Goal: Task Accomplishment & Management: Manage account settings

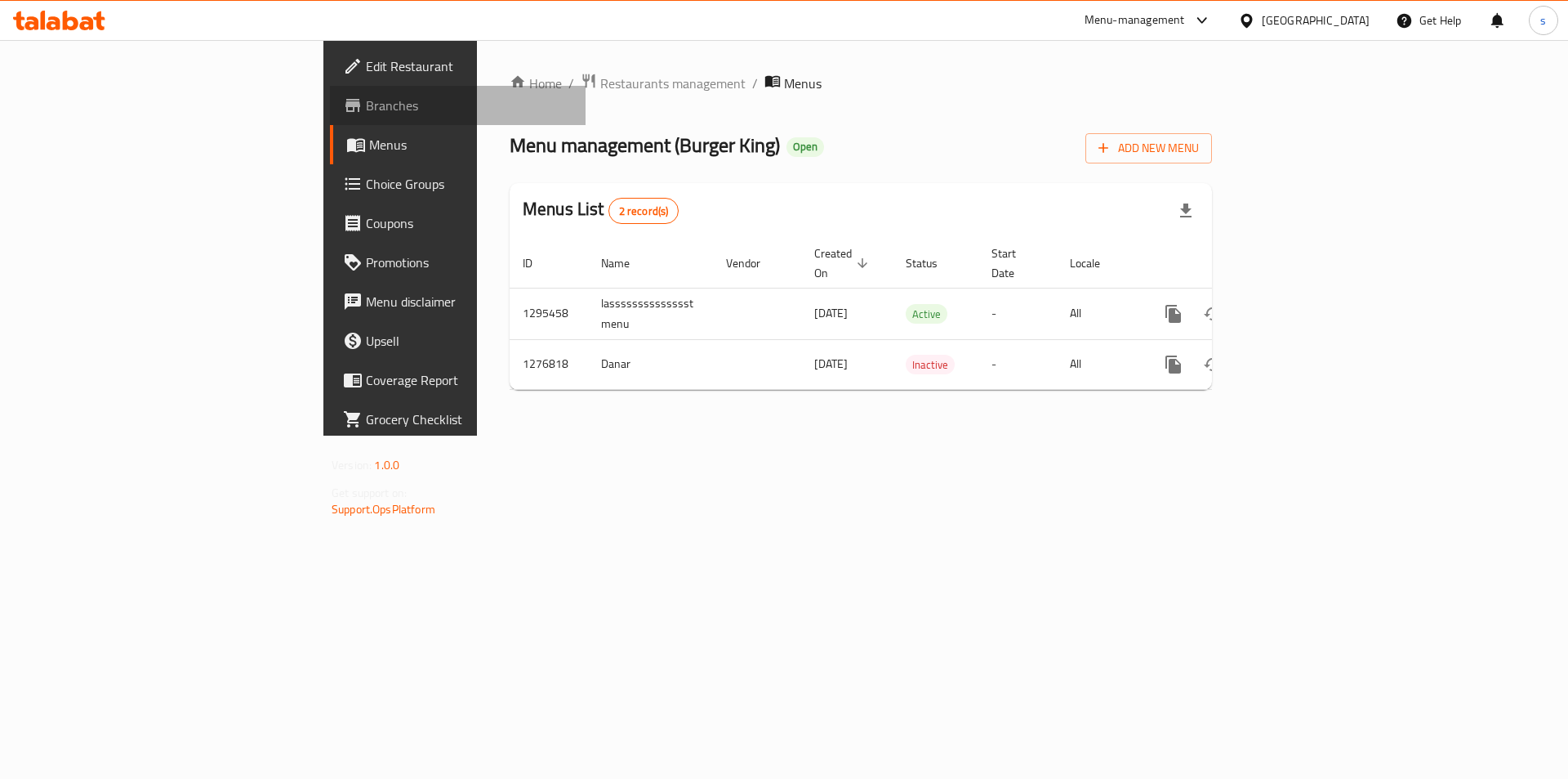
click at [366, 109] on span "Branches" at bounding box center [470, 105] width 207 height 20
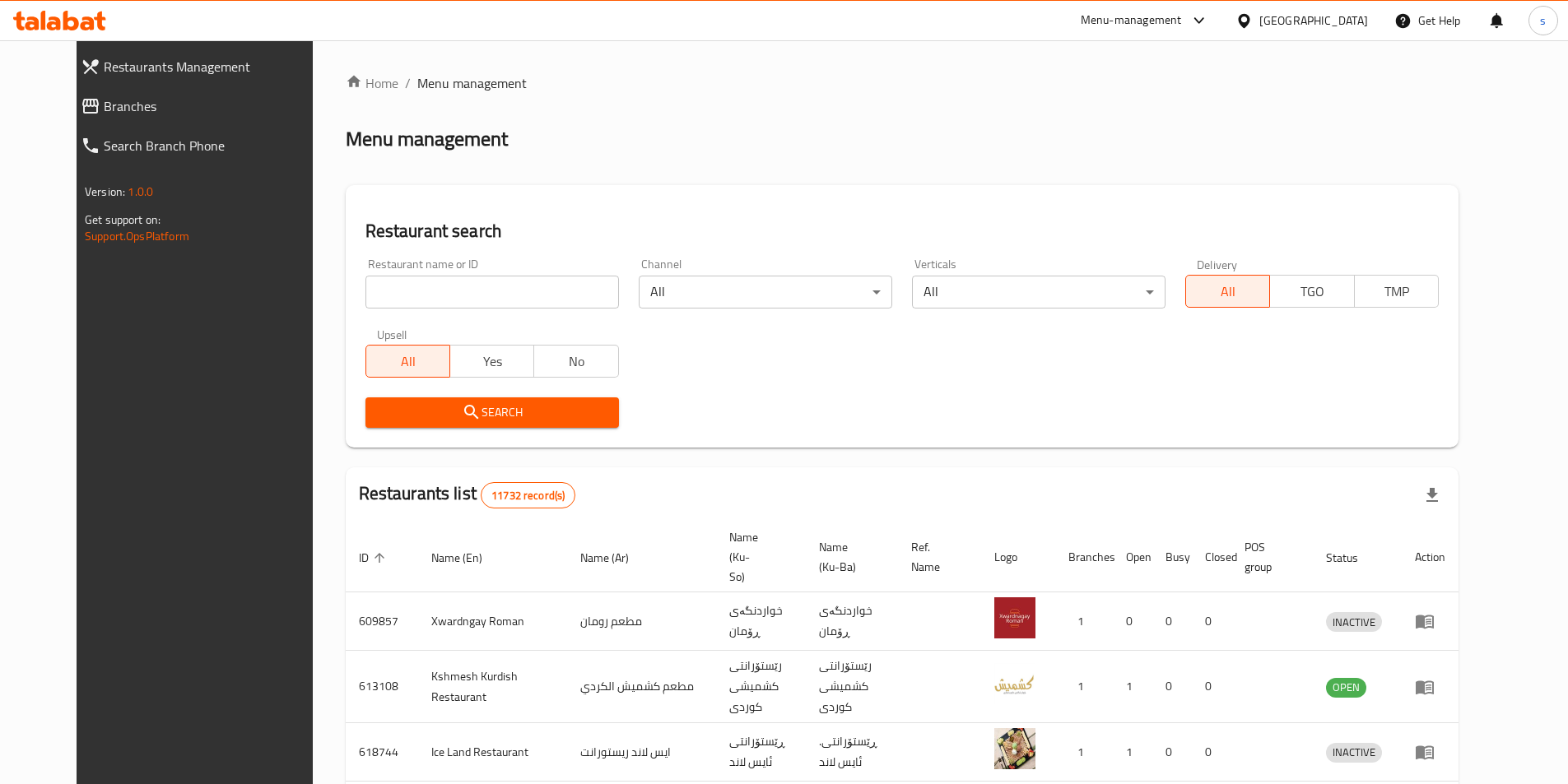
click at [409, 287] on input "search" at bounding box center [492, 291] width 254 height 33
paste input "627182"
click button "Search" at bounding box center [492, 412] width 254 height 31
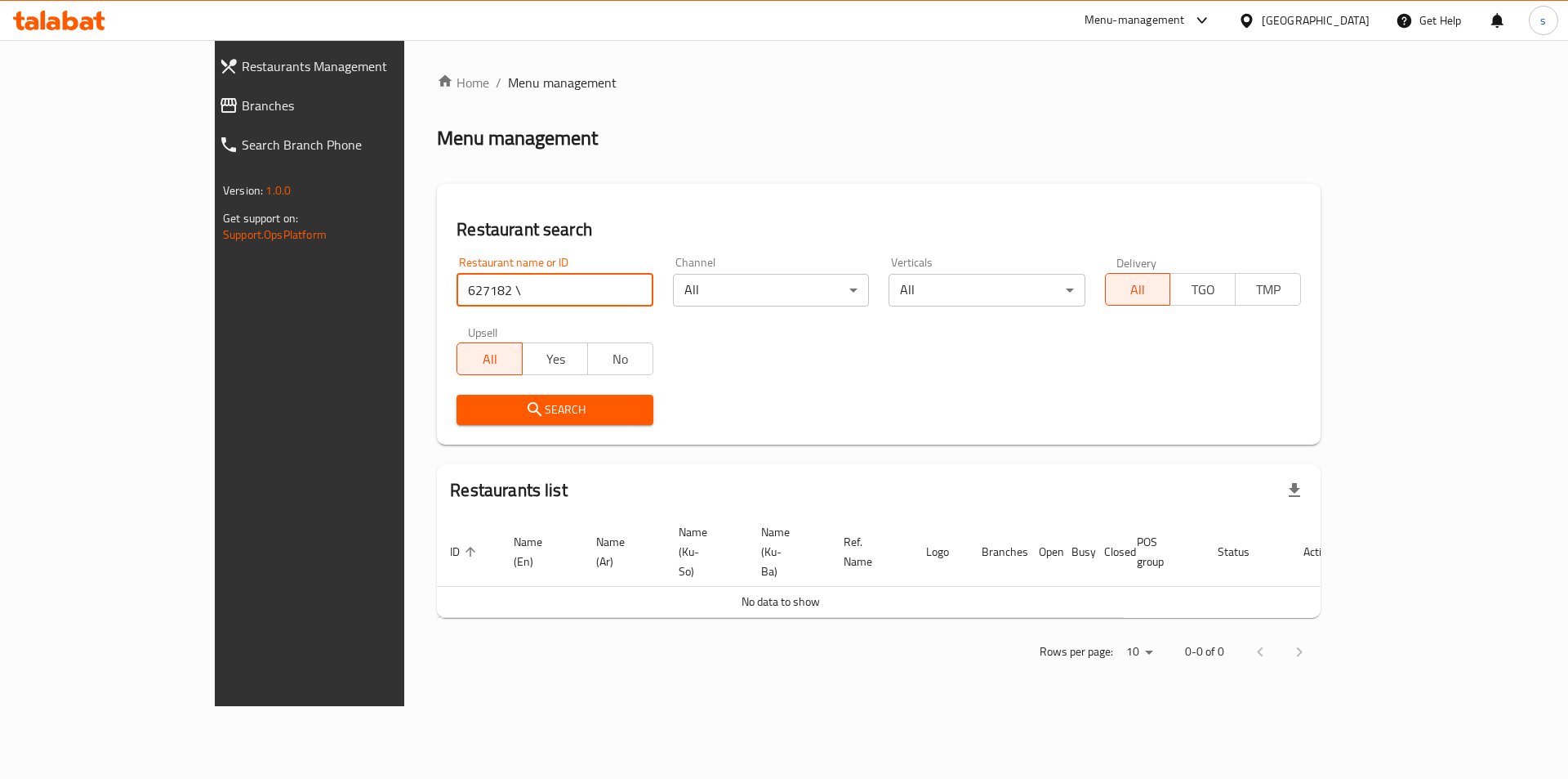
click at [457, 286] on input "627182 \" at bounding box center [554, 290] width 196 height 32
type input "627182"
click button "Search" at bounding box center [554, 410] width 196 height 31
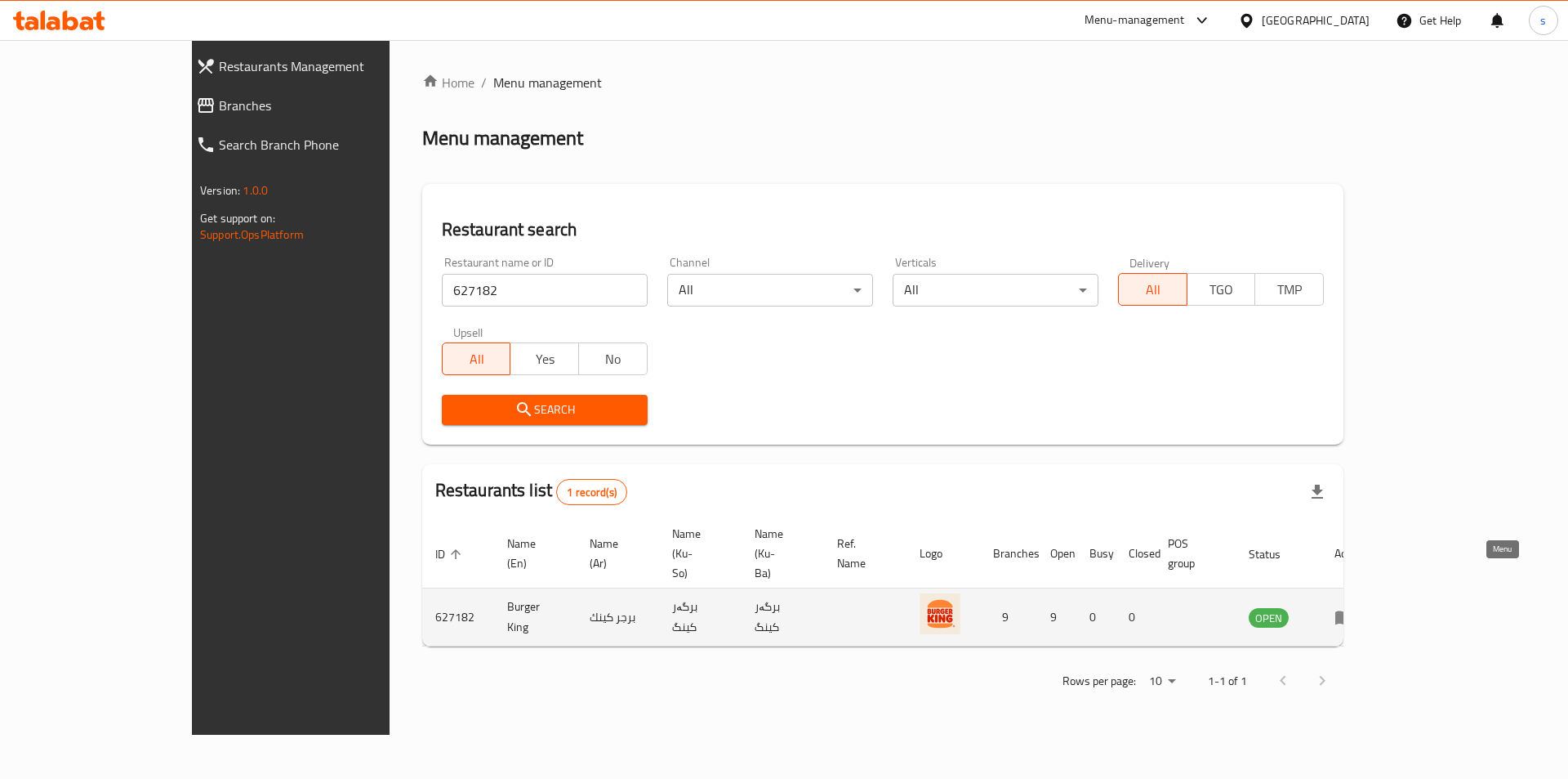
click at [1365, 608] on link "enhanced table" at bounding box center [1349, 617] width 31 height 20
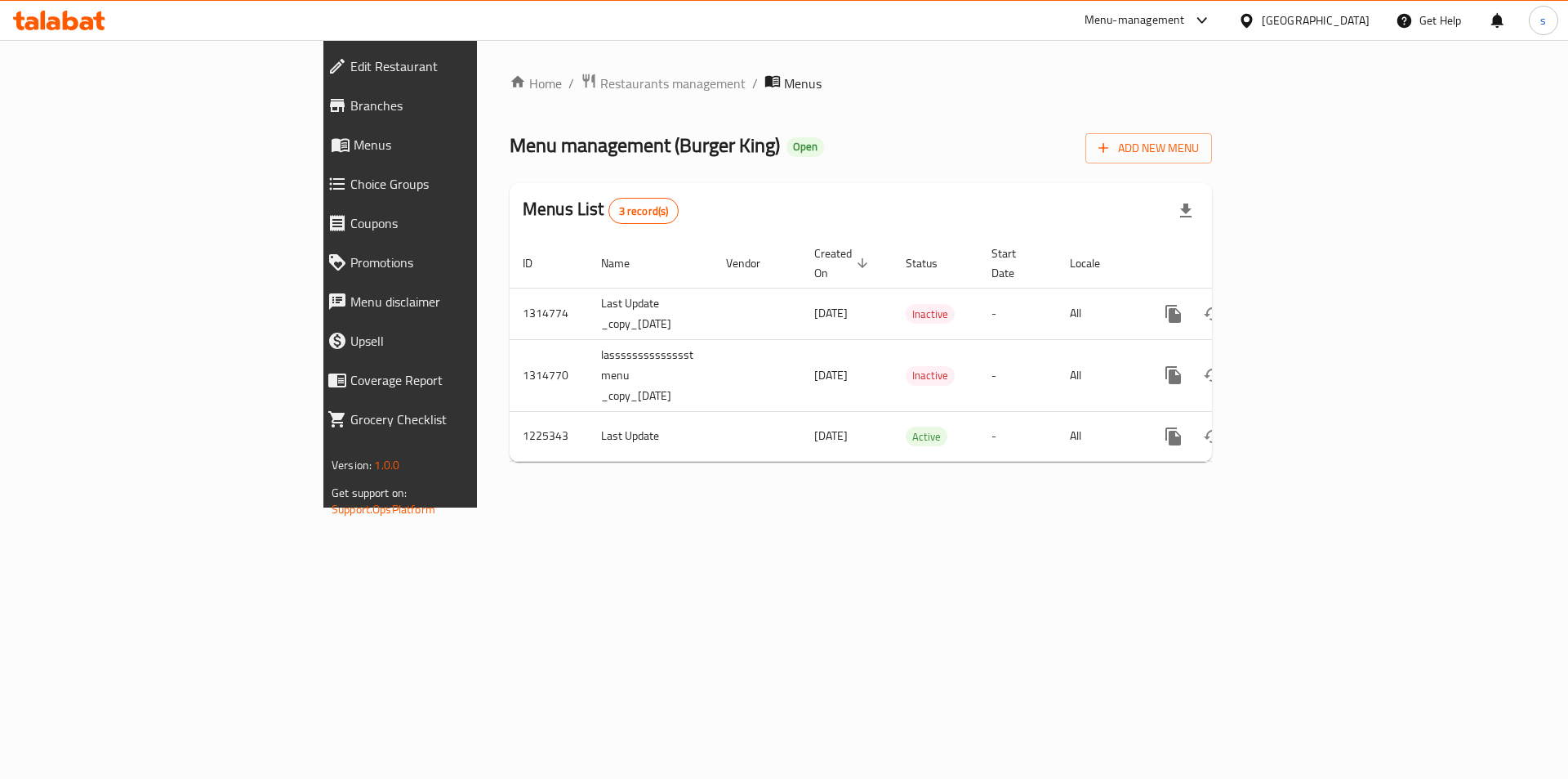
click at [350, 106] on span "Branches" at bounding box center [462, 105] width 222 height 20
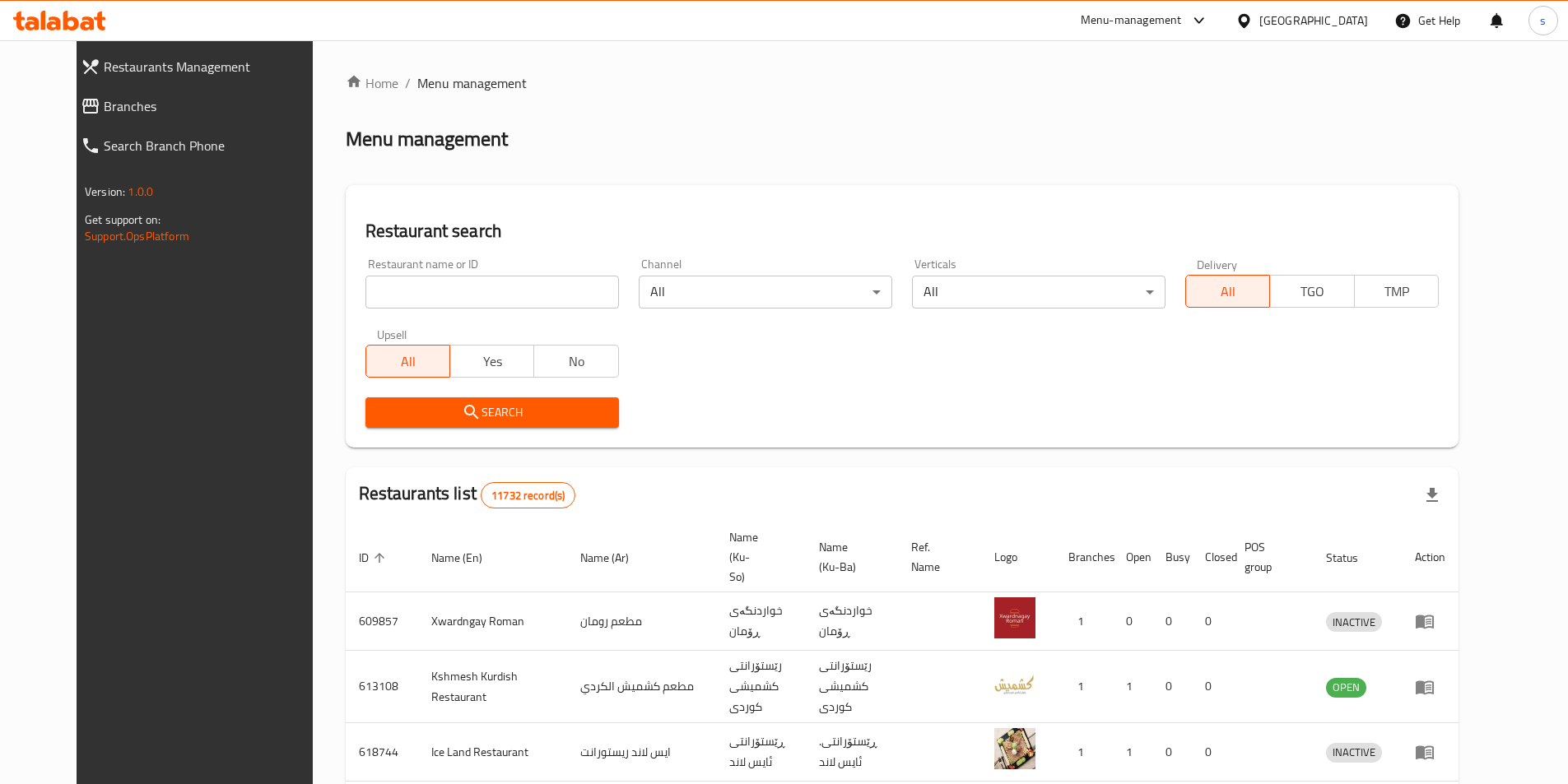
click at [394, 303] on input "search" at bounding box center [492, 291] width 254 height 33
paste input "779089"
type input "779089"
click button "Search" at bounding box center [492, 412] width 254 height 31
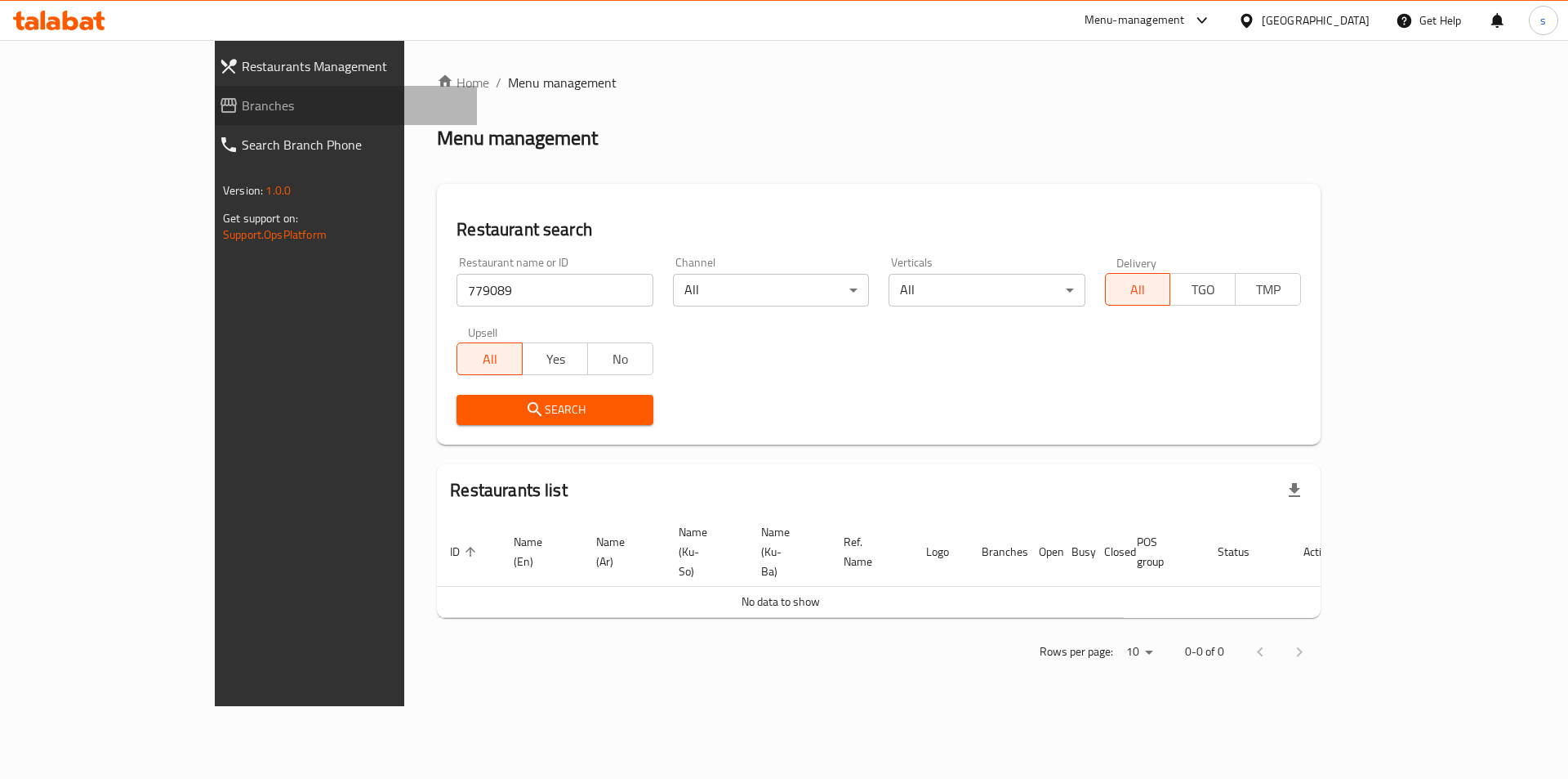
click at [206, 89] on link "Branches" at bounding box center [341, 105] width 271 height 39
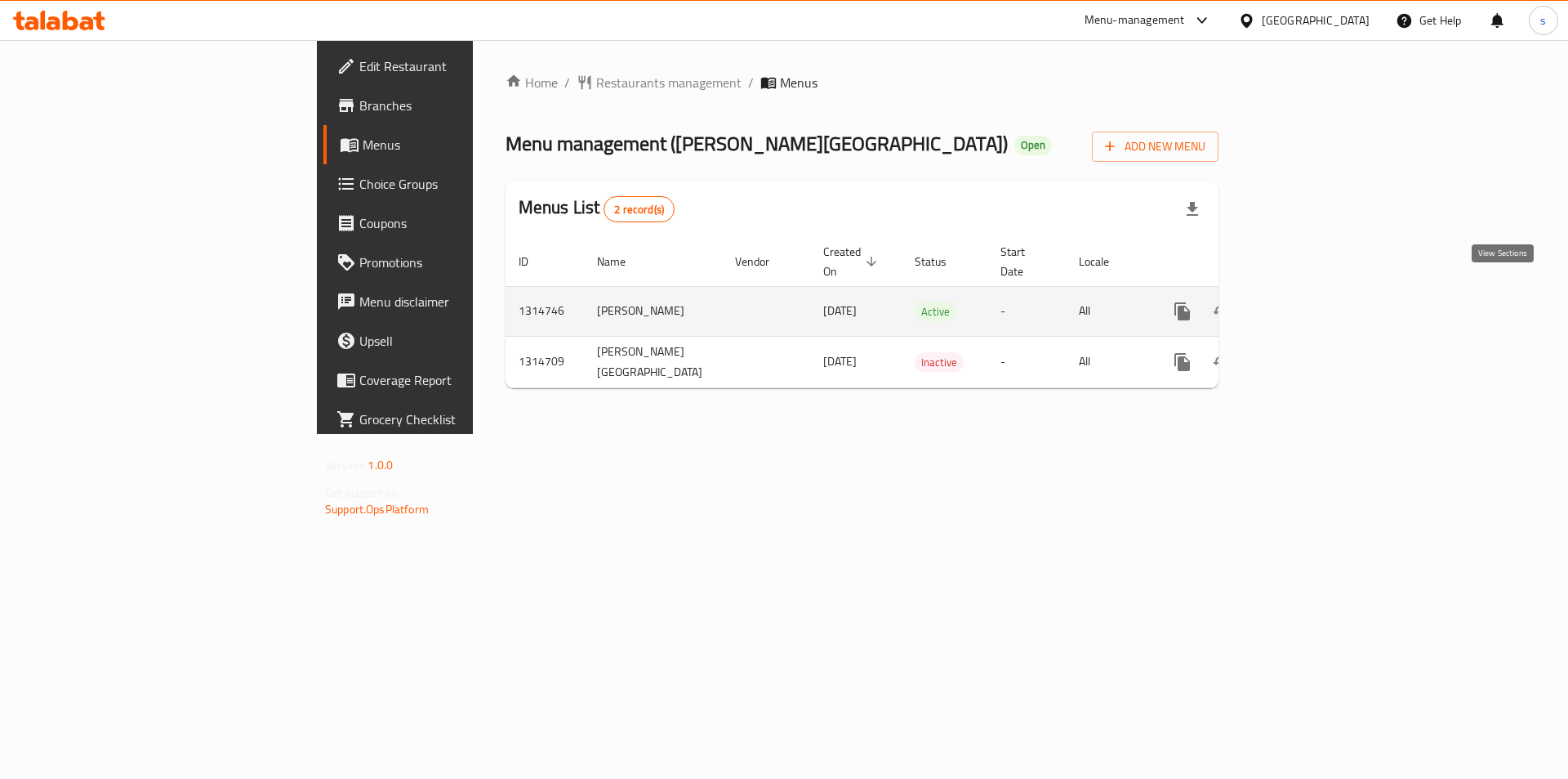
click at [1310, 301] on icon "enhanced table" at bounding box center [1300, 311] width 20 height 20
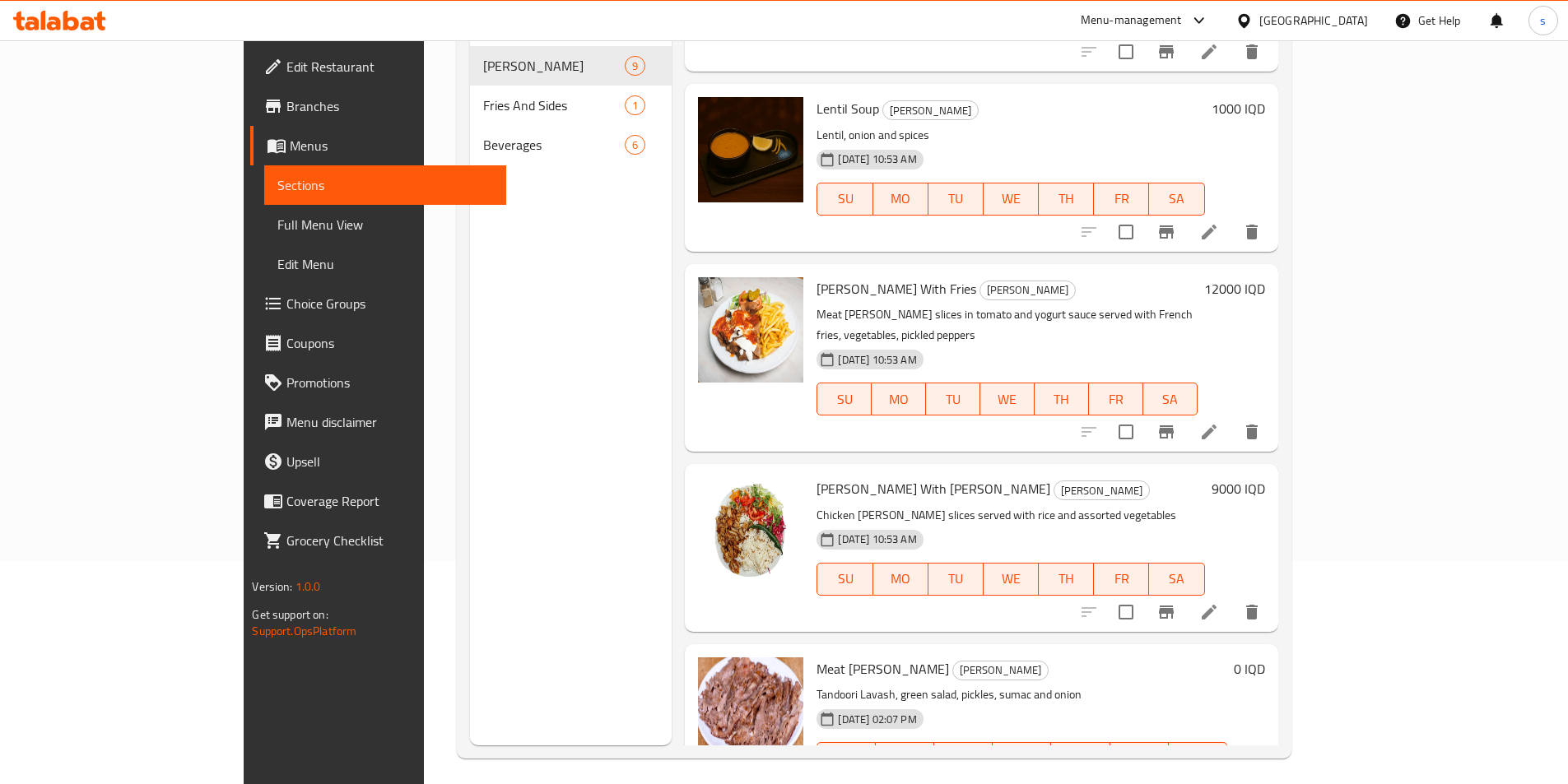
scroll to position [230, 0]
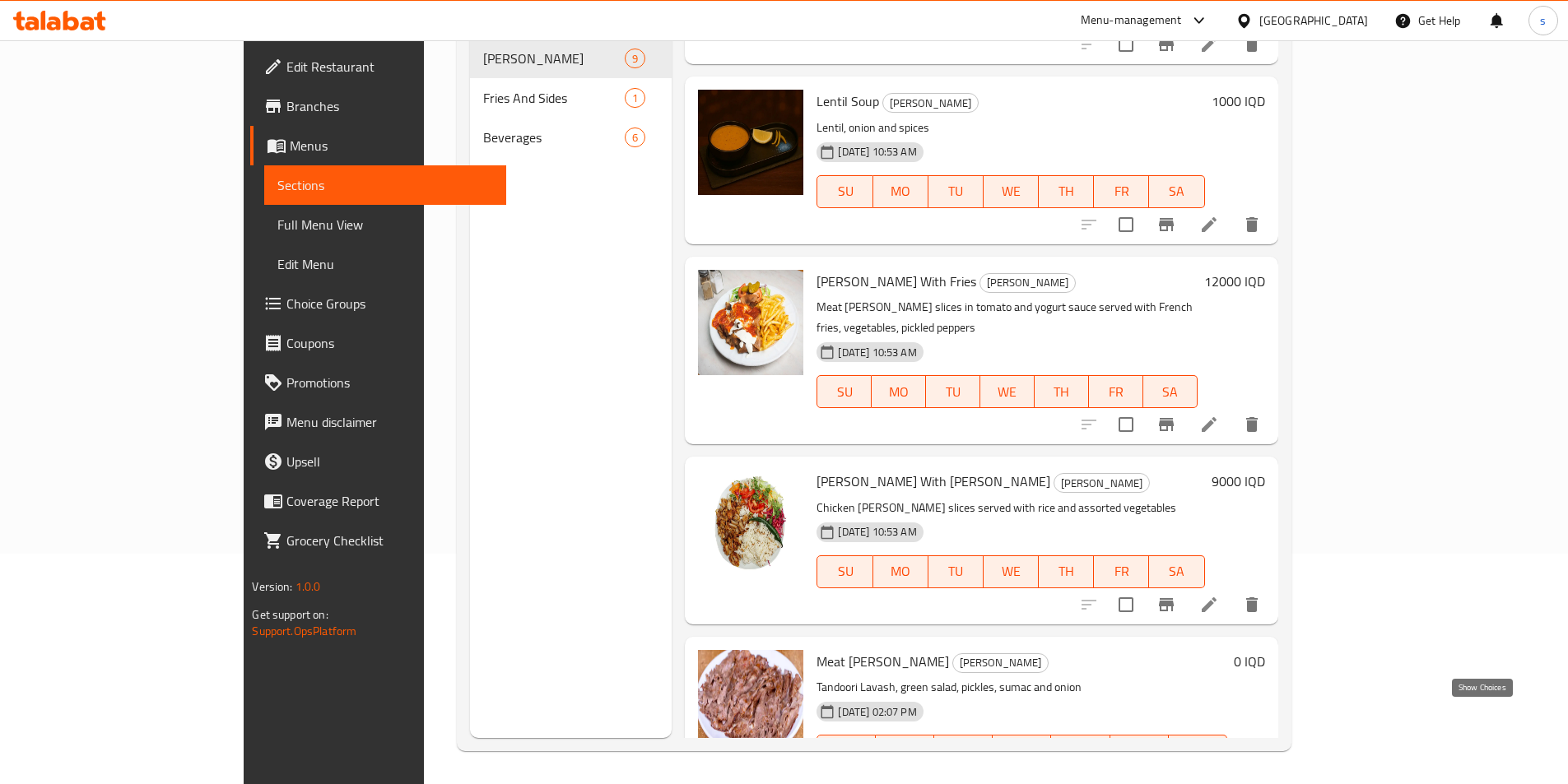
click at [1262, 774] on icon "show more" at bounding box center [1252, 784] width 20 height 20
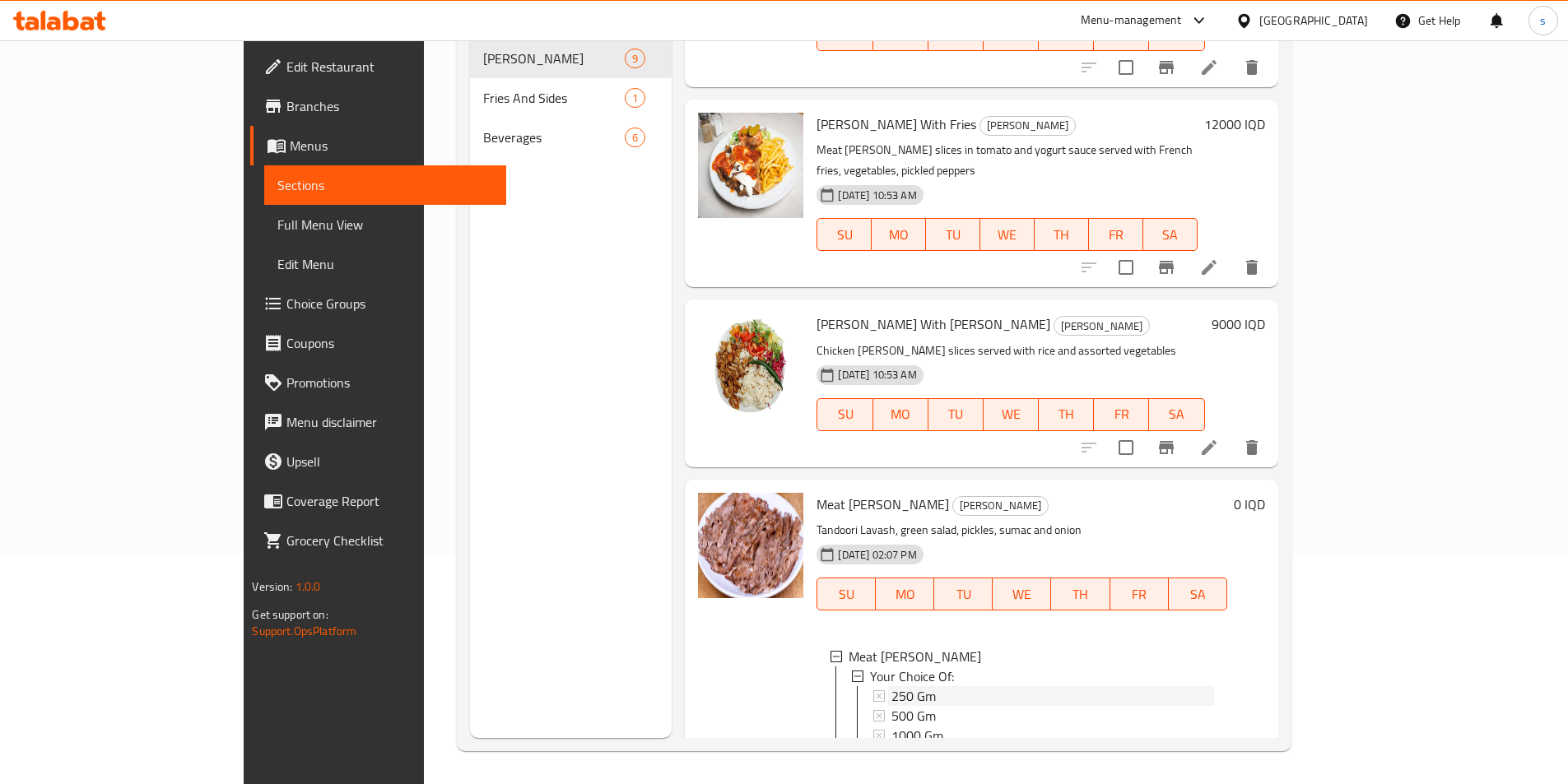
click at [927, 686] on div "250 Gm" at bounding box center [1052, 696] width 321 height 20
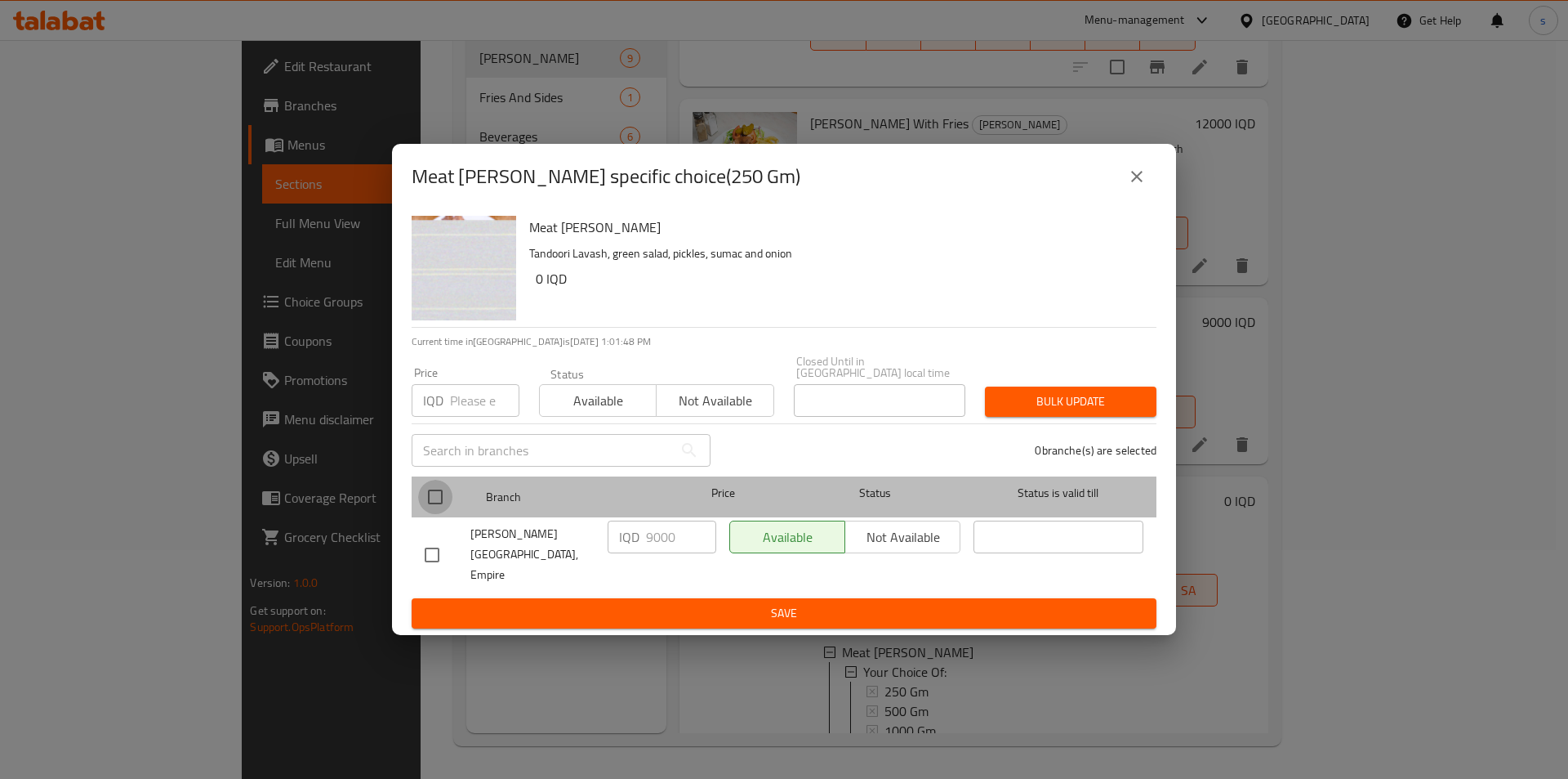
click at [435, 511] on input "checkbox" at bounding box center [435, 496] width 34 height 34
checkbox input "true"
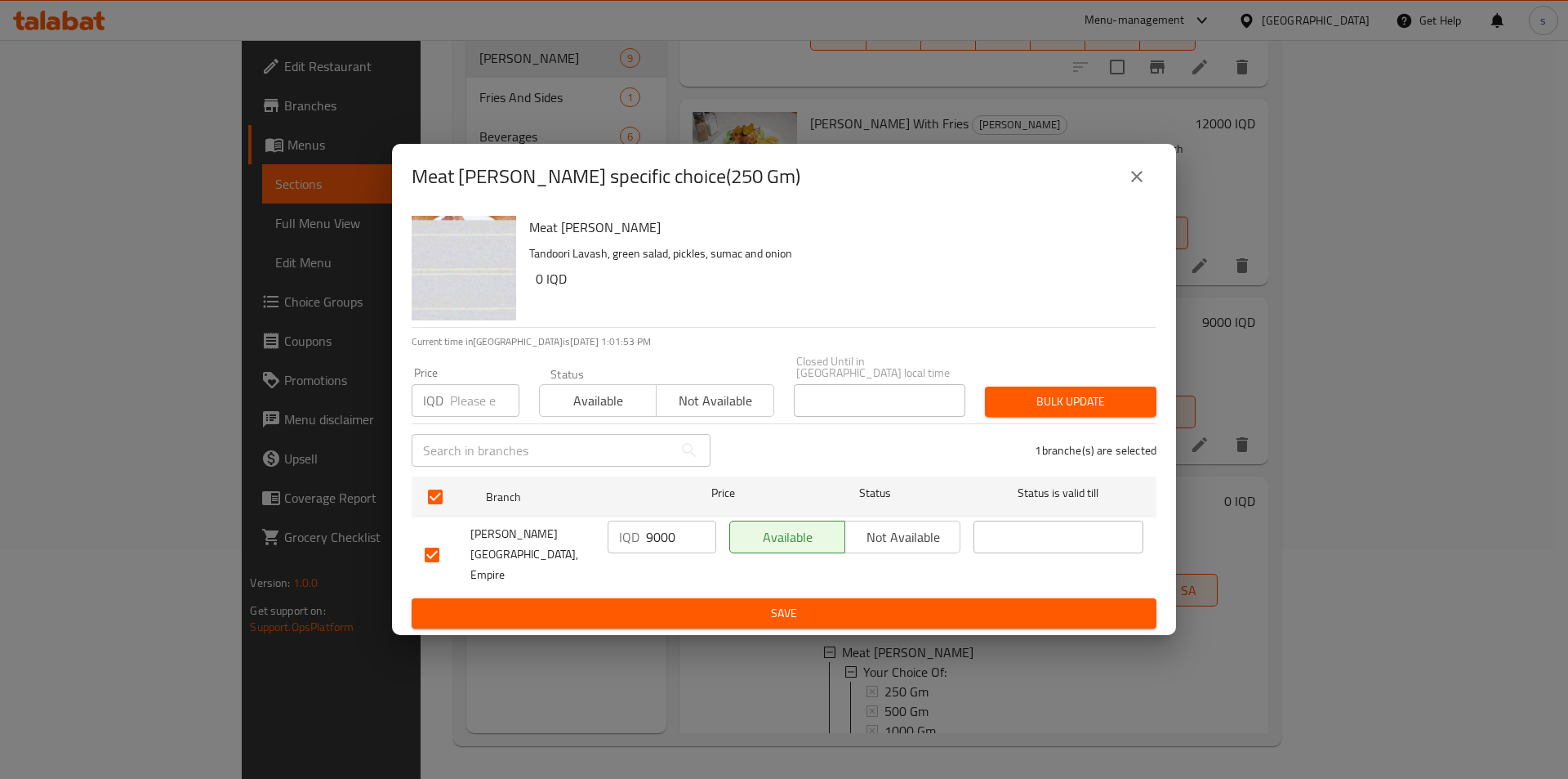
click at [1139, 186] on icon "close" at bounding box center [1137, 176] width 20 height 20
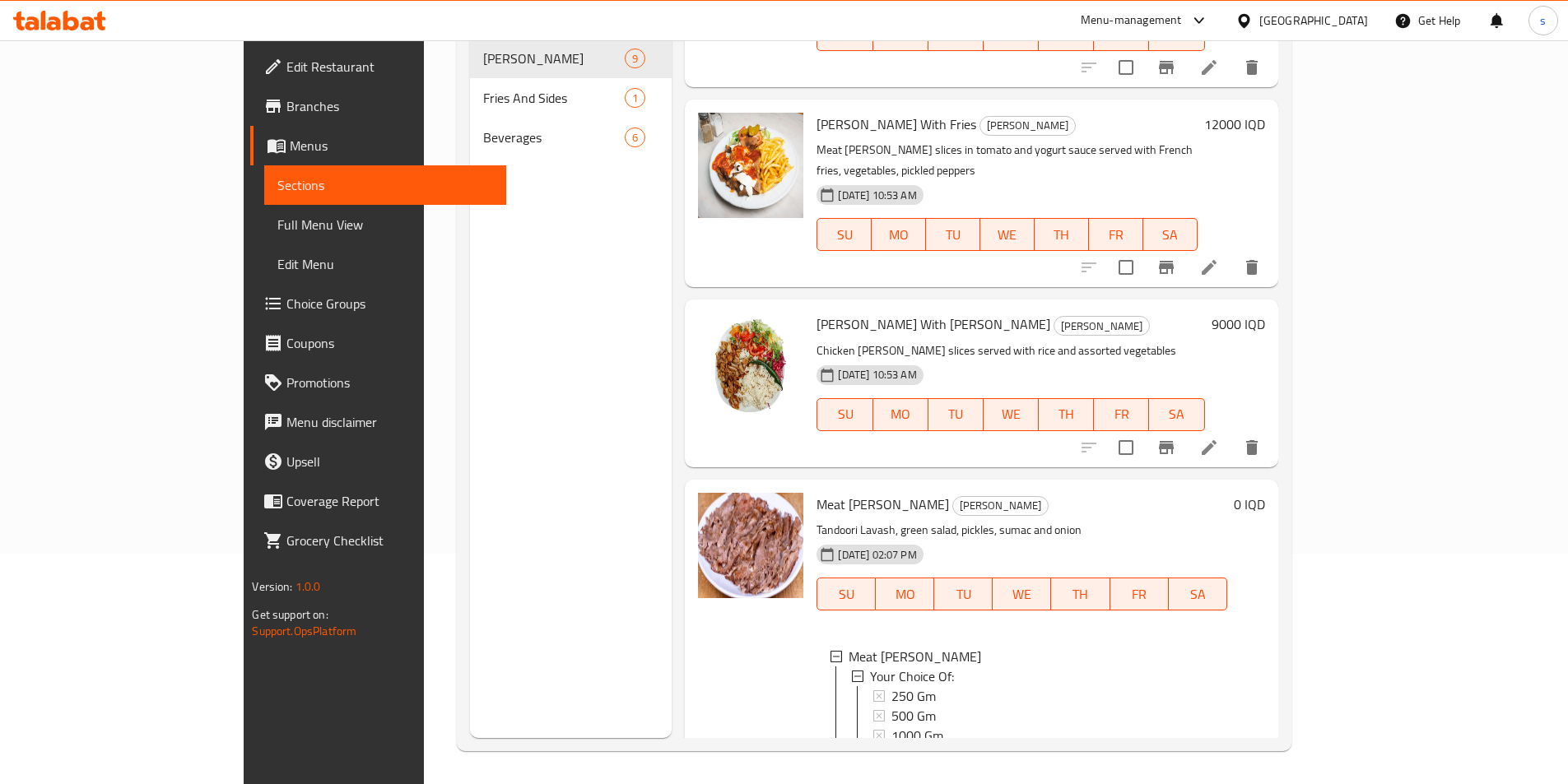
click at [816, 492] on span "Meat Doner" at bounding box center [883, 504] width 133 height 25
copy h6 "Meat Doner"
click at [278, 222] on span "Full Menu View" at bounding box center [385, 225] width 215 height 20
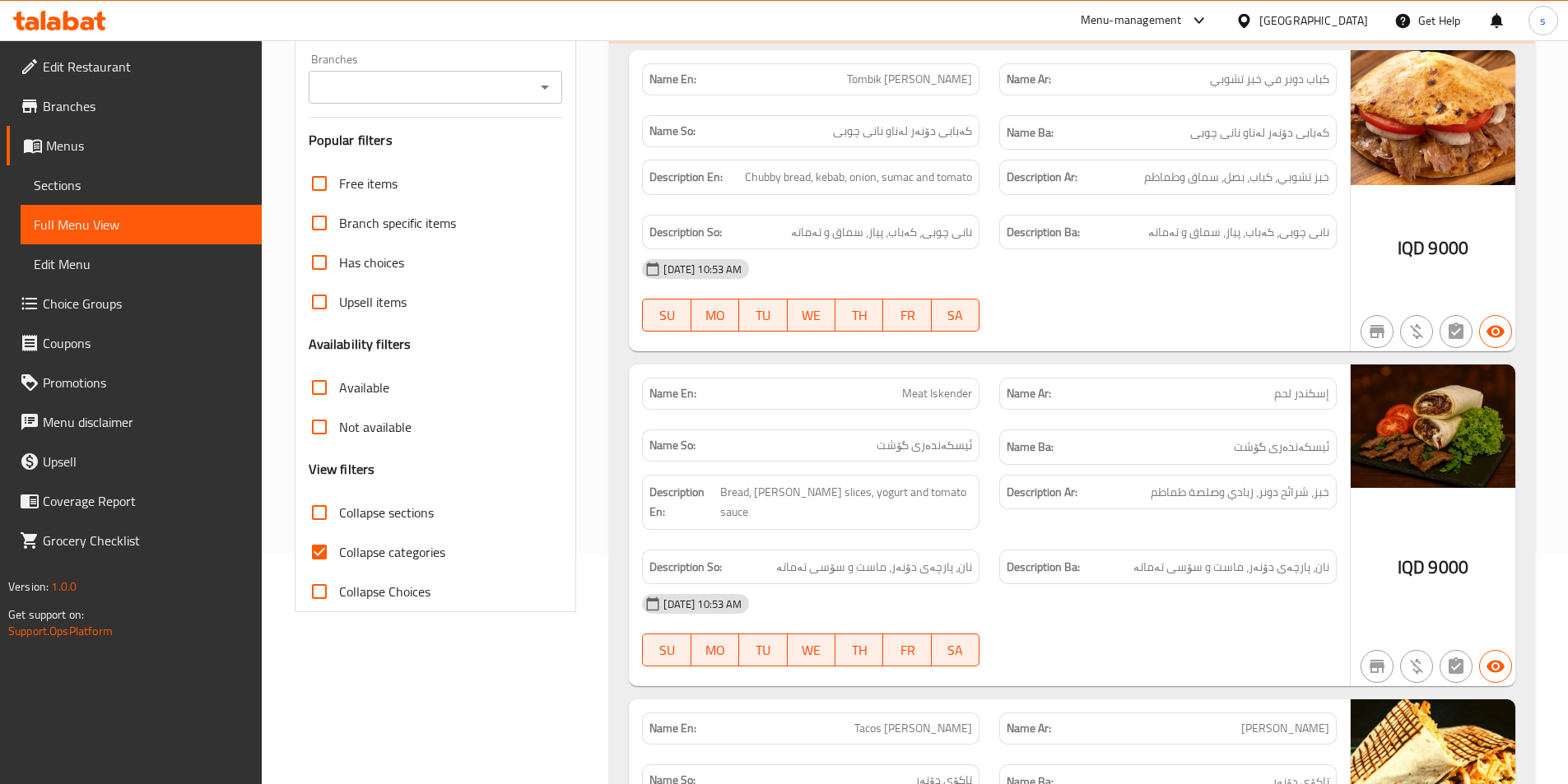
click at [315, 525] on input "Collapse sections" at bounding box center [319, 512] width 40 height 40
checkbox input "true"
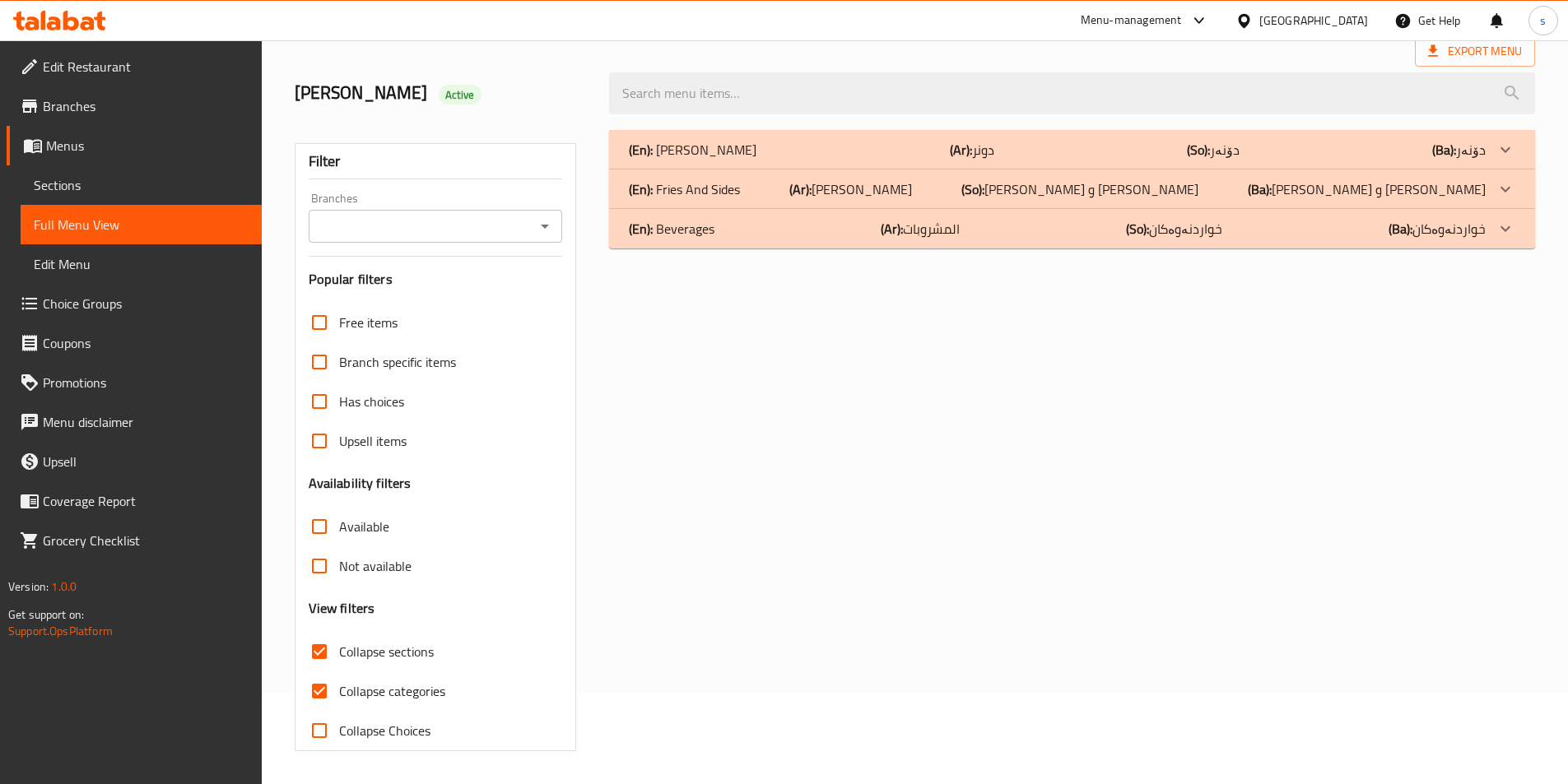
scroll to position [91, 0]
click at [542, 233] on icon "Open" at bounding box center [544, 226] width 20 height 20
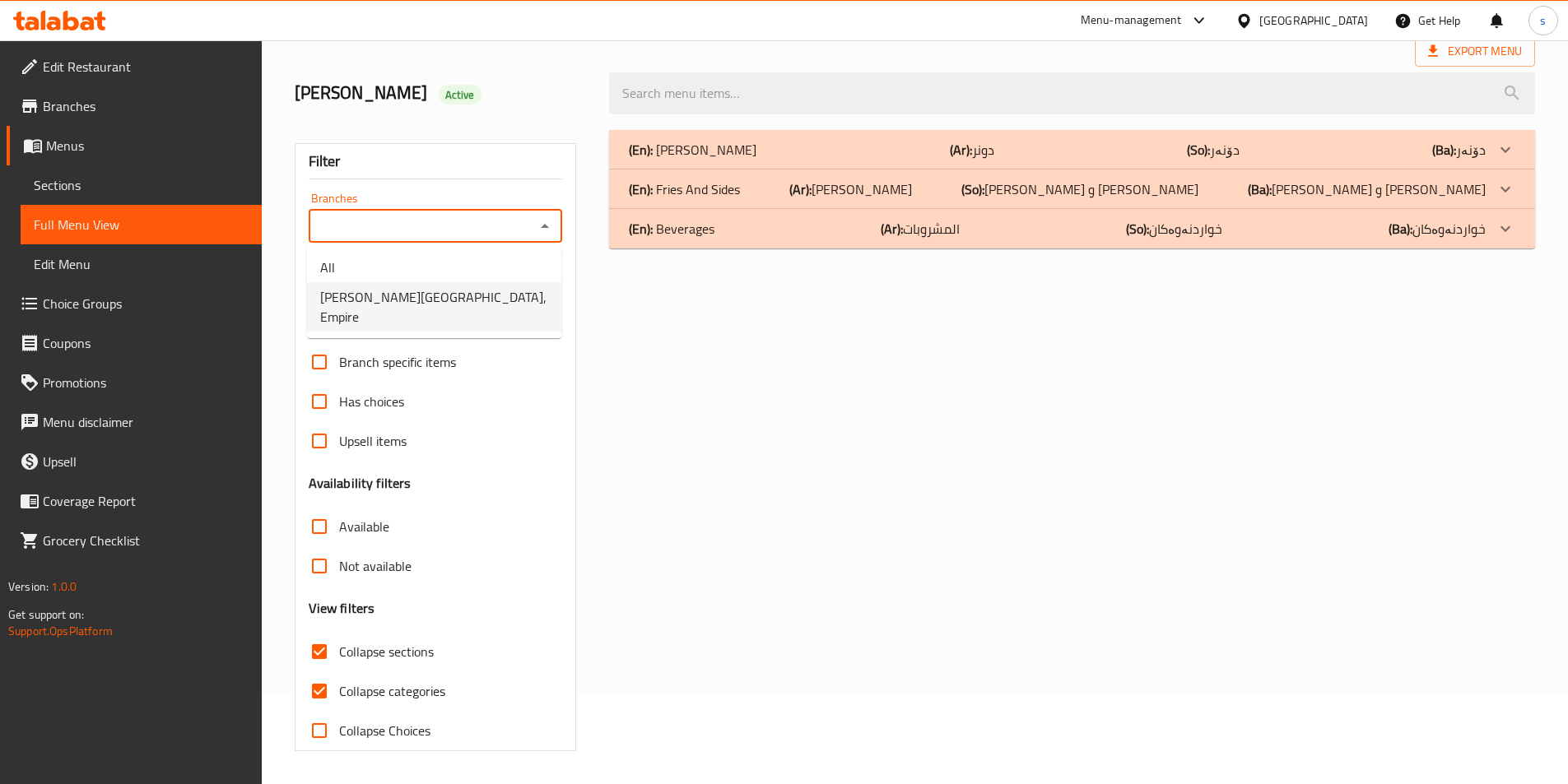
click at [504, 303] on li "Doner House, Empire" at bounding box center [434, 307] width 254 height 50
type input "Doner House, Empire"
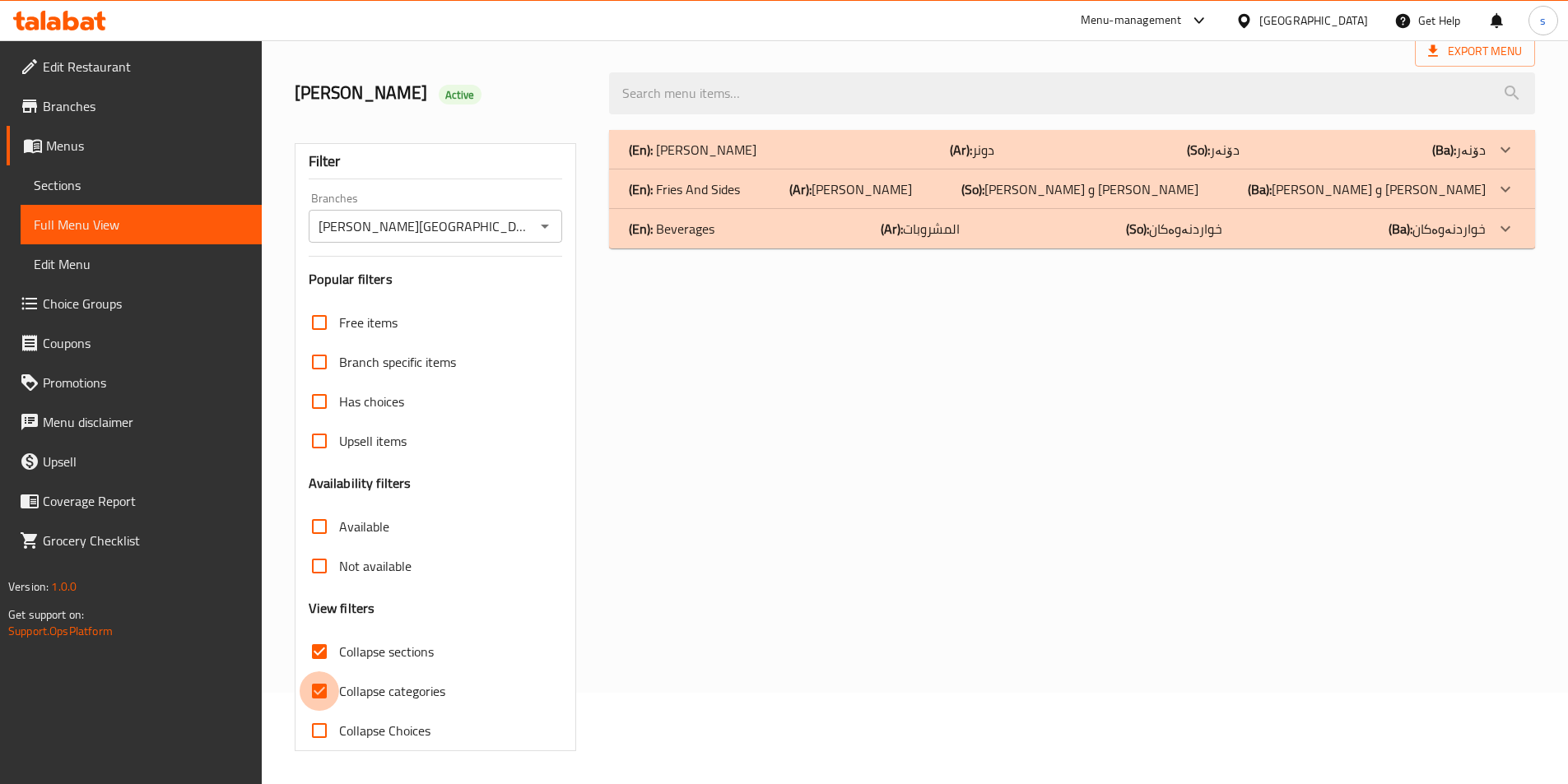
click at [320, 684] on input "Collapse categories" at bounding box center [319, 691] width 40 height 40
checkbox input "false"
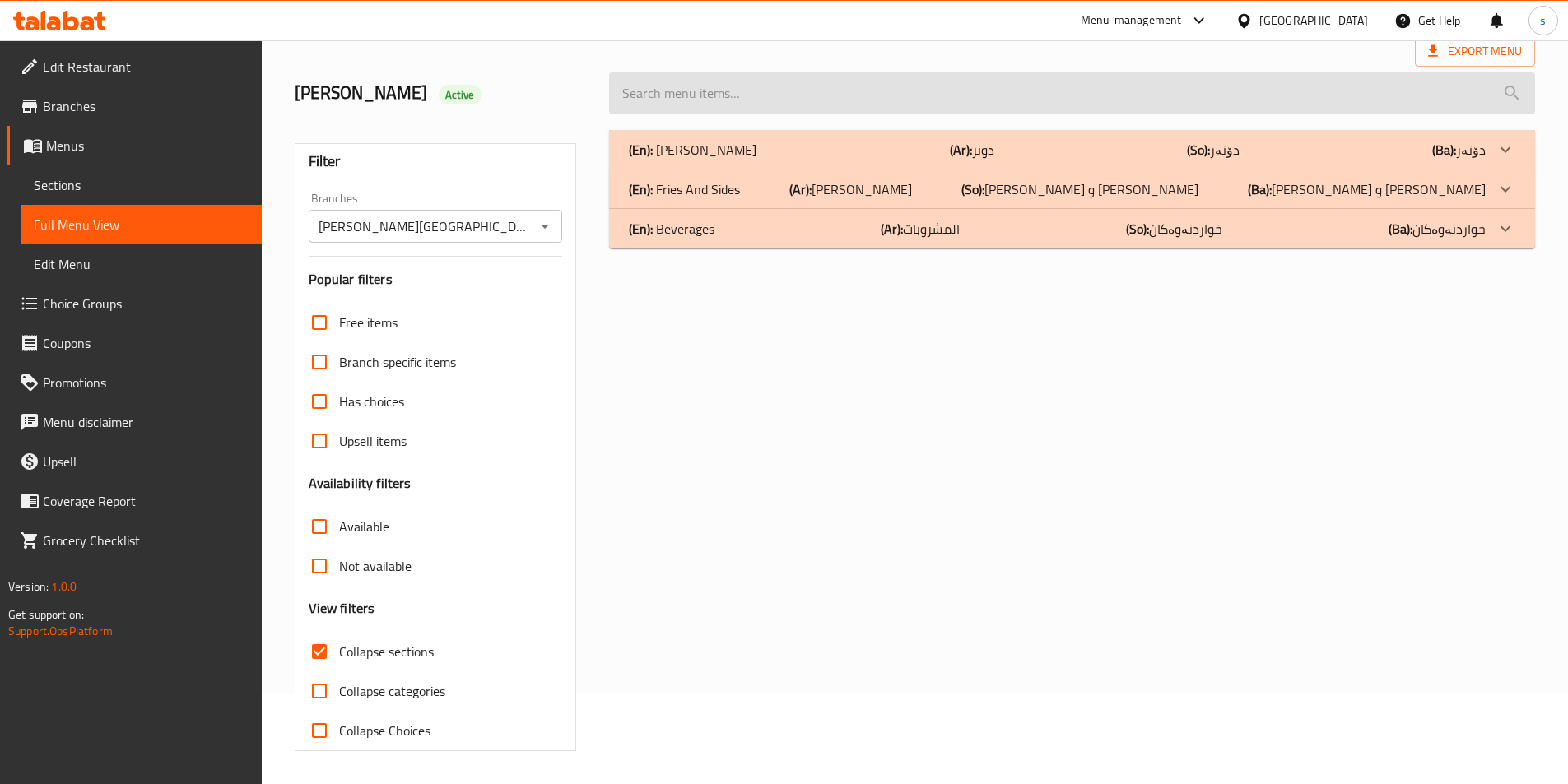
click at [694, 100] on input "search" at bounding box center [1072, 93] width 926 height 42
paste input "Meat Doner"
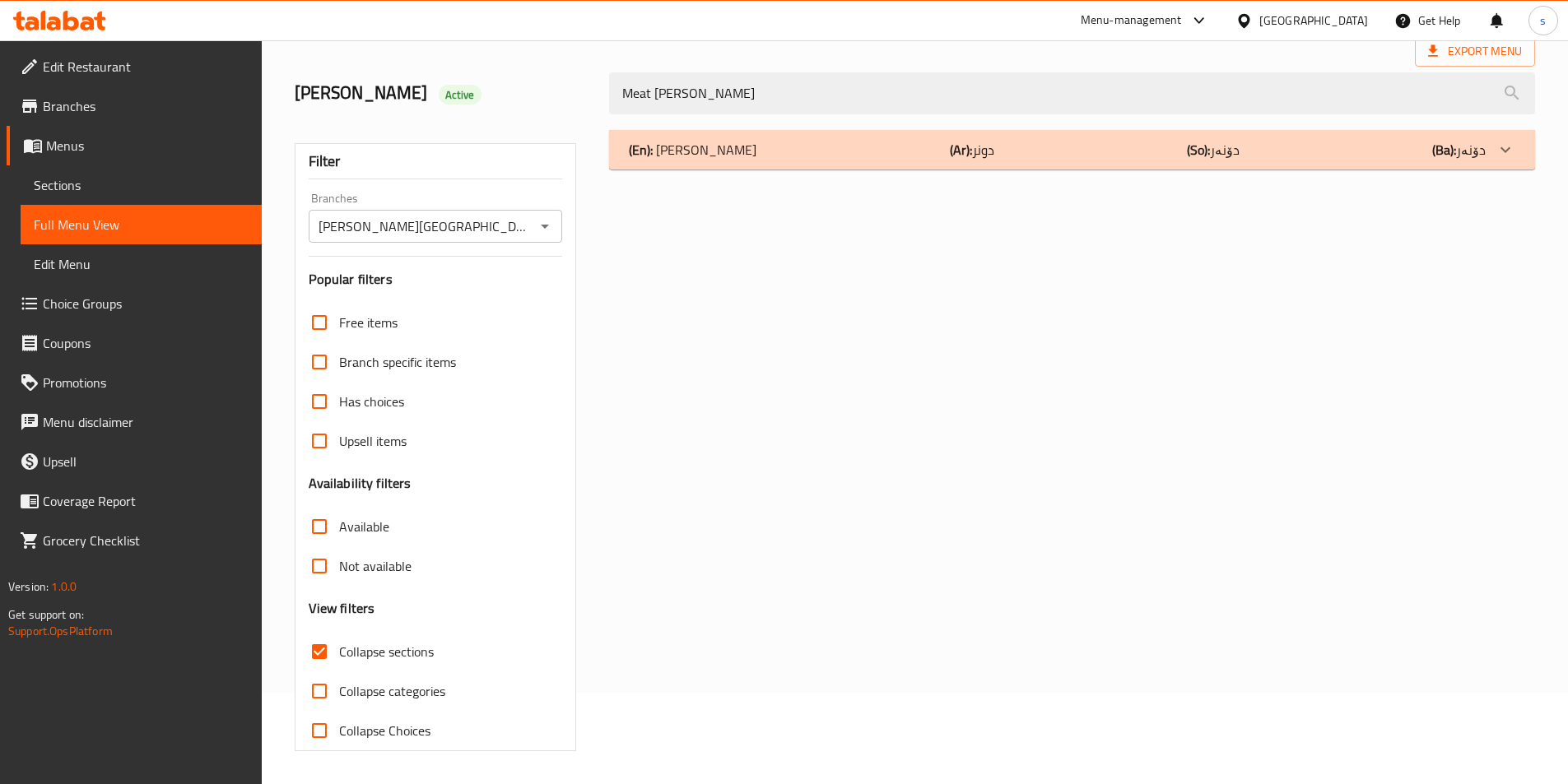
type input "Meat Doner"
click at [727, 150] on div "(En): Doner (Ar): دونر (So): دۆنەر (Ba): دۆنەر" at bounding box center [1057, 150] width 857 height 20
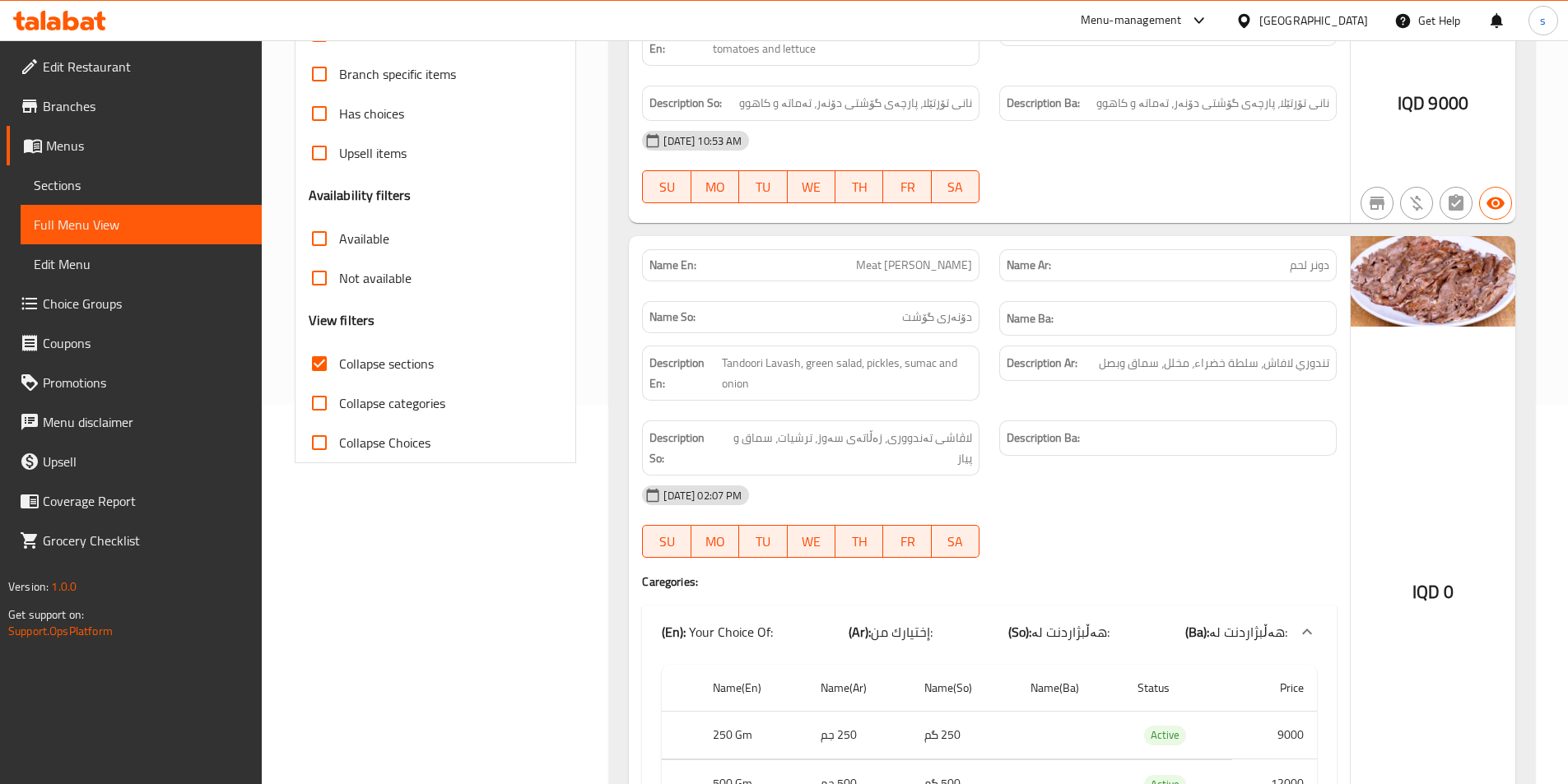
scroll to position [280, 0]
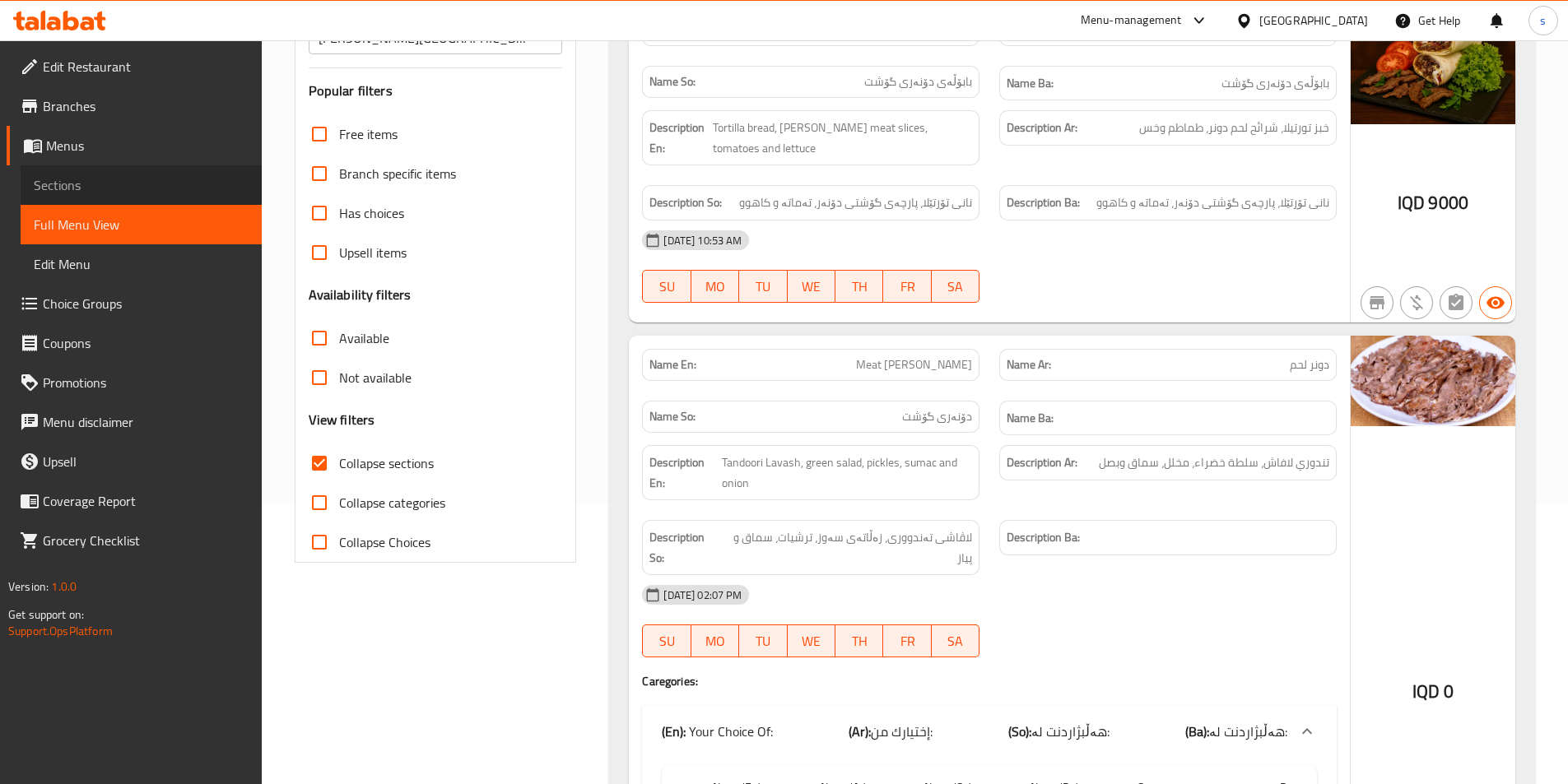
click at [60, 186] on span "Sections" at bounding box center [141, 185] width 215 height 20
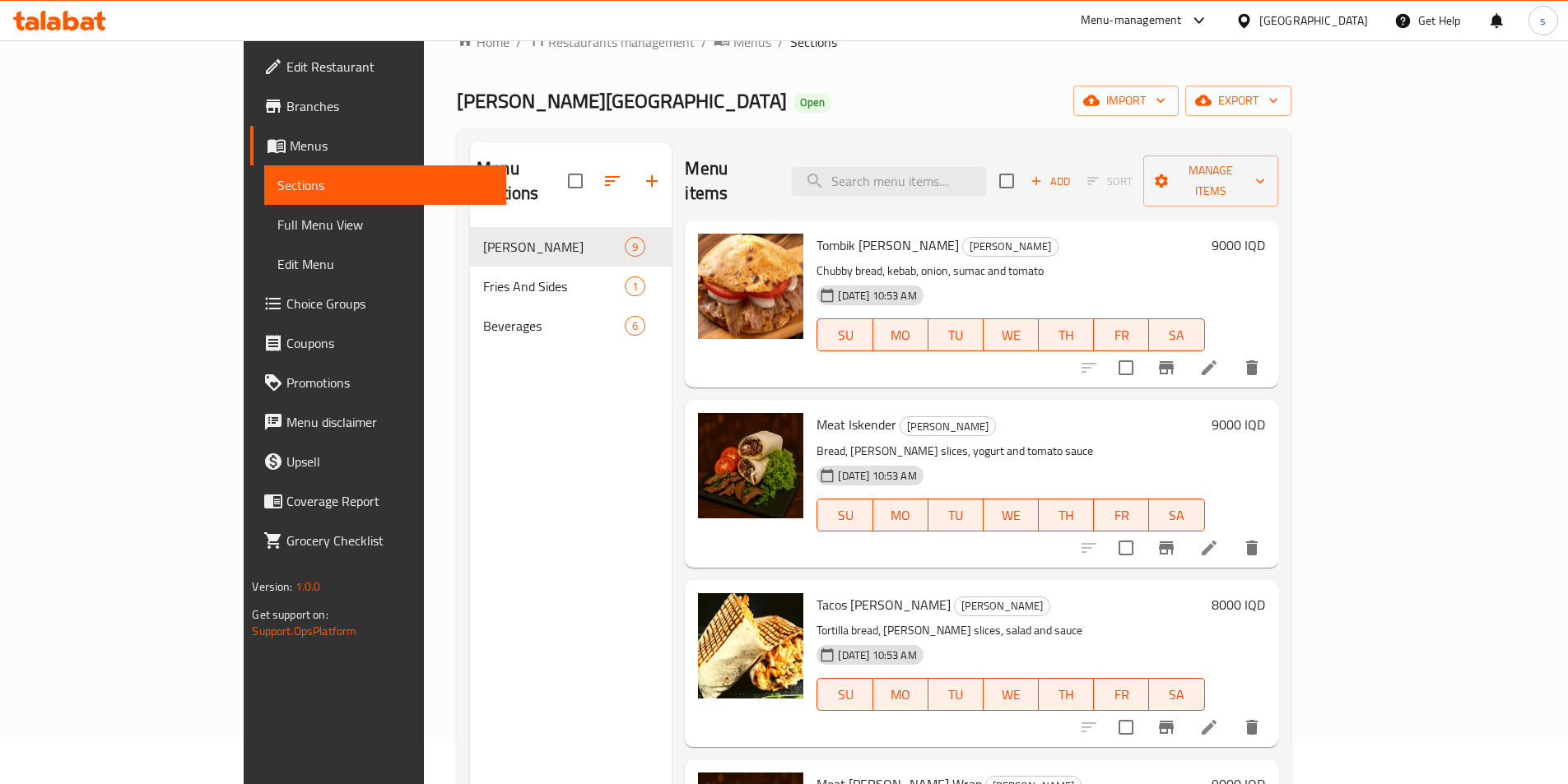
scroll to position [40, 0]
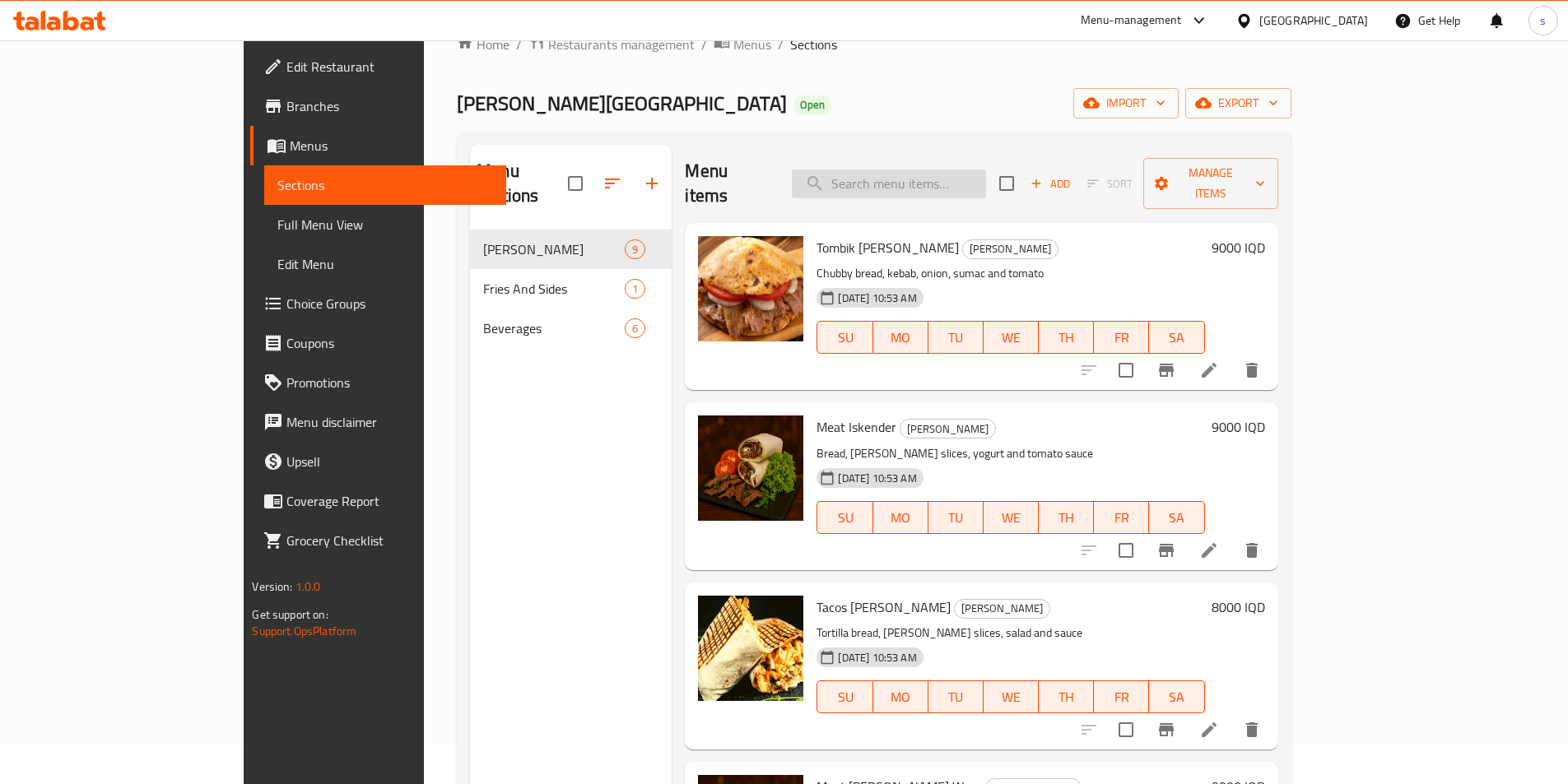
click at [986, 169] on input "search" at bounding box center [889, 183] width 194 height 29
paste input "Meat Doner"
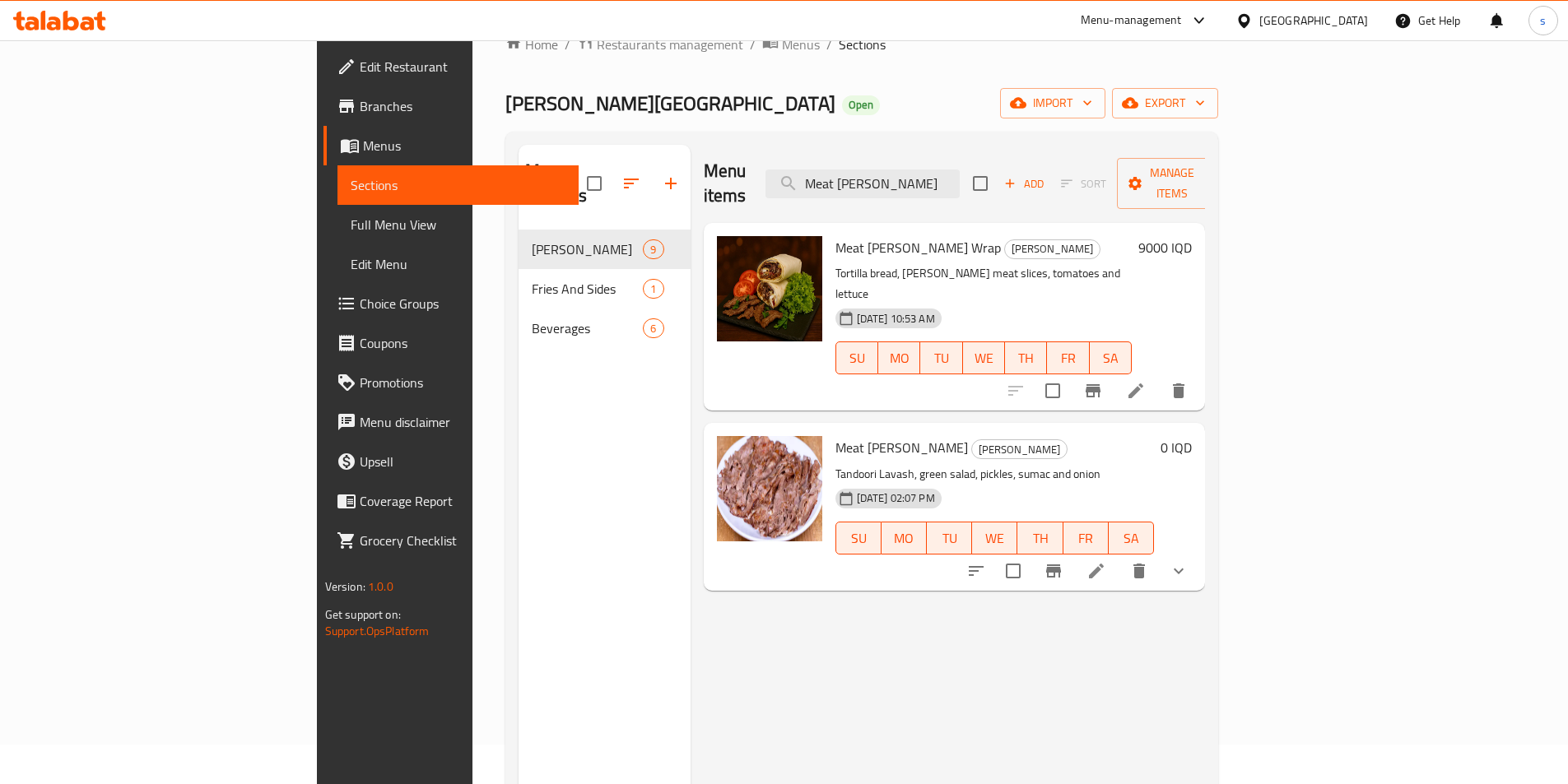
type input "Meat Doner"
click at [1198, 551] on button "show more" at bounding box center [1178, 571] width 40 height 40
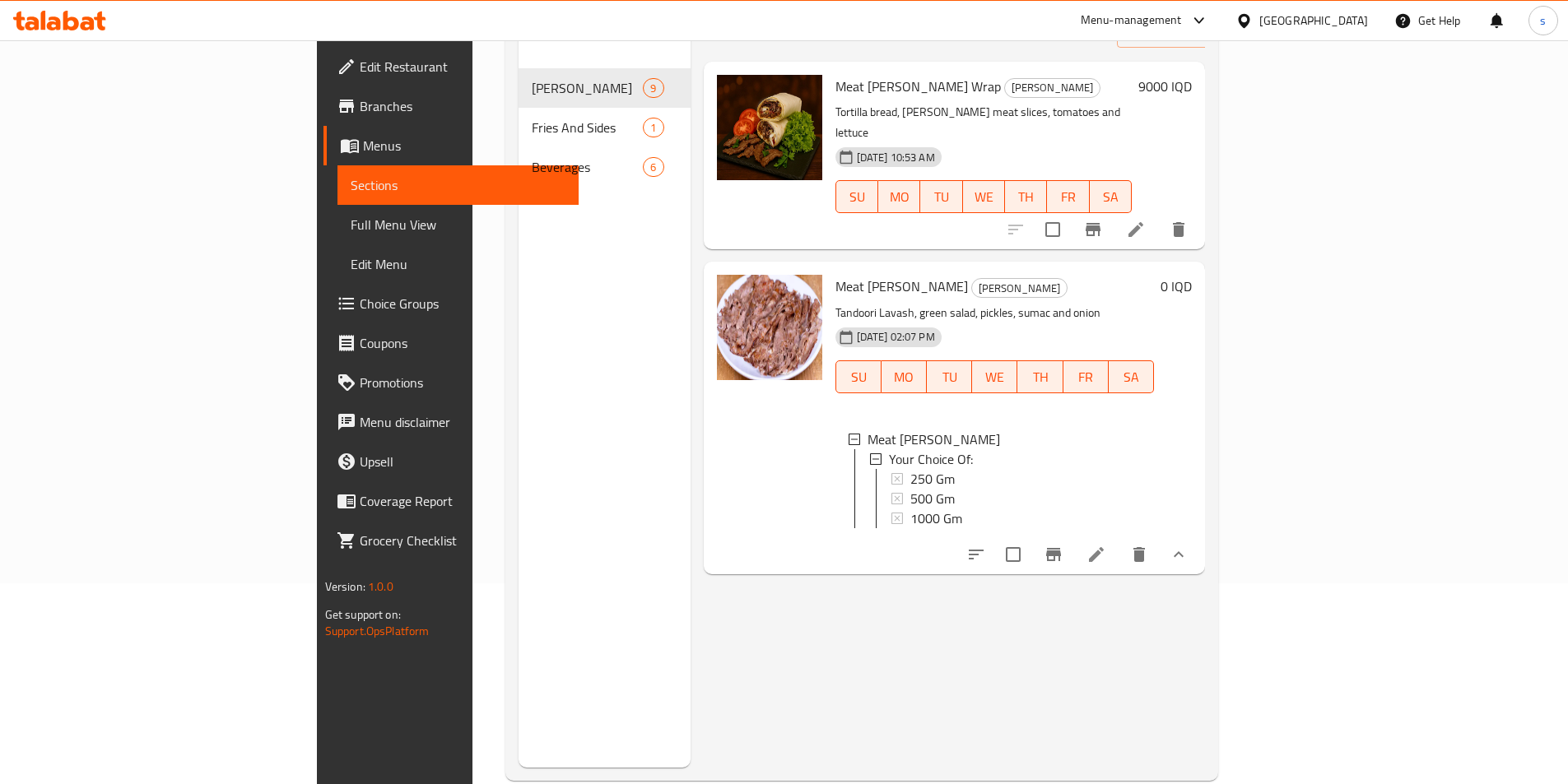
scroll to position [204, 0]
click at [910, 466] on span "250 Gm" at bounding box center [932, 476] width 45 height 20
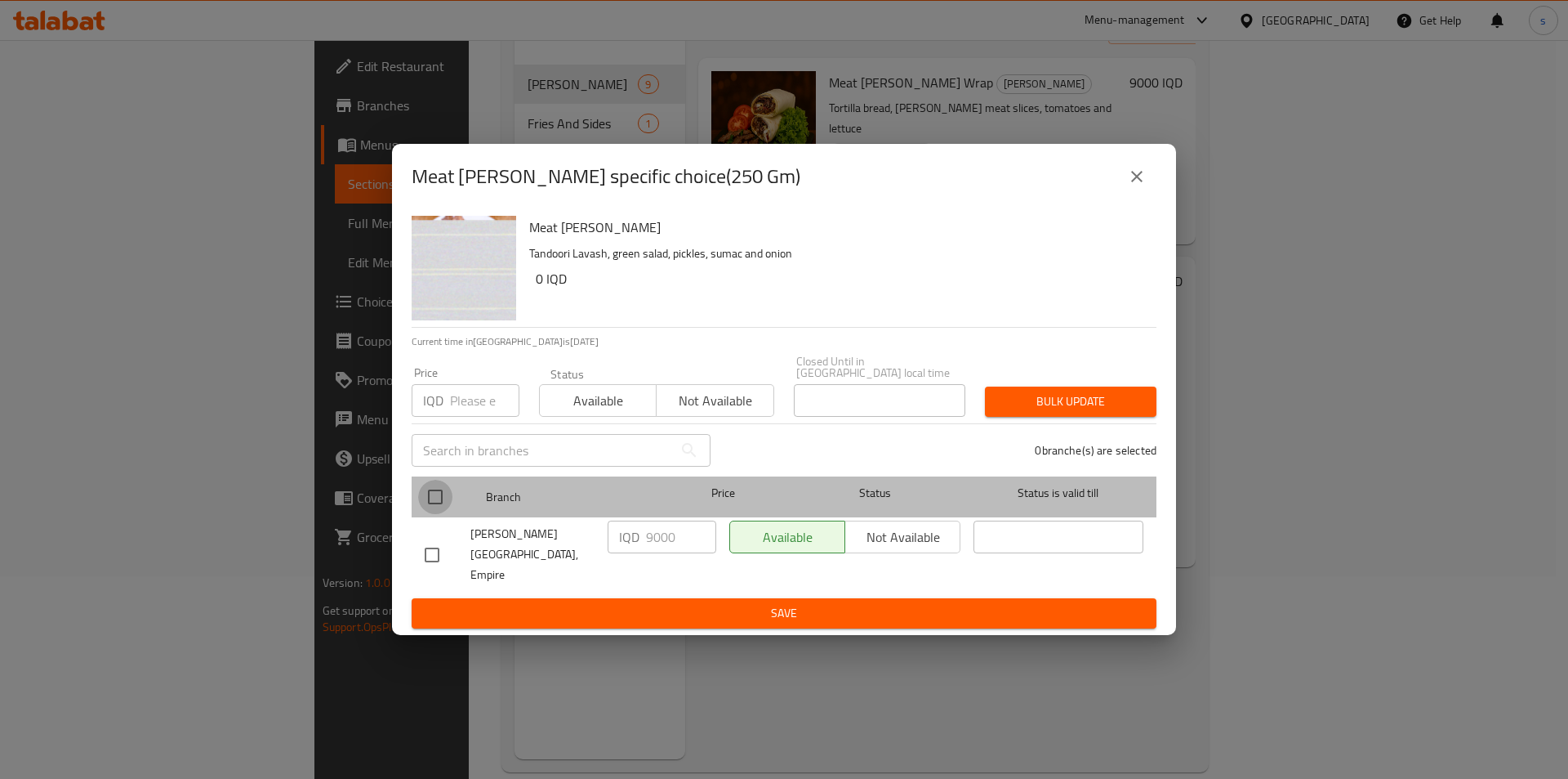
click at [450, 501] on input "checkbox" at bounding box center [435, 496] width 34 height 34
checkbox input "true"
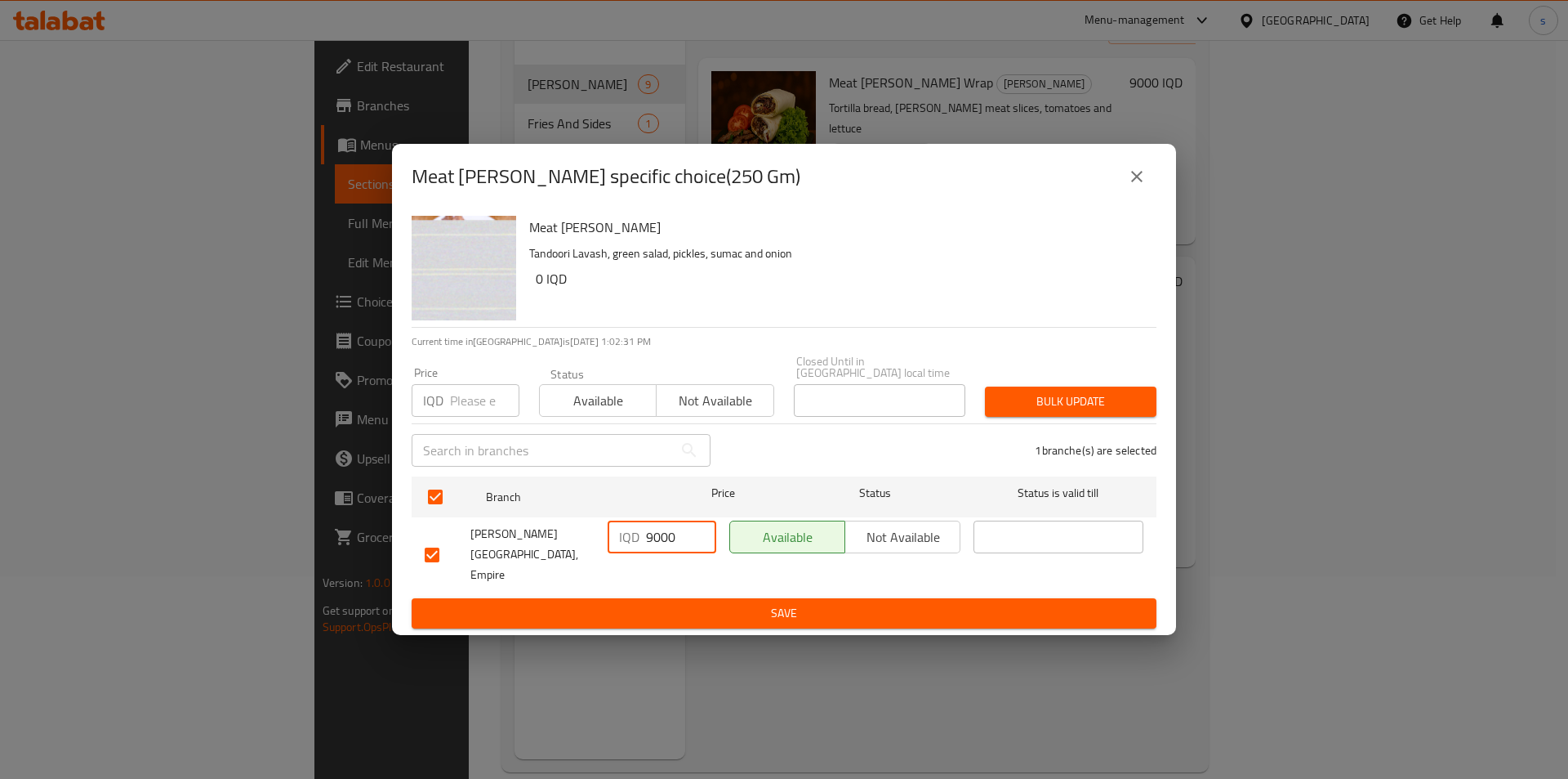
drag, startPoint x: 676, startPoint y: 552, endPoint x: 636, endPoint y: 555, distance: 40.1
click at [636, 553] on div "IQD 9000 ​" at bounding box center [661, 537] width 108 height 32
type input "25000"
click at [667, 611] on div "Meat Doner Tandoori Lavash, green salad, pickles, sumac and onion 0 IQD Current…" at bounding box center [784, 422] width 784 height 425
click at [667, 603] on button "Save" at bounding box center [784, 613] width 745 height 31
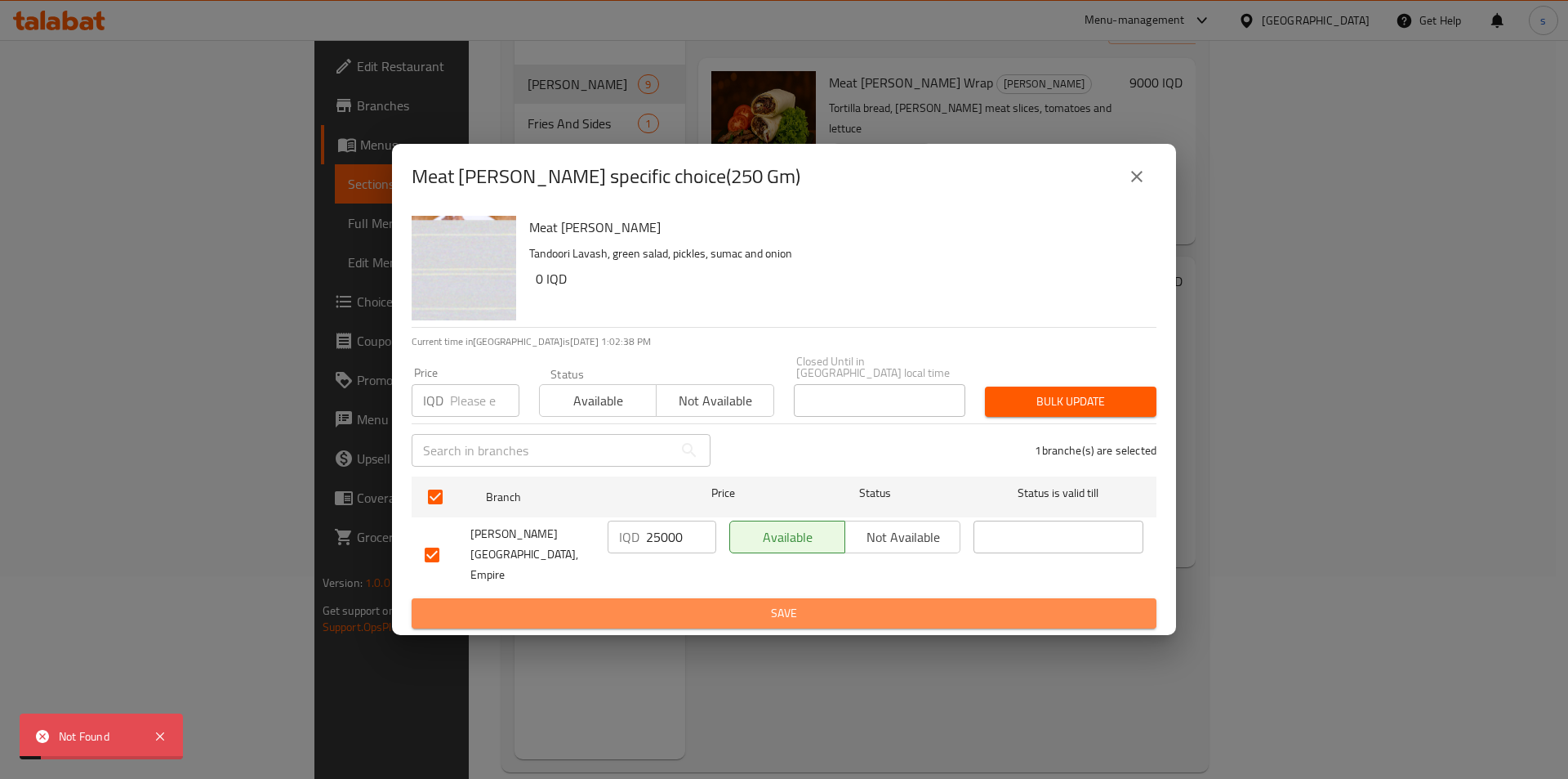
click at [825, 603] on span "Save" at bounding box center [784, 613] width 719 height 21
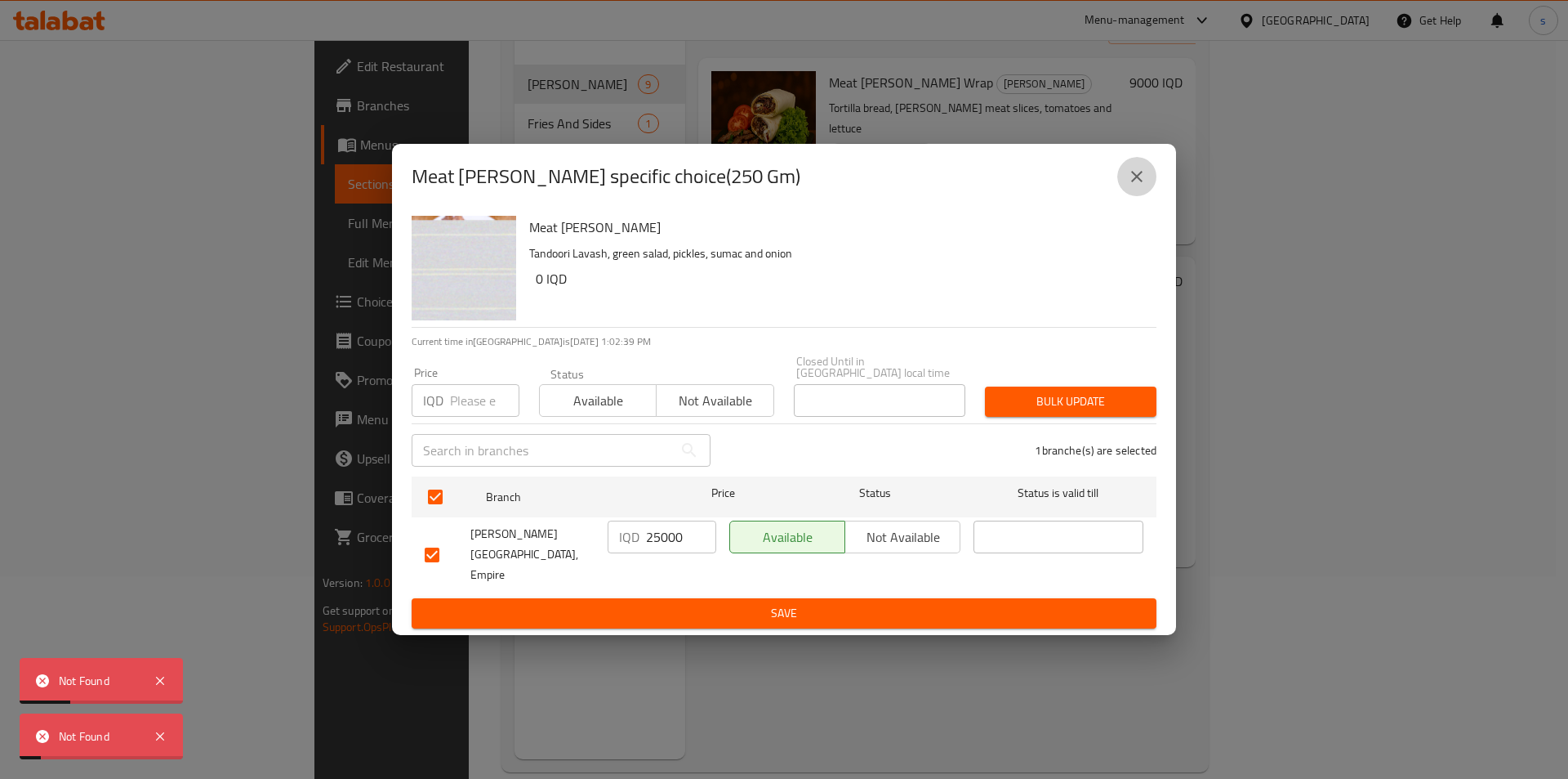
click at [1130, 188] on button "close" at bounding box center [1137, 176] width 39 height 39
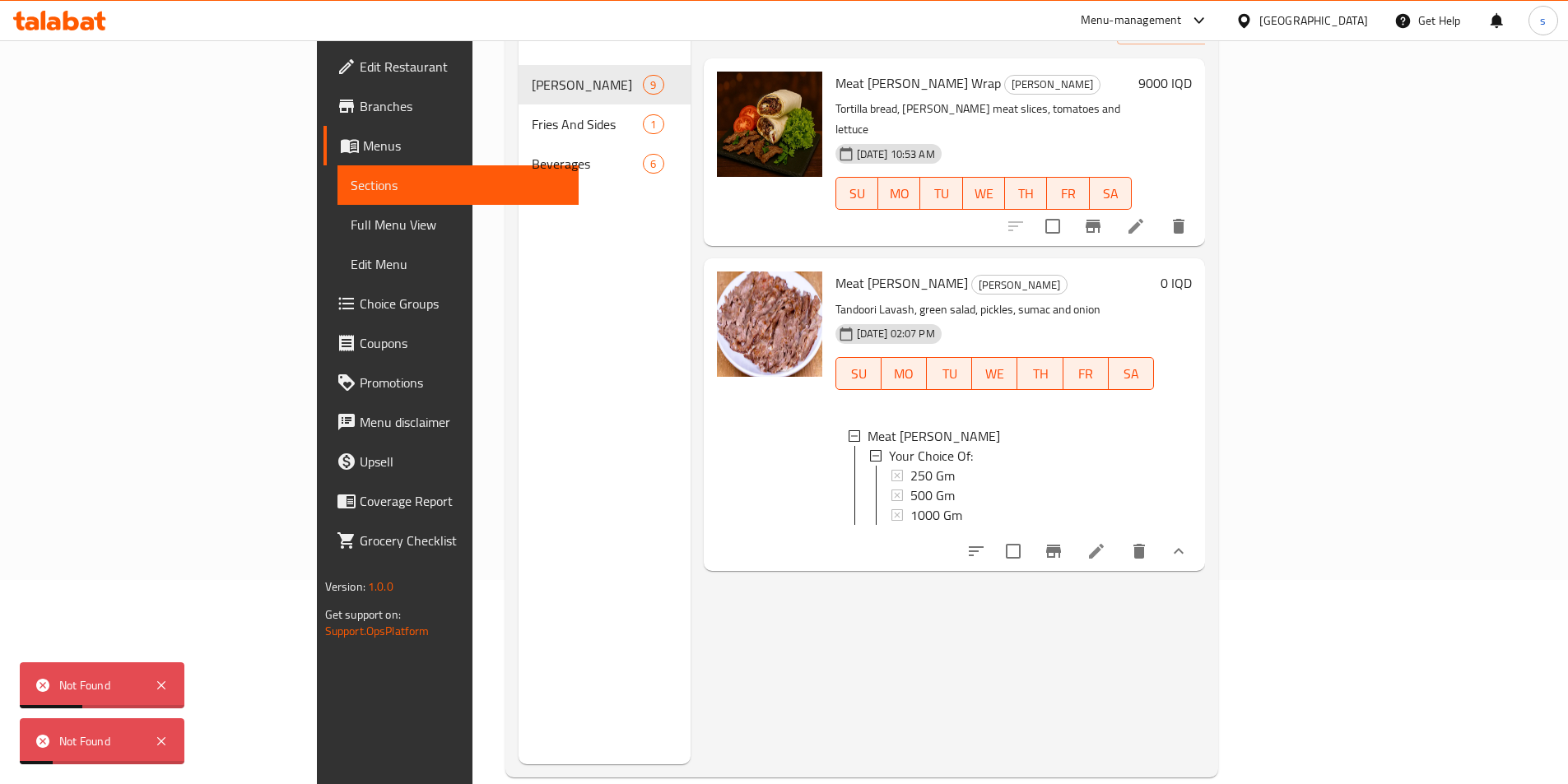
click at [360, 294] on span "Choice Groups" at bounding box center [462, 303] width 205 height 20
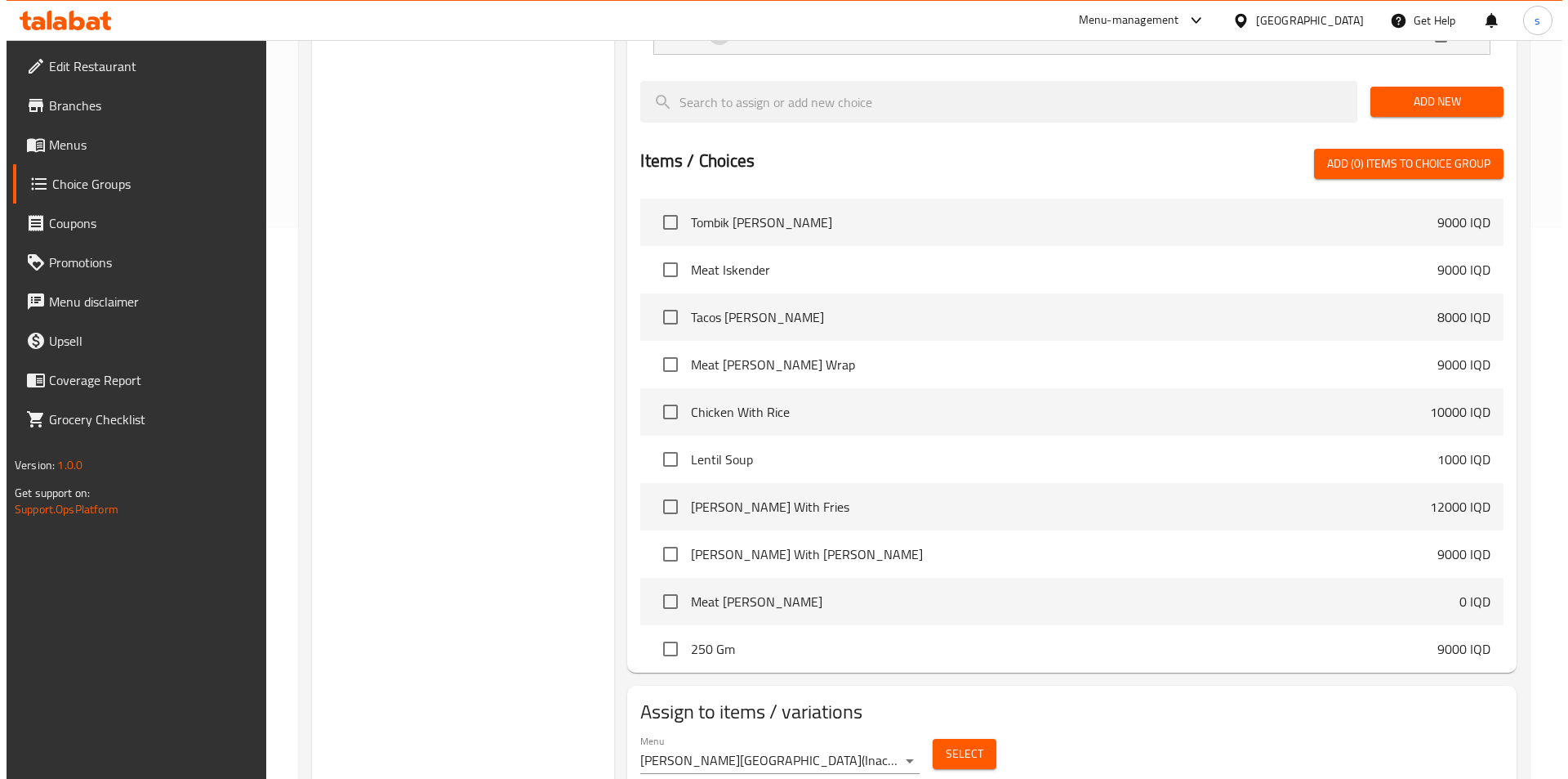
scroll to position [565, 0]
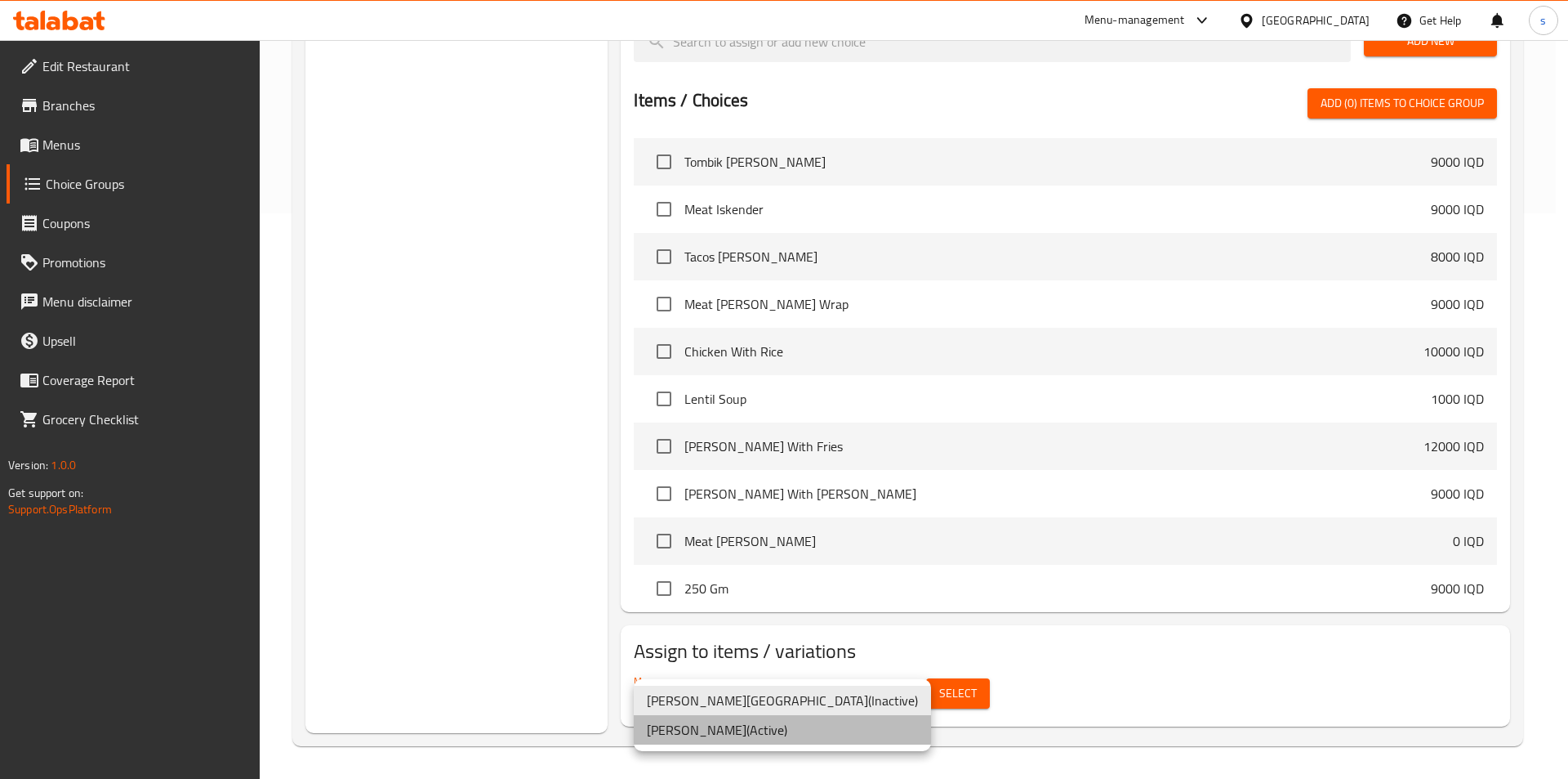
click at [743, 728] on li "Mohammed Alzangana ( Active )" at bounding box center [783, 730] width 297 height 30
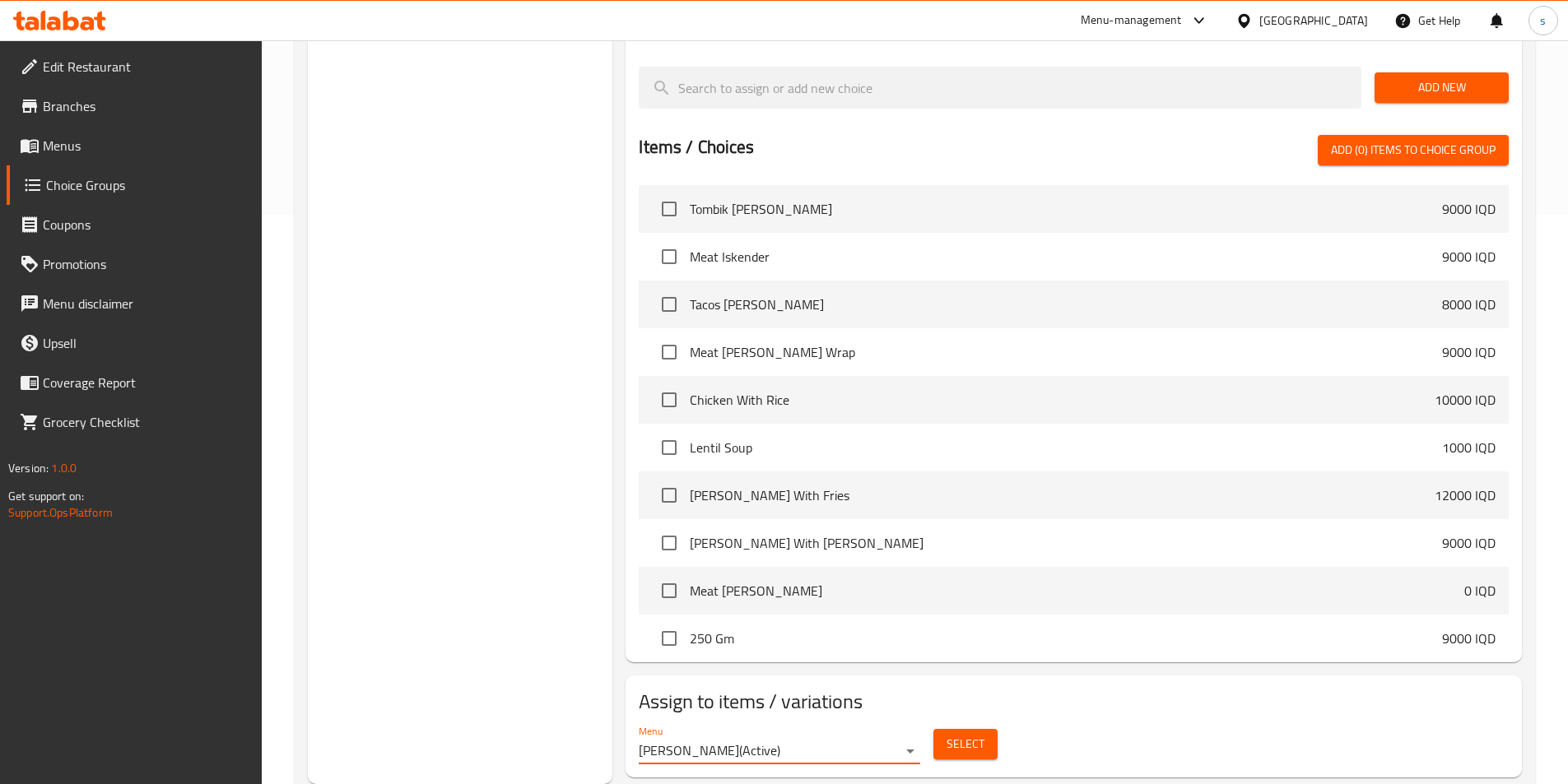
click at [967, 733] on span "Select" at bounding box center [965, 743] width 38 height 21
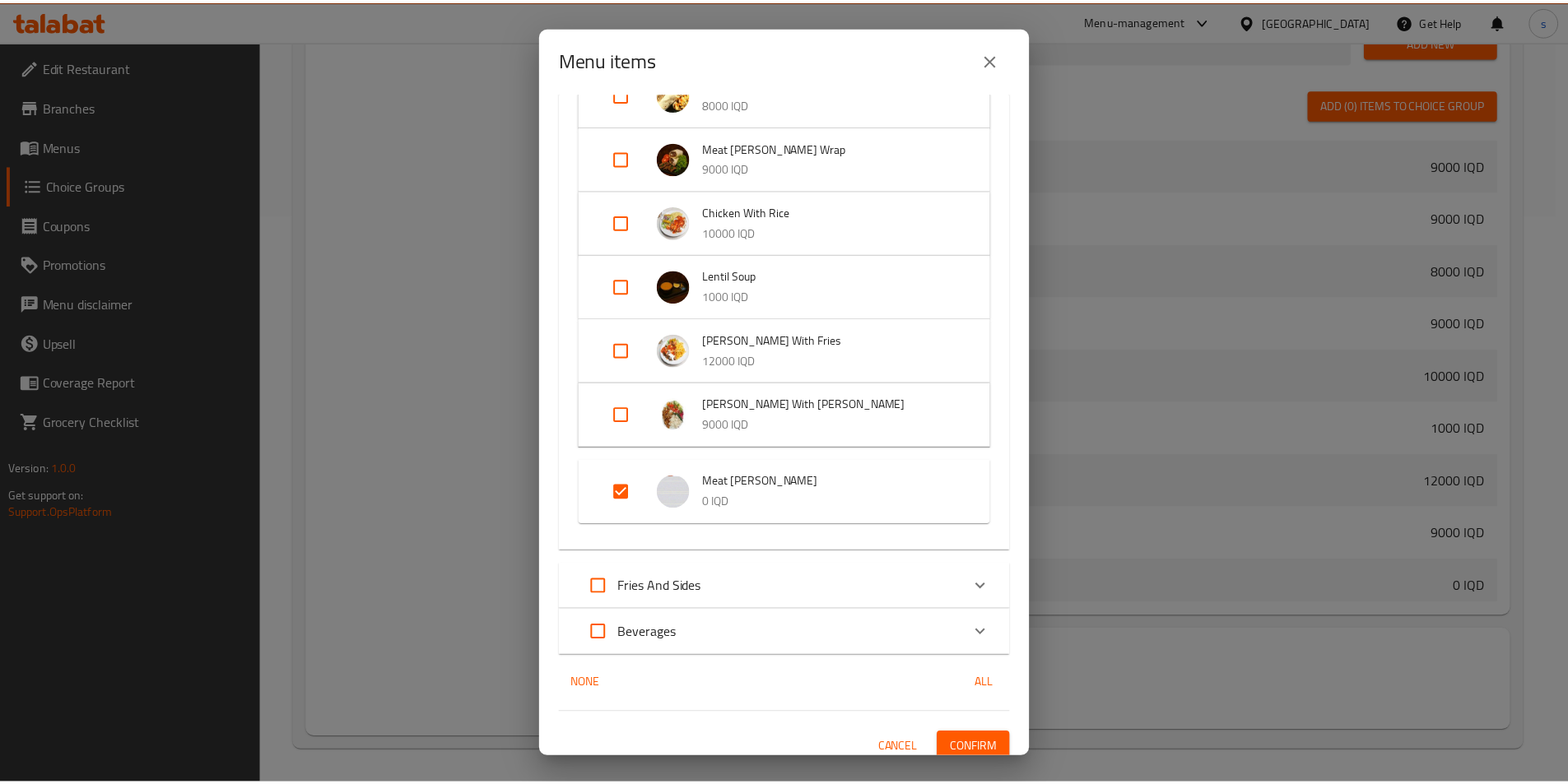
scroll to position [302, 0]
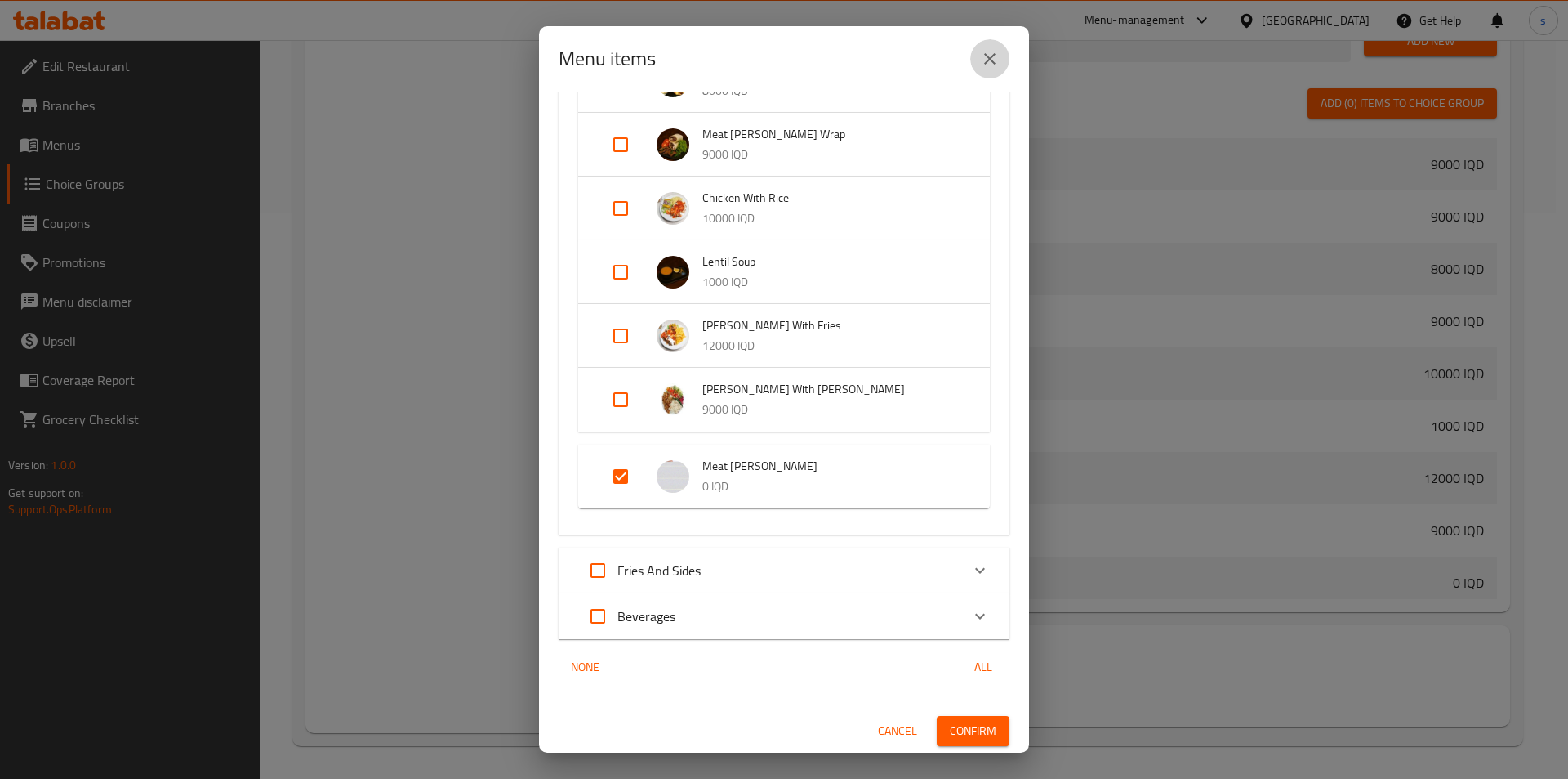
click at [990, 56] on icon "close" at bounding box center [990, 59] width 20 height 20
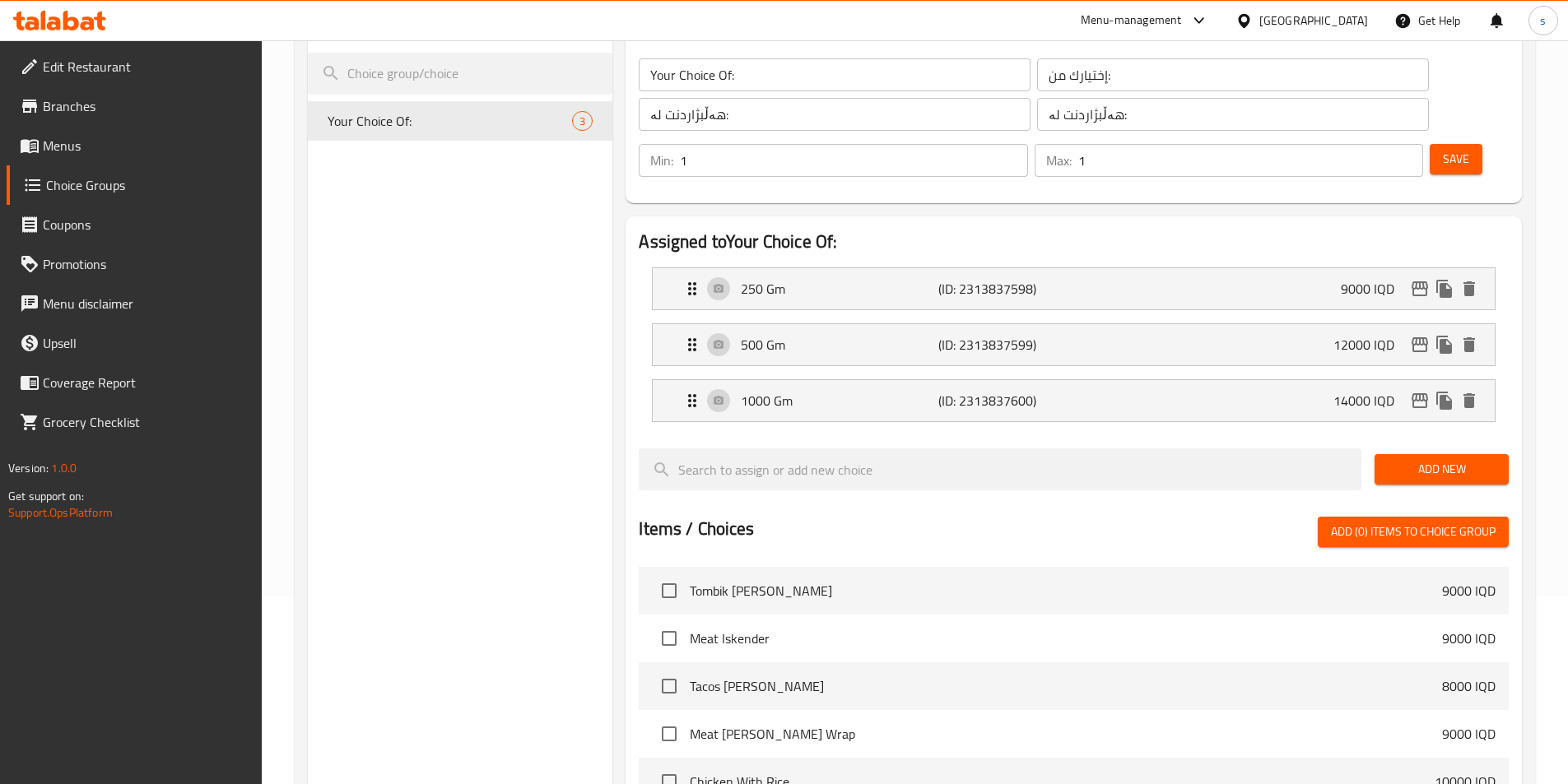
scroll to position [149, 0]
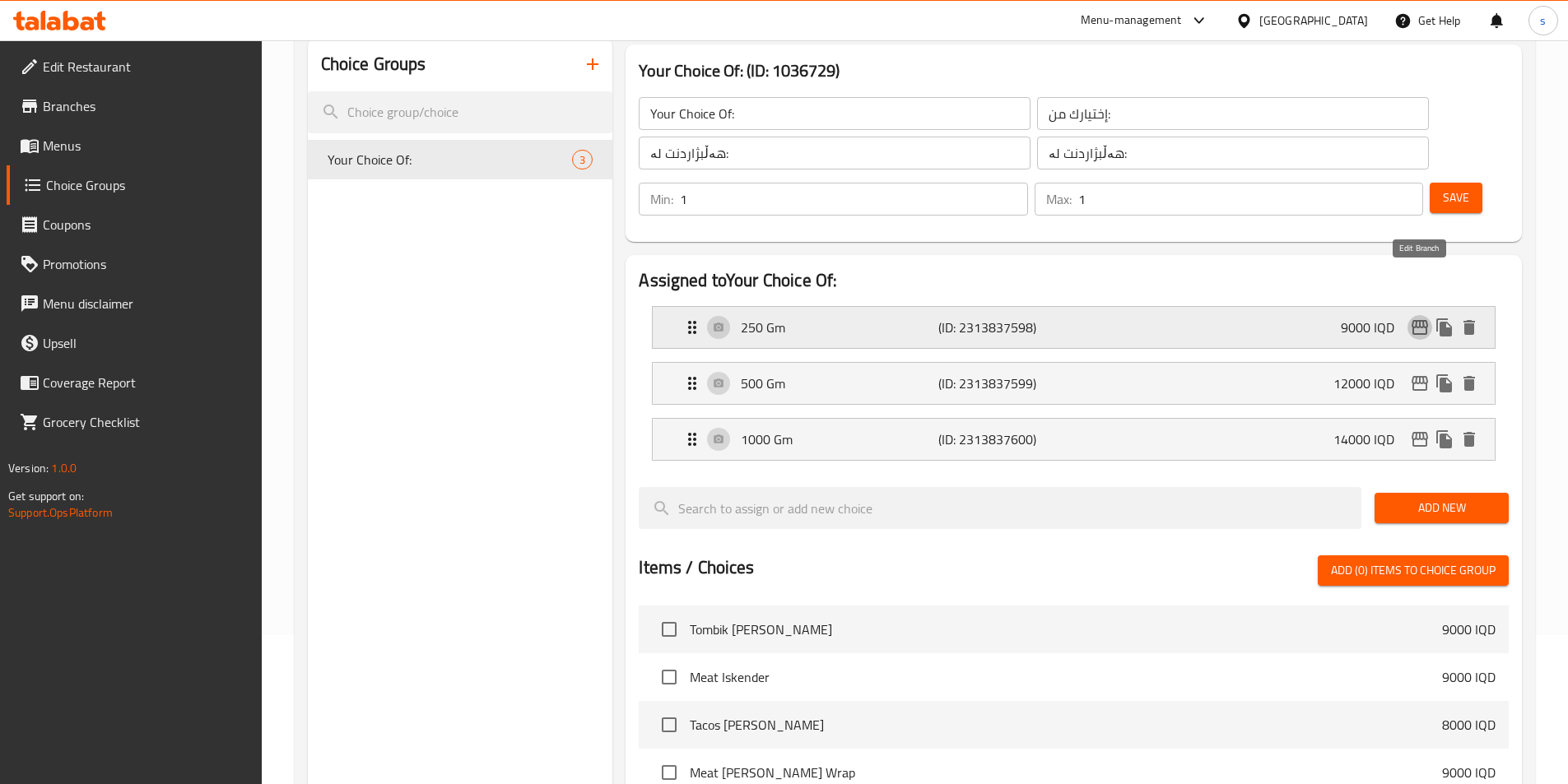
click at [1417, 315] on button "edit" at bounding box center [1419, 327] width 25 height 25
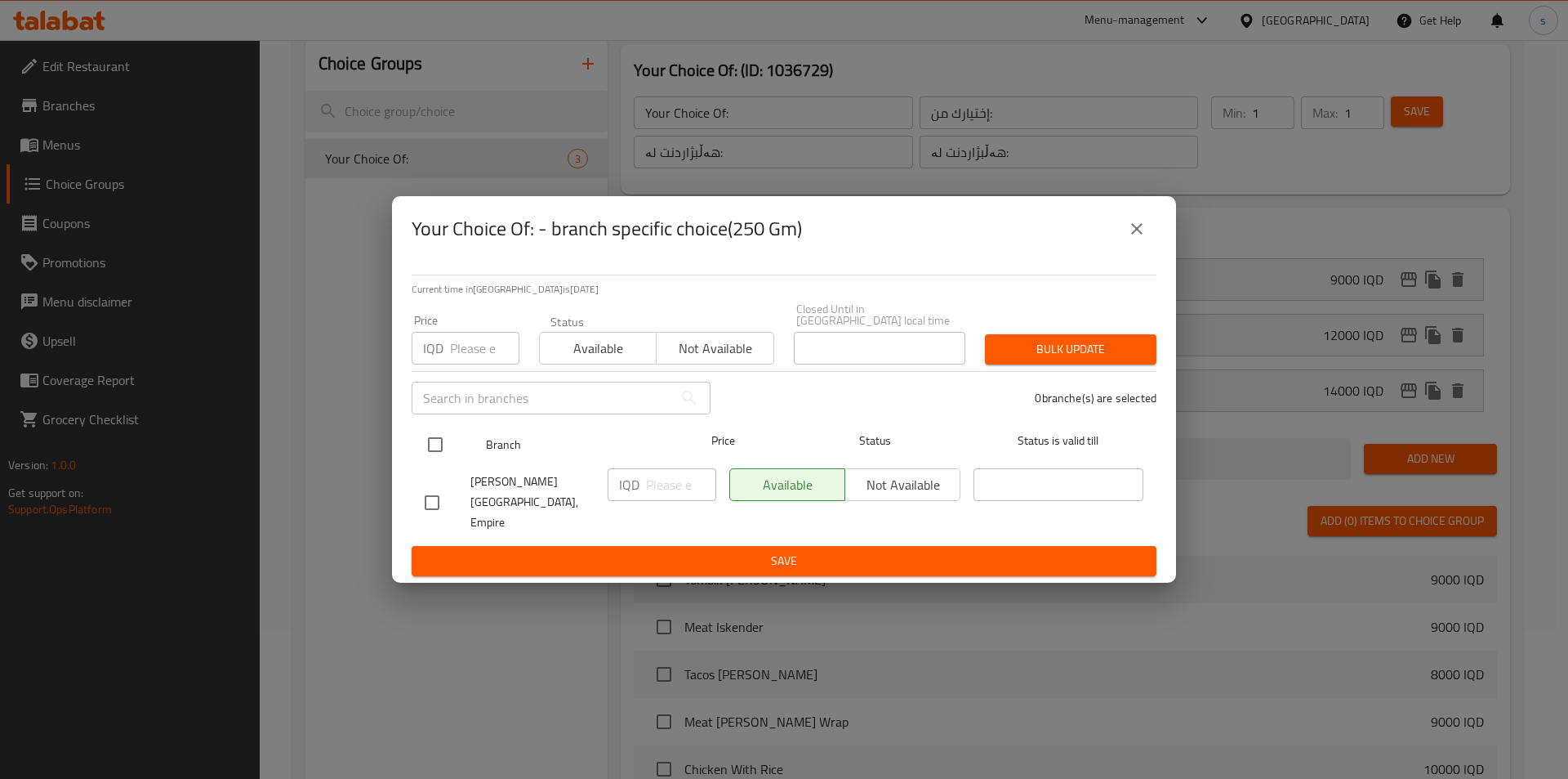
click at [434, 444] on input "checkbox" at bounding box center [435, 444] width 34 height 34
checkbox input "true"
click at [680, 496] on input "number" at bounding box center [680, 484] width 70 height 32
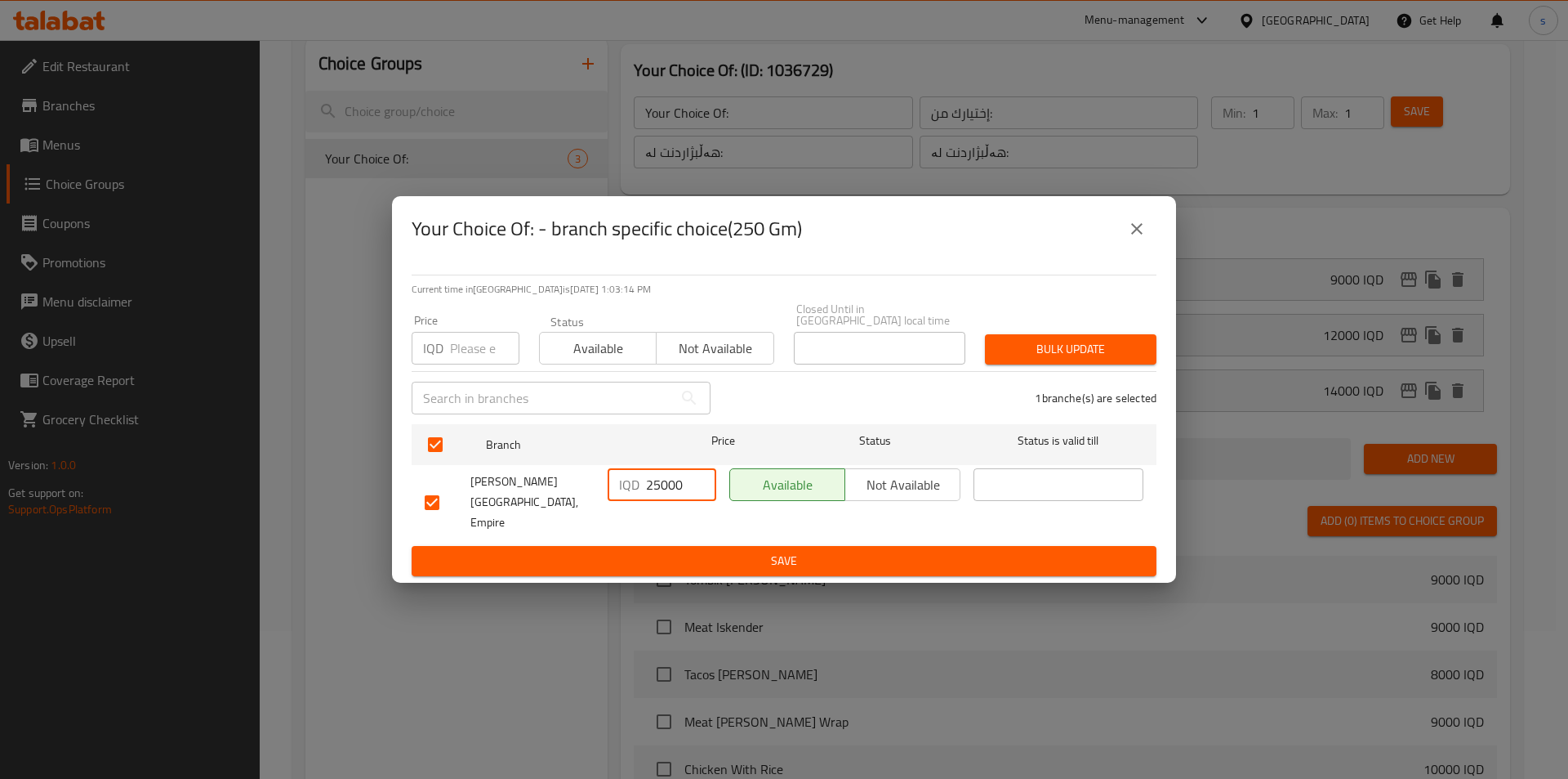
type input "25000"
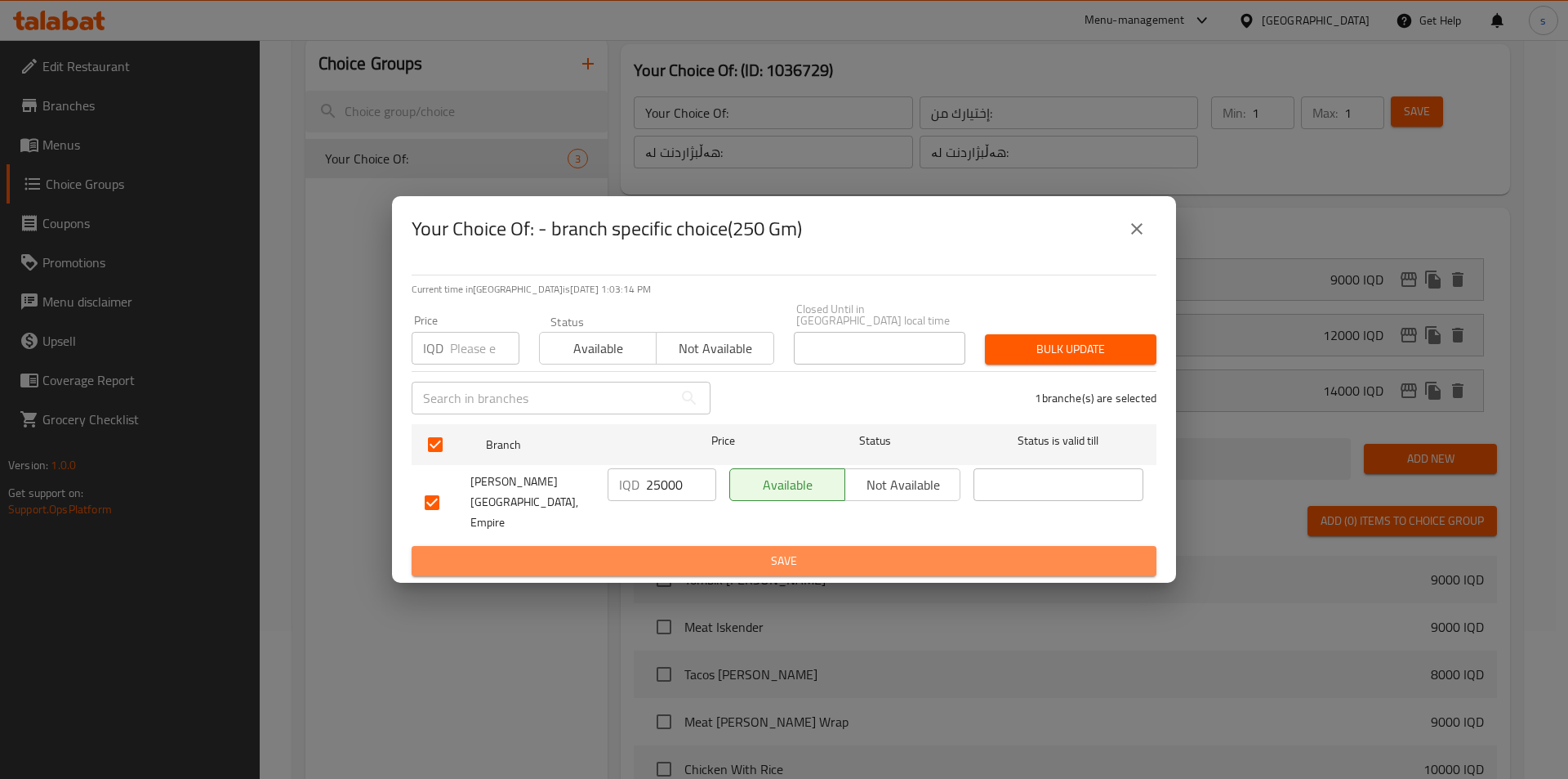
click at [703, 551] on span "Save" at bounding box center [784, 560] width 719 height 21
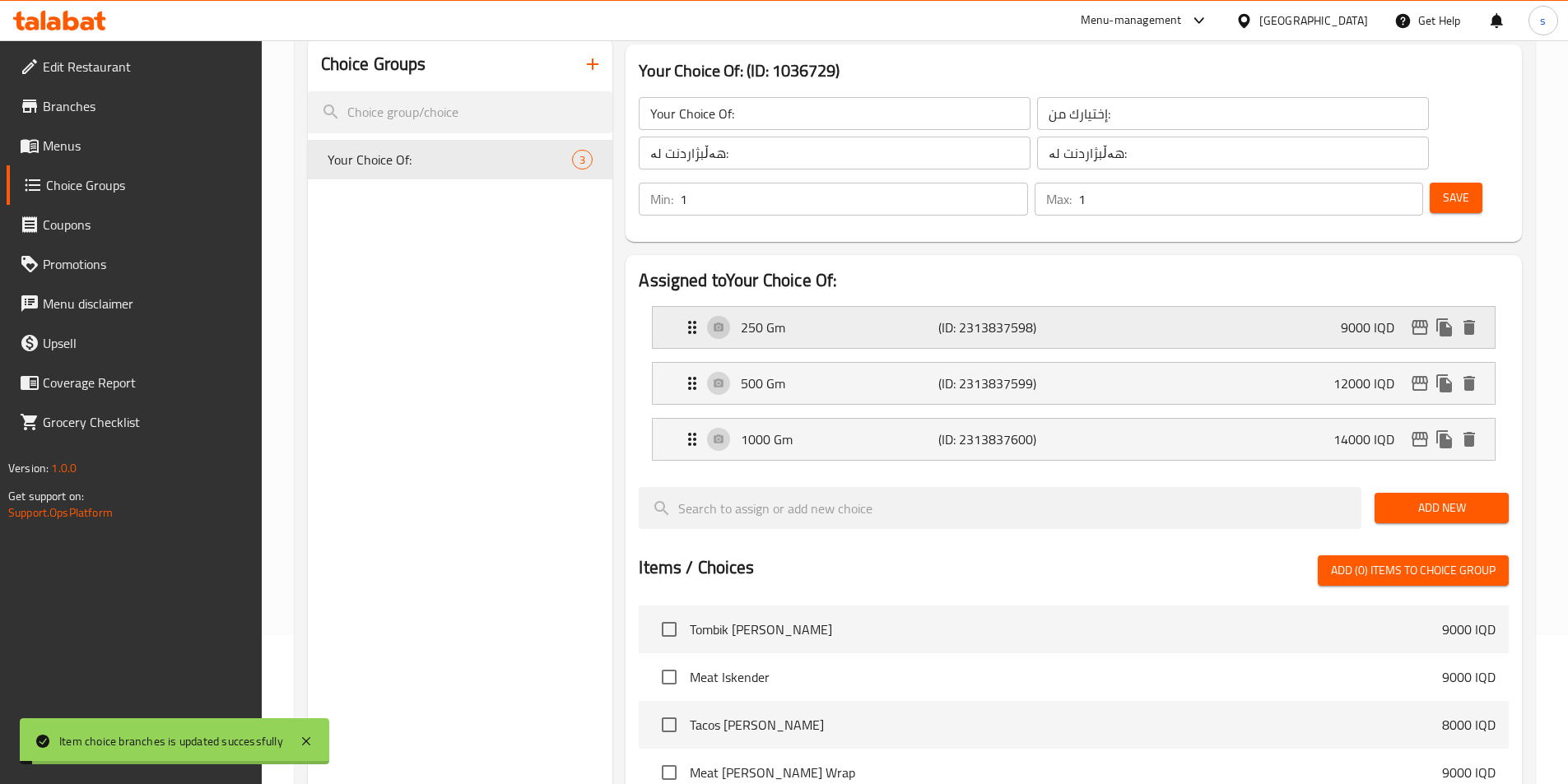
click at [1355, 317] on p "9000 IQD" at bounding box center [1374, 327] width 66 height 20
click at [1048, 307] on div "250 Gm (ID: 2313837598) 9000 IQD" at bounding box center [1078, 327] width 792 height 41
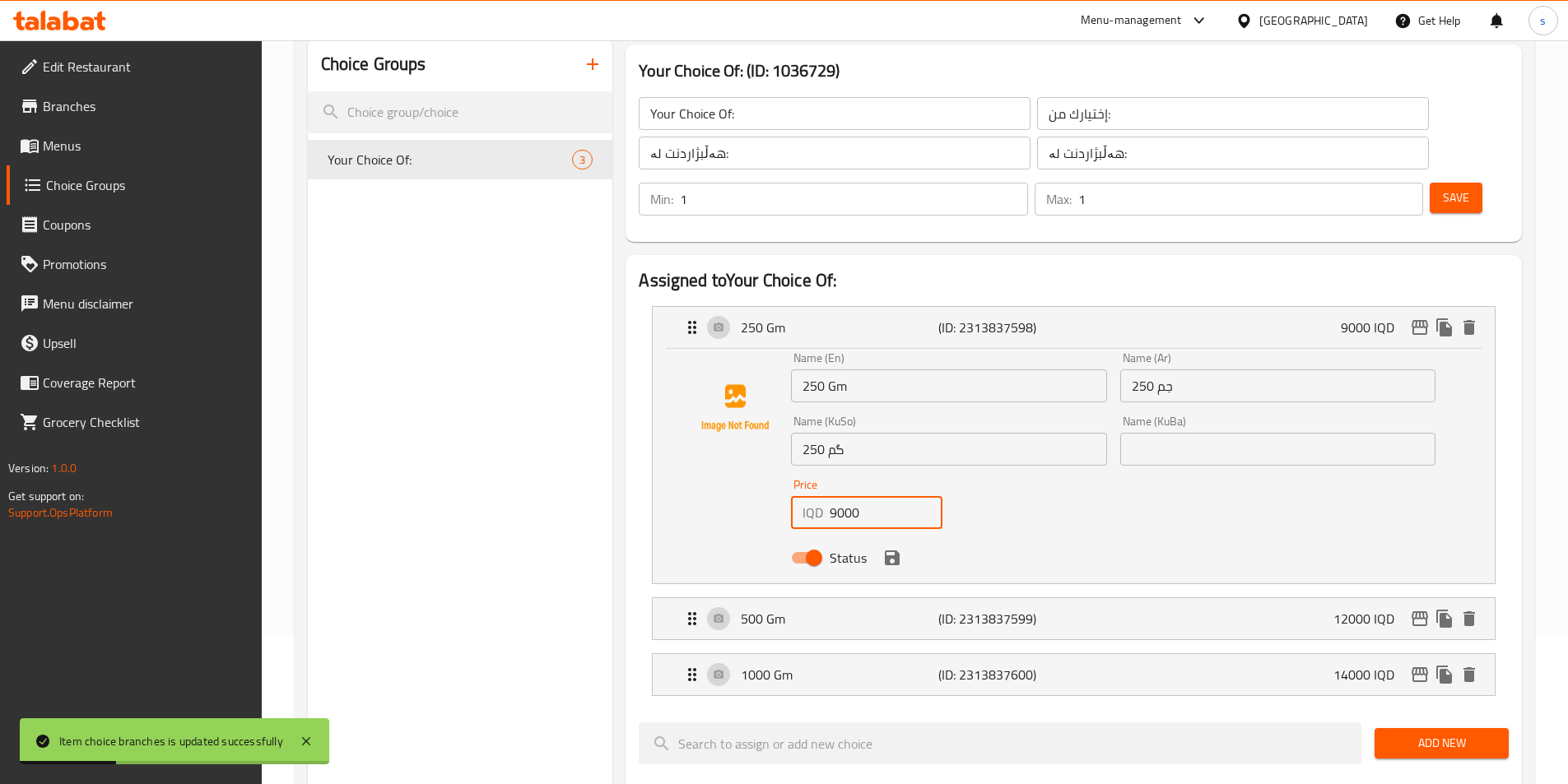
drag, startPoint x: 868, startPoint y: 468, endPoint x: 819, endPoint y: 468, distance: 49.0
click at [819, 496] on div "IQD 9000 Price" at bounding box center [866, 511] width 152 height 33
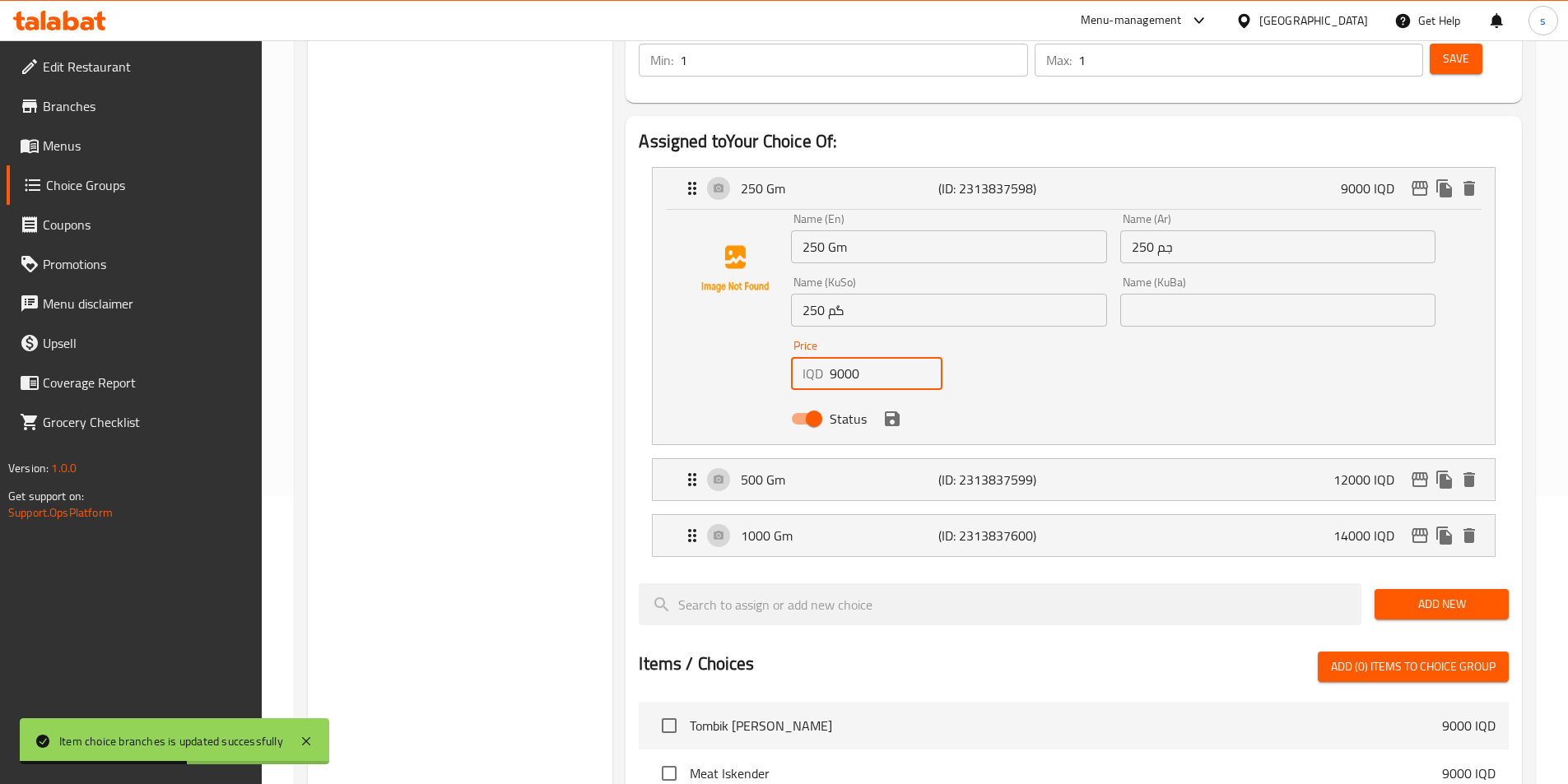
scroll to position [317, 0]
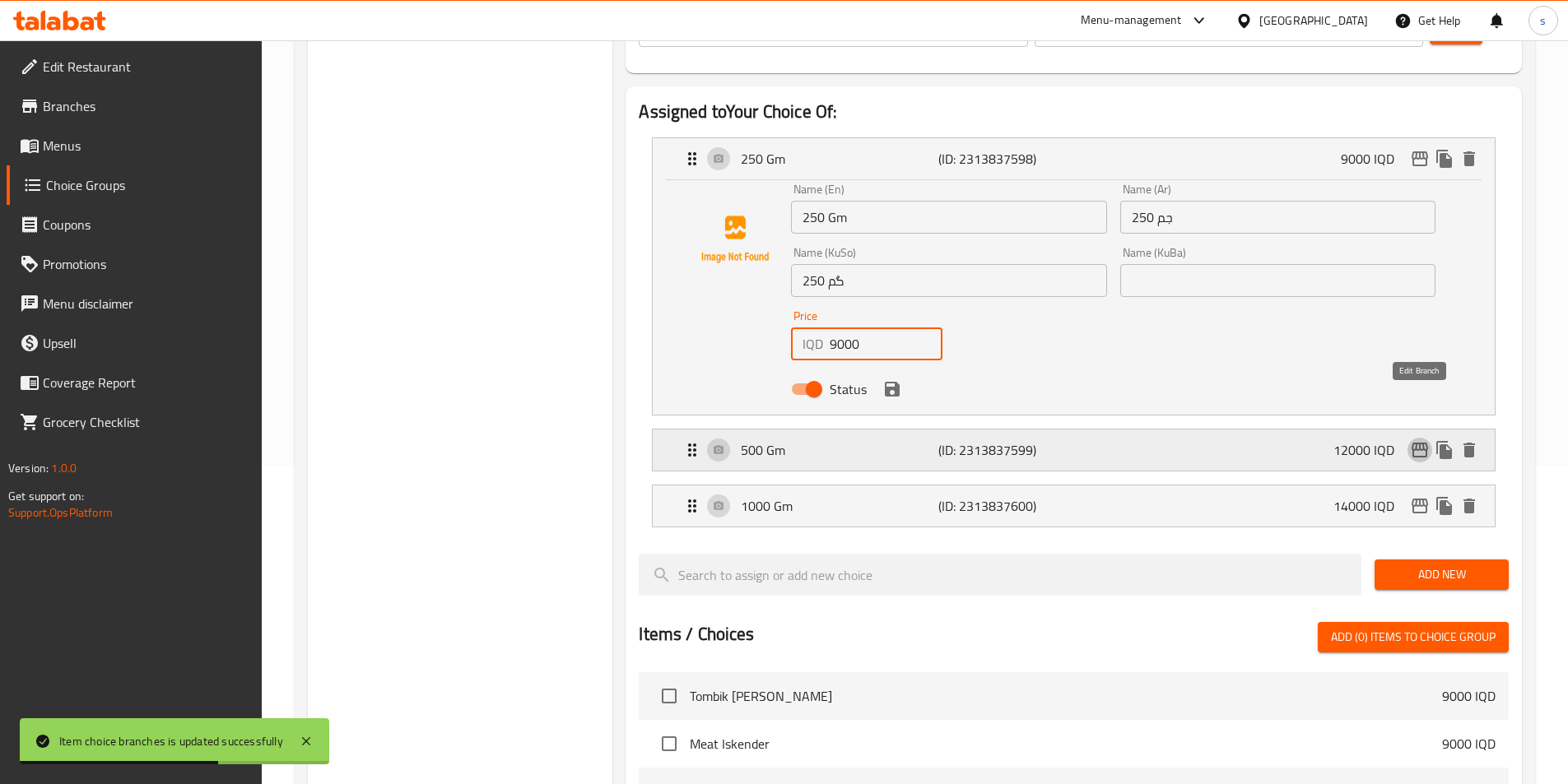
click at [1419, 442] on icon "edit" at bounding box center [1419, 449] width 17 height 15
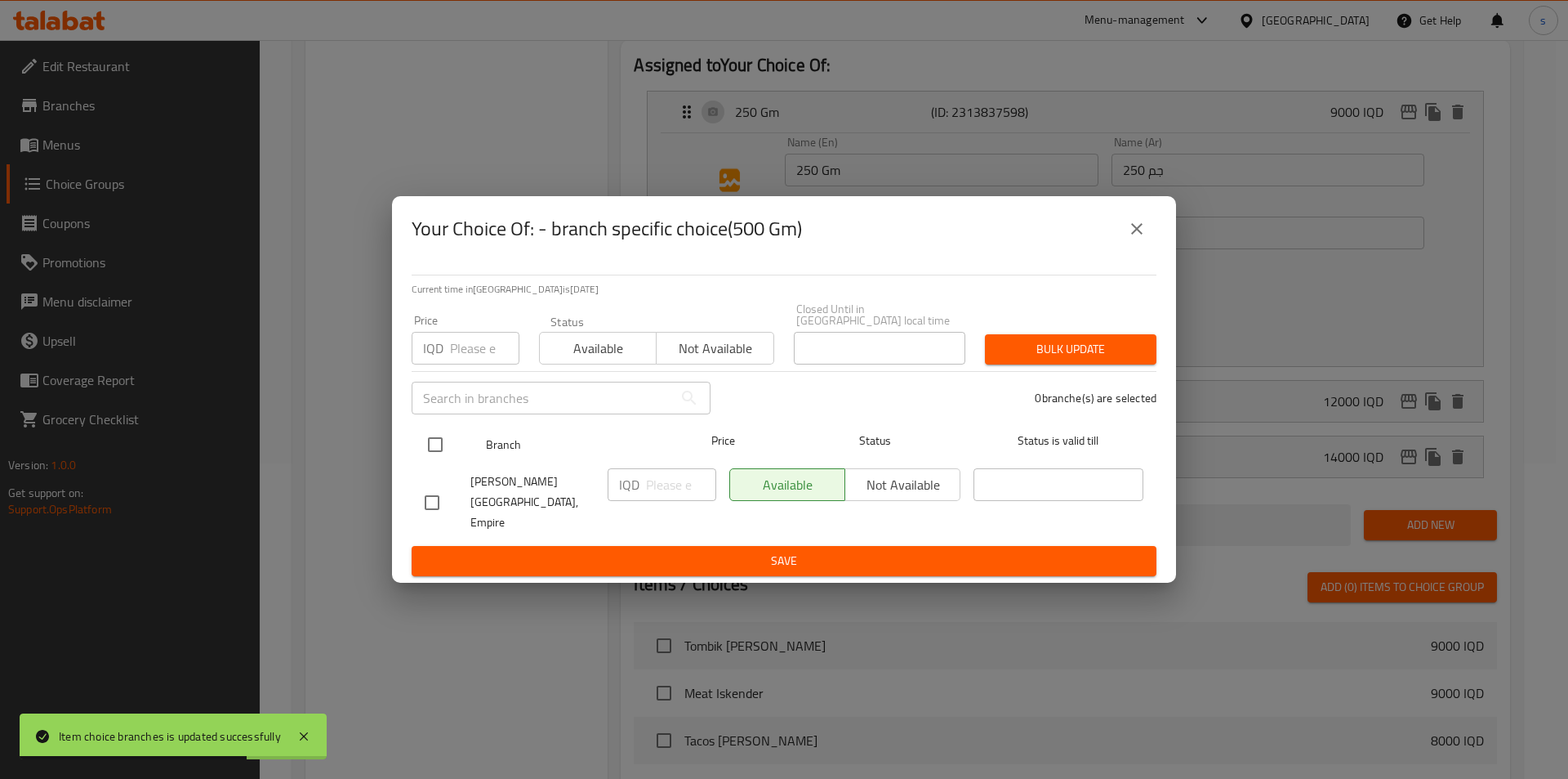
click at [439, 455] on input "checkbox" at bounding box center [435, 444] width 34 height 34
checkbox input "true"
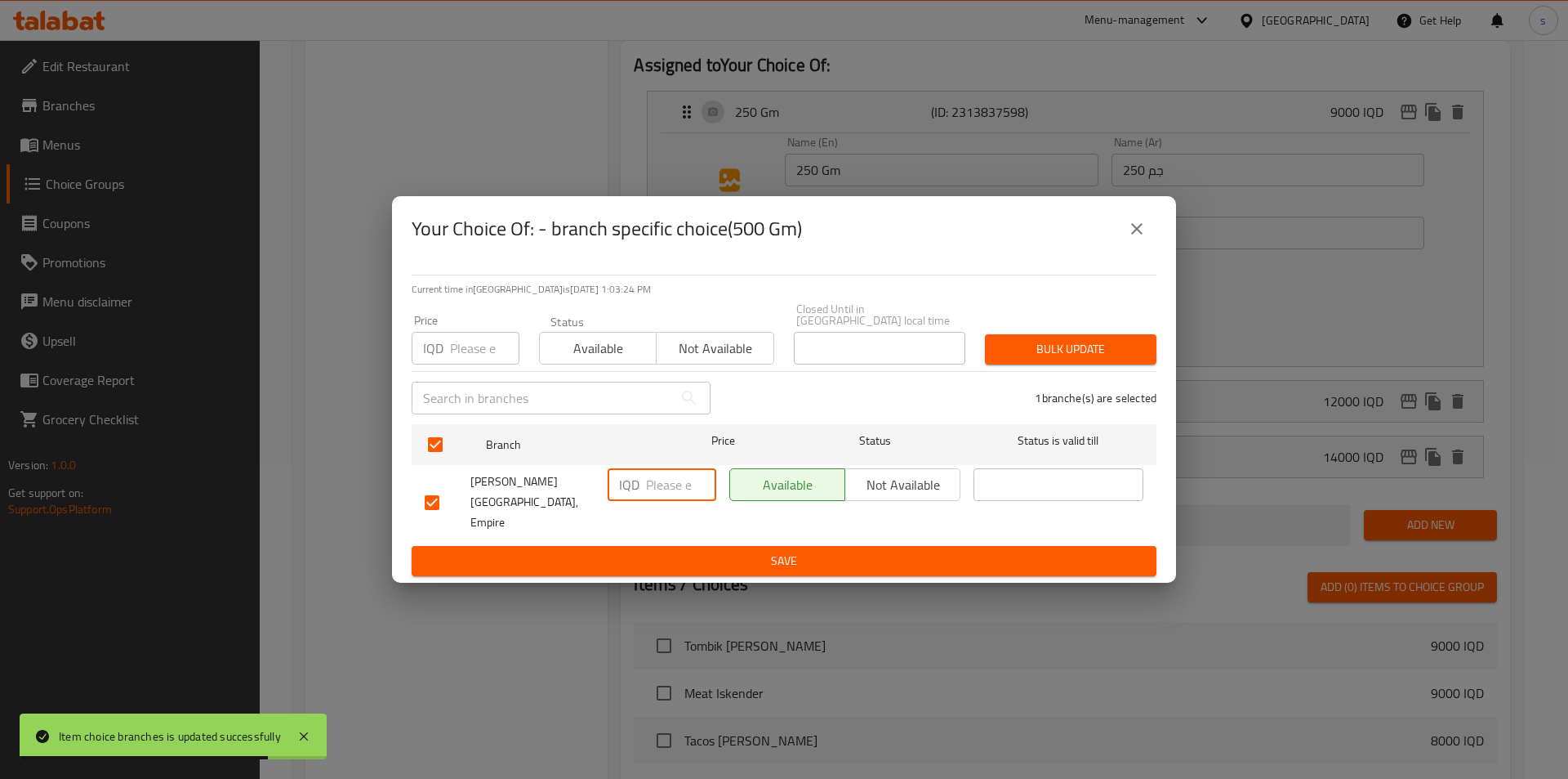
click at [665, 501] on input "number" at bounding box center [680, 484] width 70 height 32
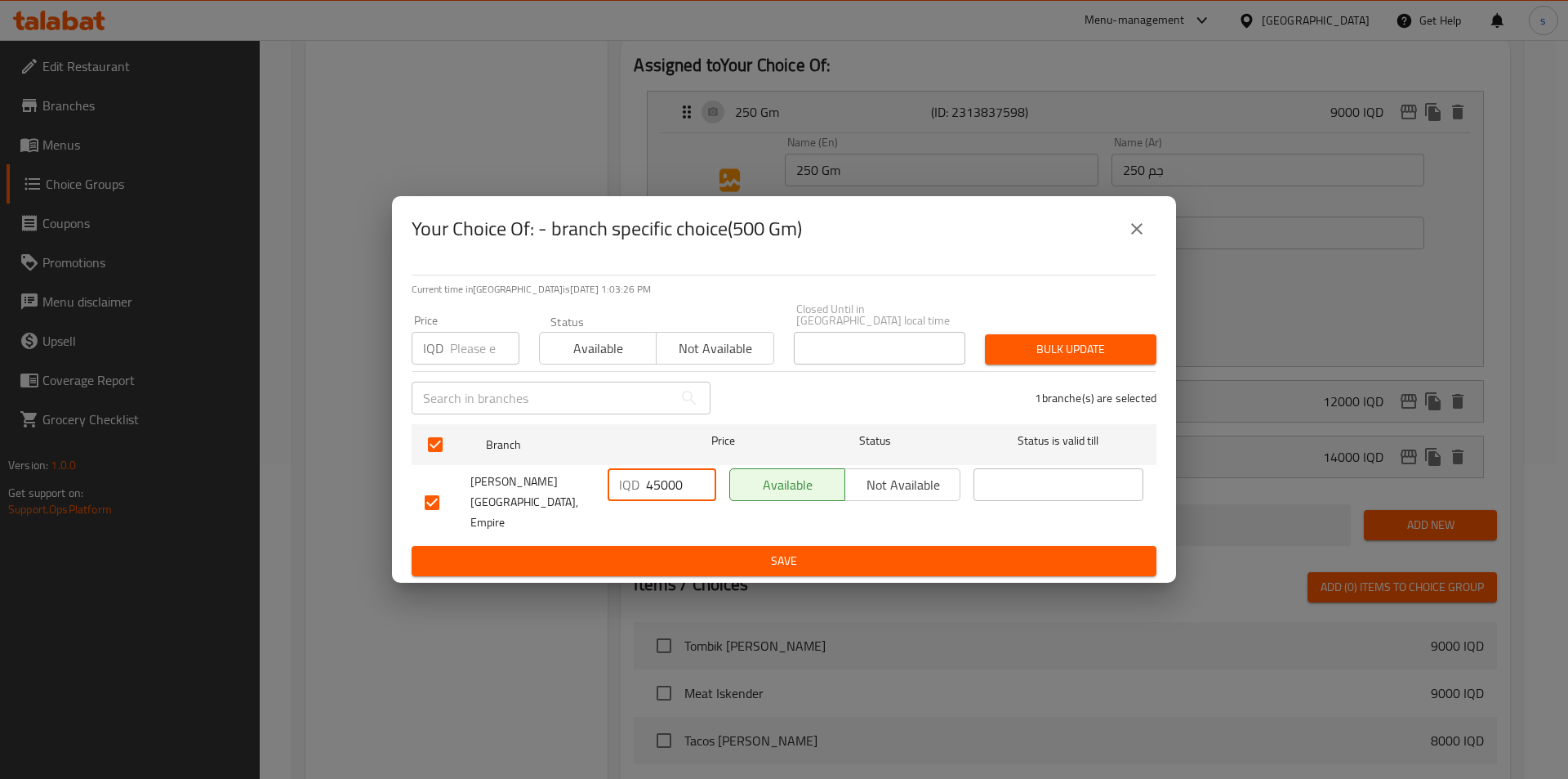
type input "45000"
click at [711, 551] on span "Save" at bounding box center [784, 560] width 719 height 21
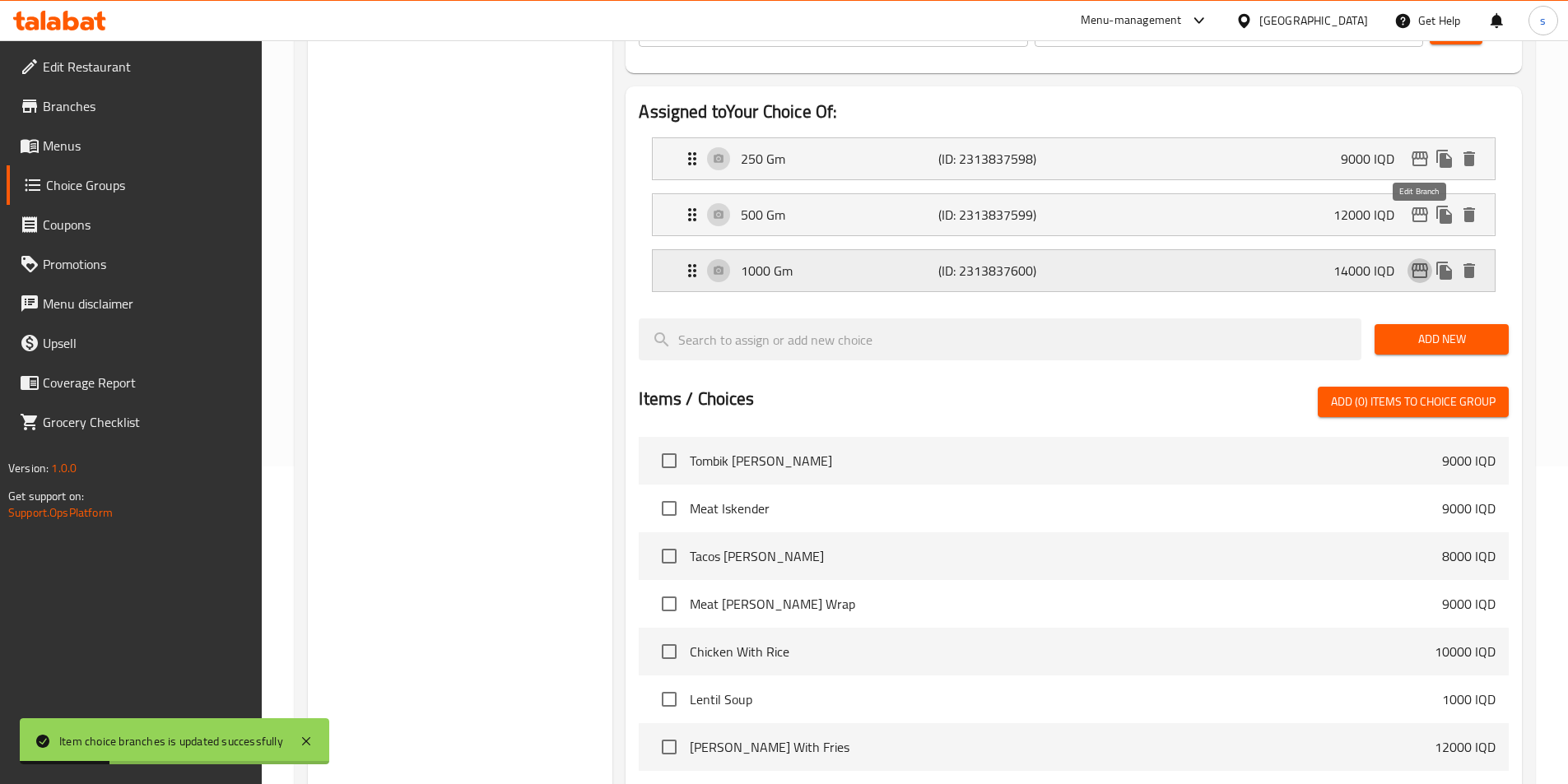
click at [1415, 264] on icon "edit" at bounding box center [1419, 271] width 17 height 15
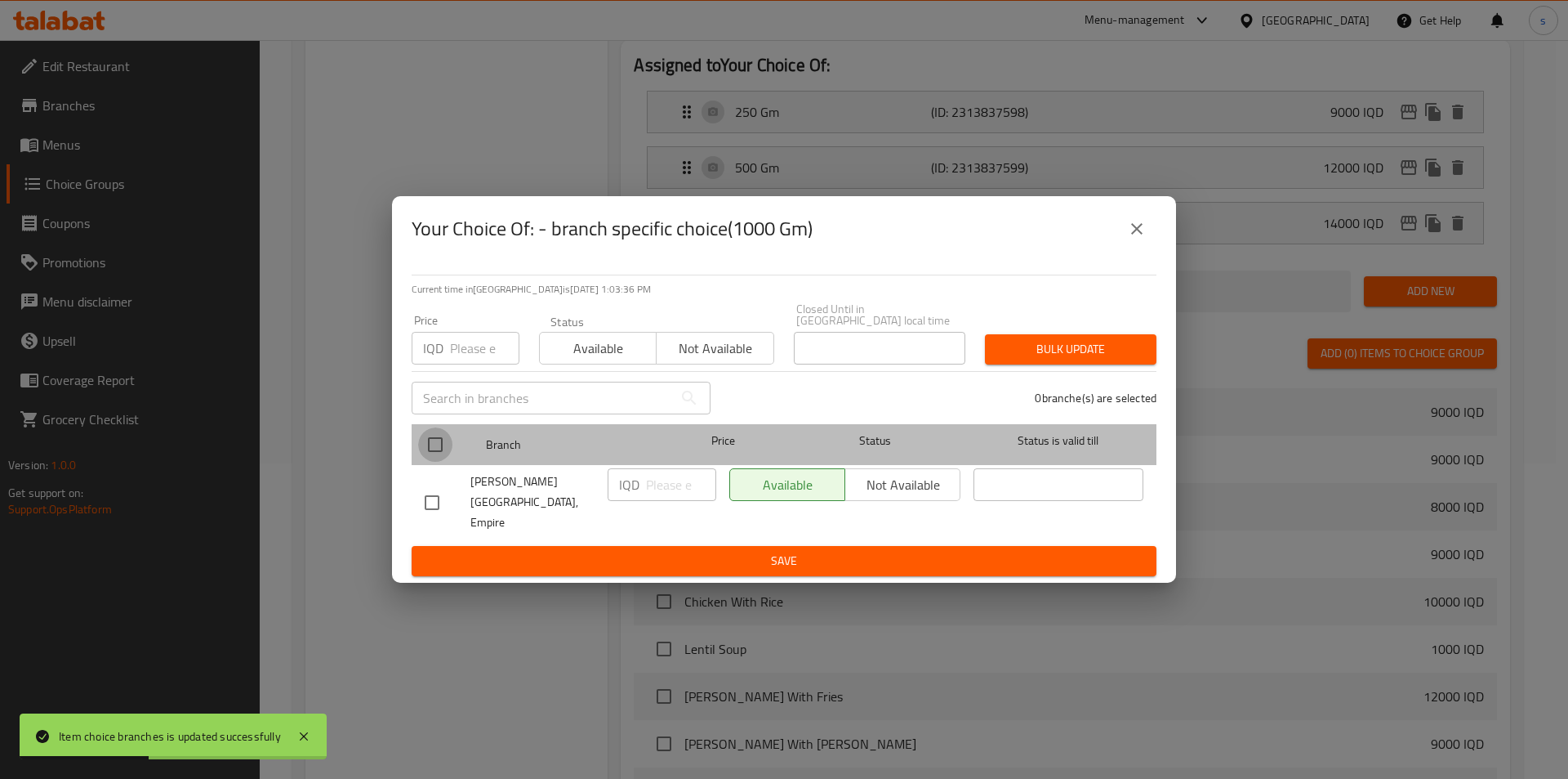
click at [444, 458] on input "checkbox" at bounding box center [435, 444] width 34 height 34
checkbox input "true"
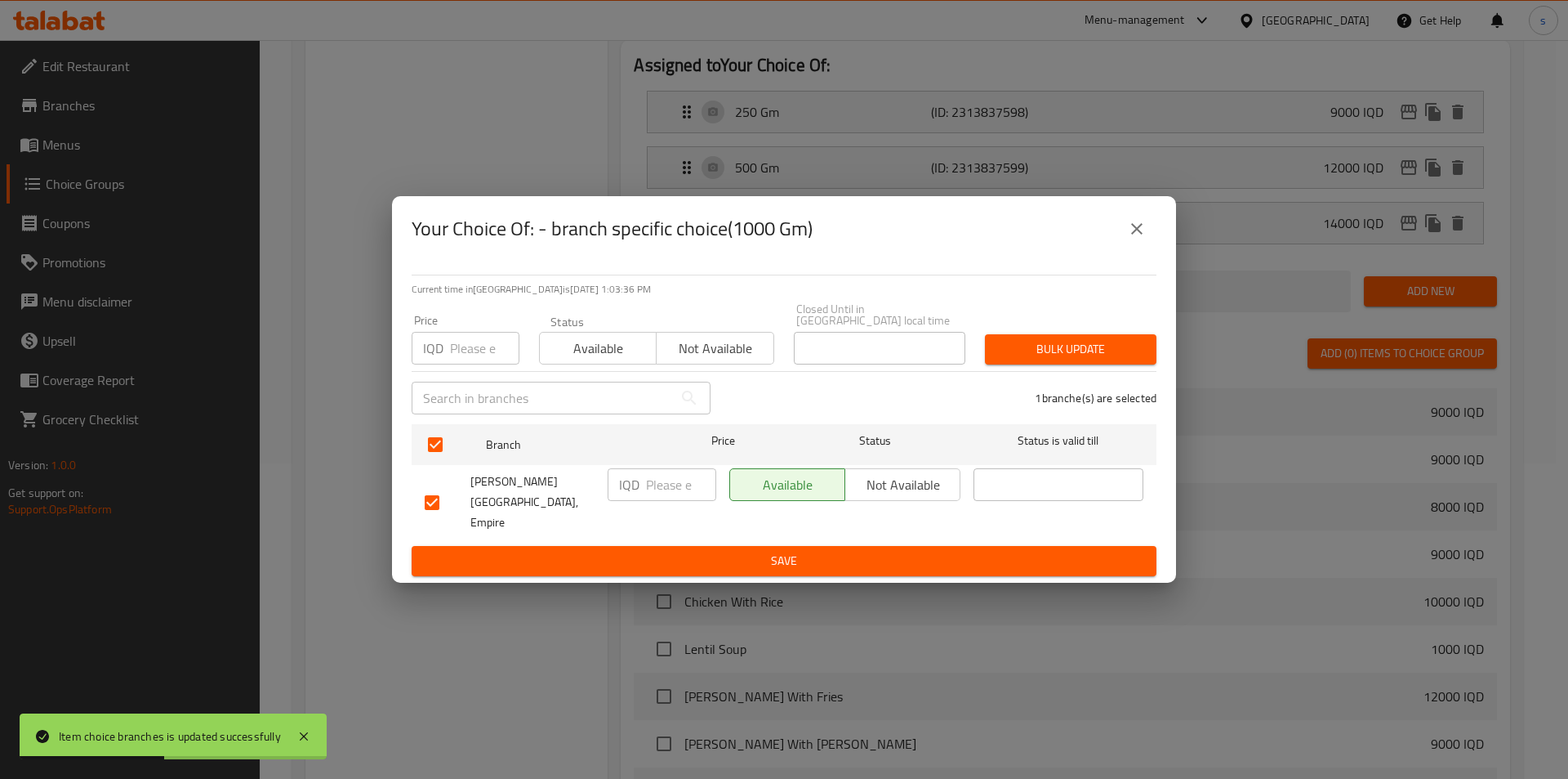
click at [659, 501] on input "number" at bounding box center [680, 484] width 70 height 32
type input "80000"
click at [694, 551] on span "Save" at bounding box center [784, 560] width 719 height 21
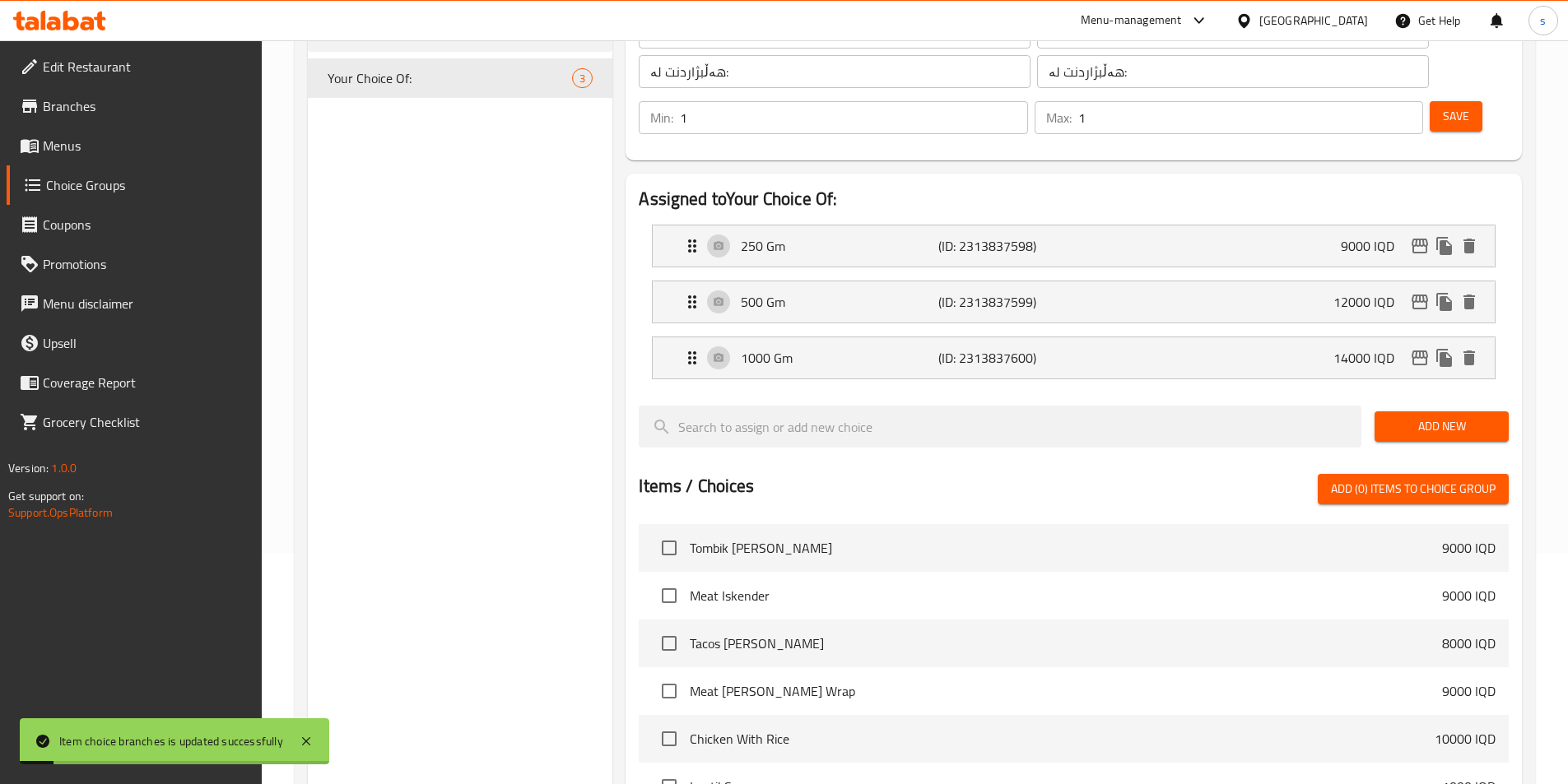
scroll to position [212, 0]
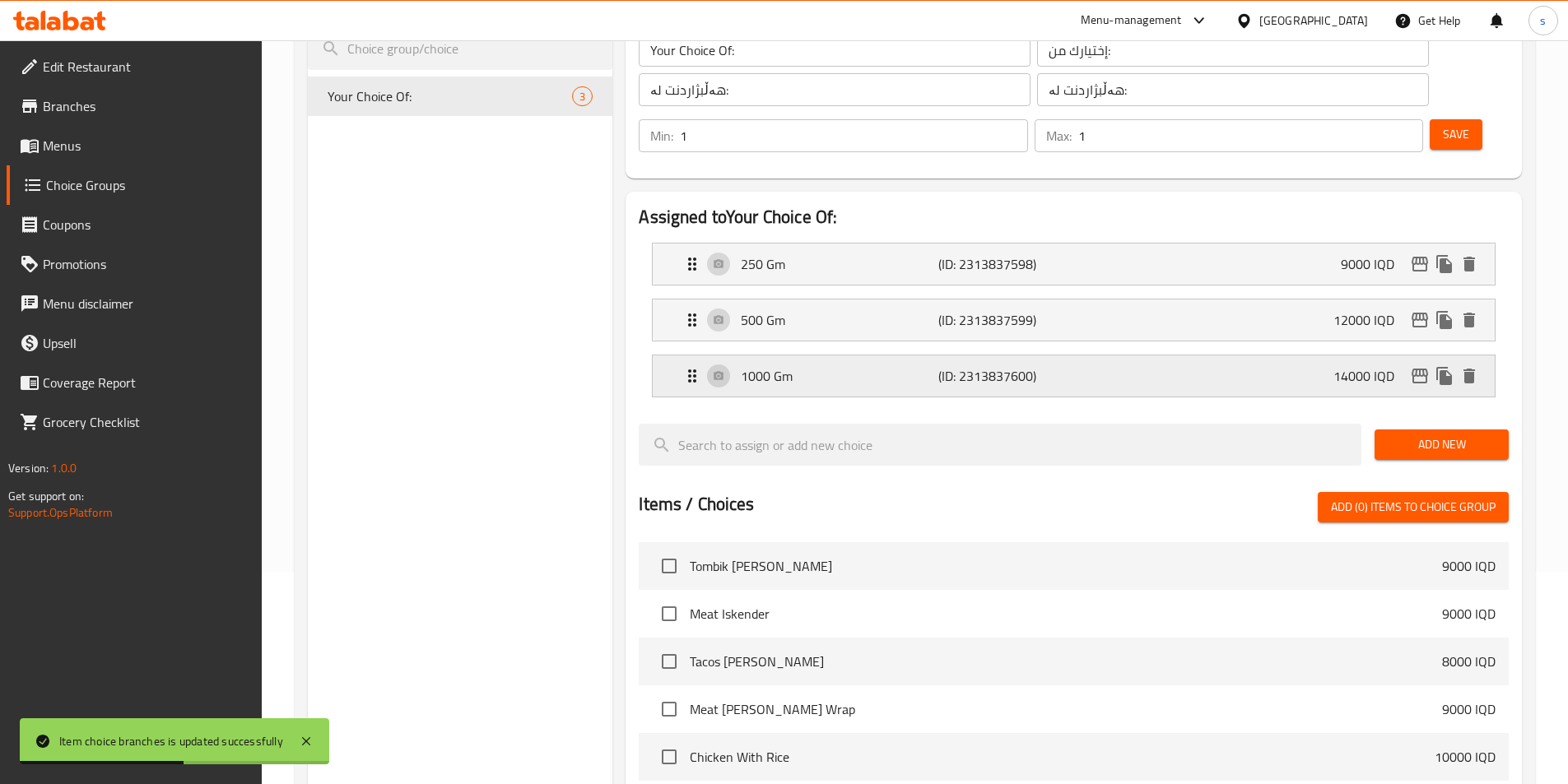
click at [1377, 366] on p "14000 IQD" at bounding box center [1370, 376] width 74 height 20
click at [878, 366] on p "1000 Gm" at bounding box center [839, 376] width 196 height 20
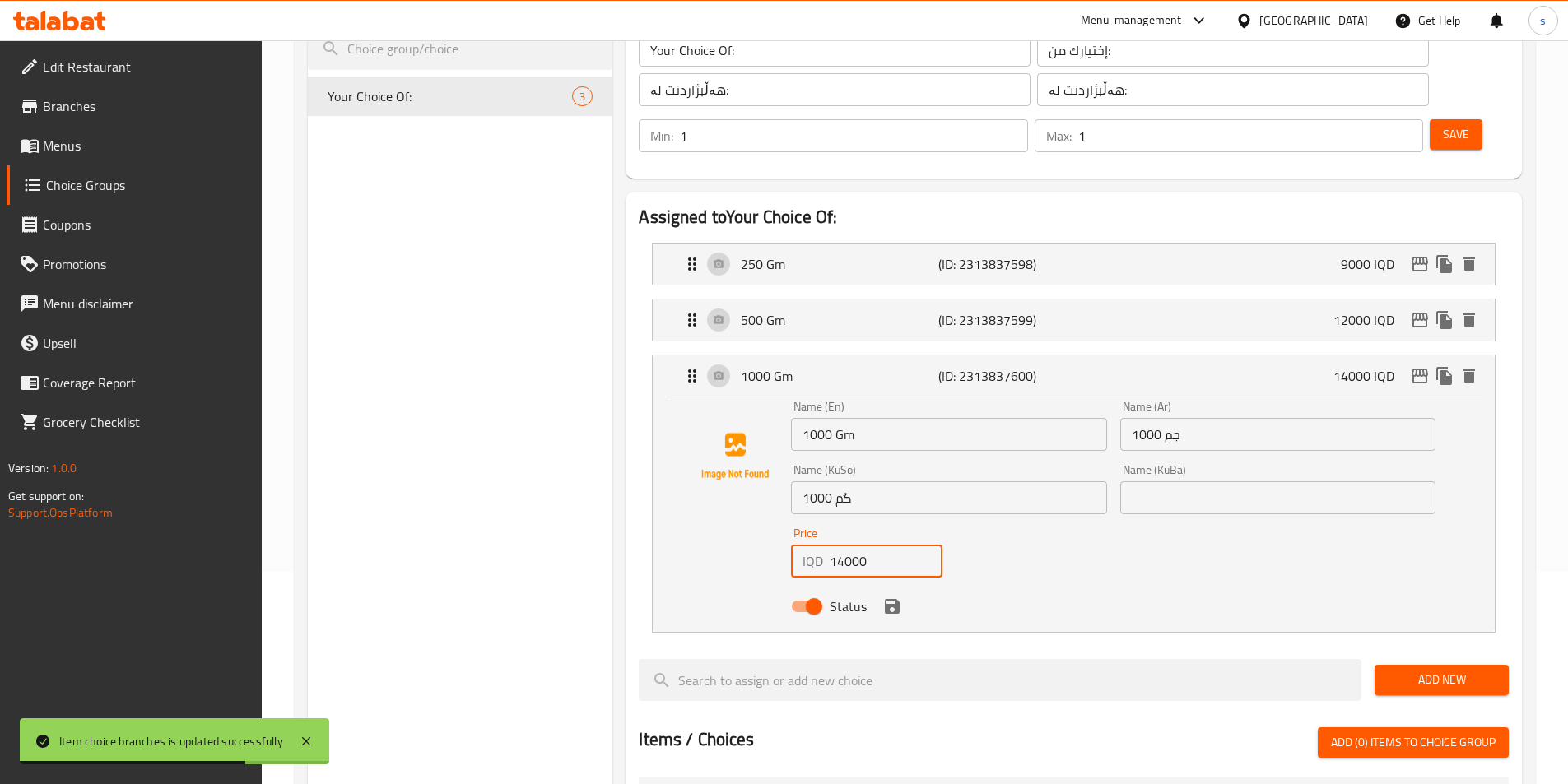
drag, startPoint x: 868, startPoint y: 511, endPoint x: 824, endPoint y: 518, distance: 44.6
click at [824, 544] on div "IQD 14000 Price" at bounding box center [866, 560] width 152 height 33
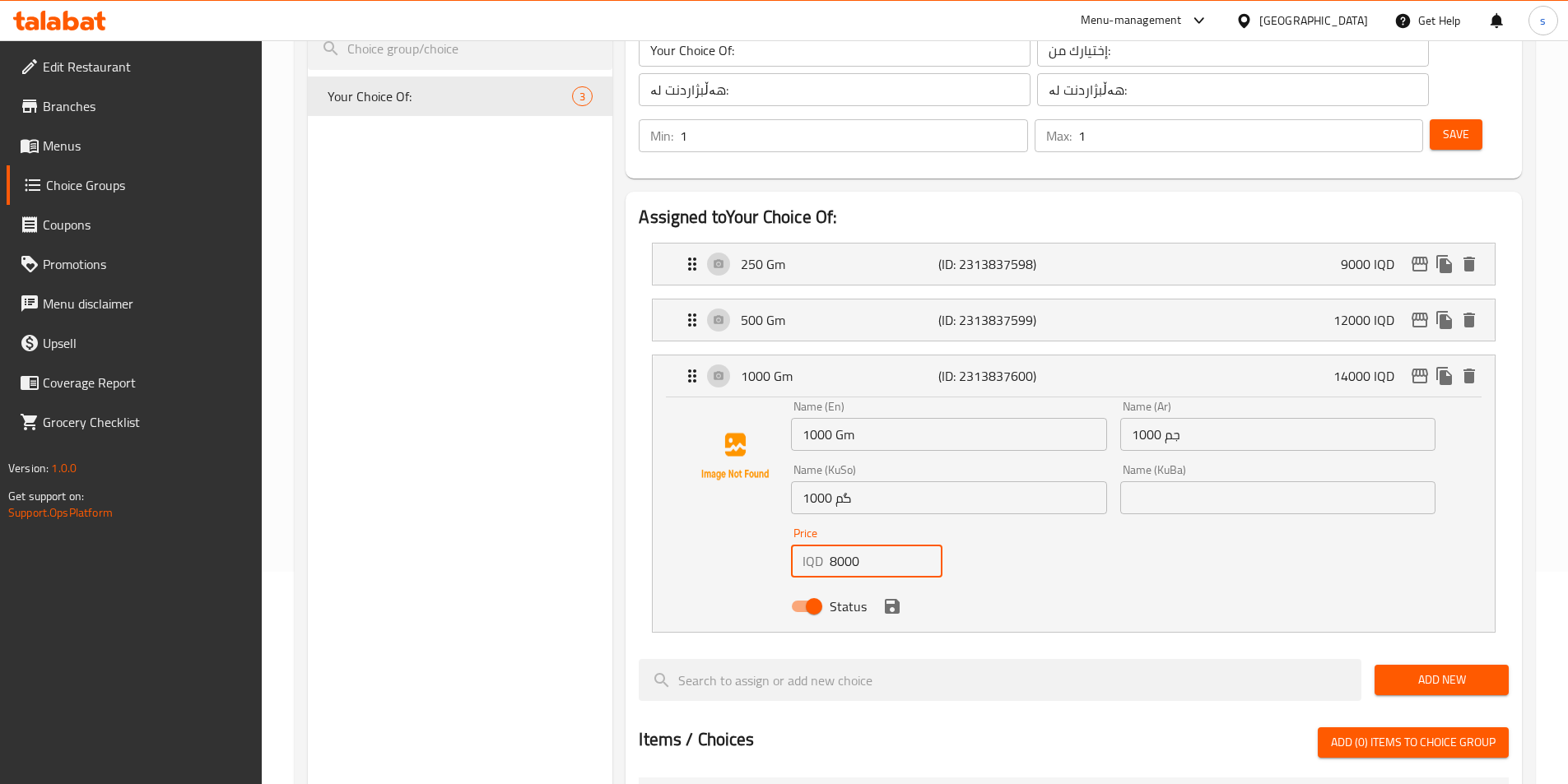
click at [846, 544] on input "8000" at bounding box center [886, 560] width 113 height 33
click at [892, 597] on icon "save" at bounding box center [893, 607] width 20 height 20
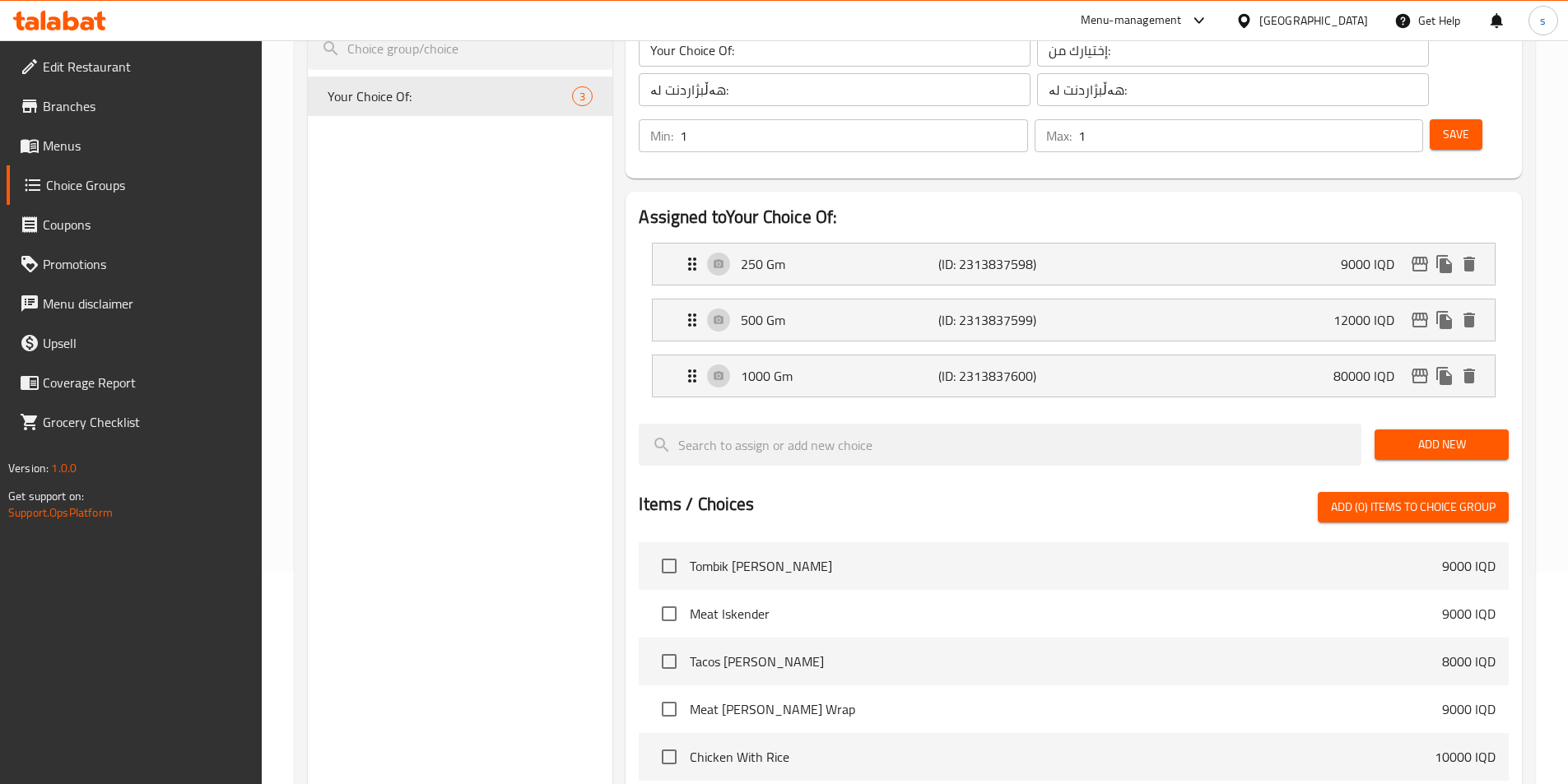
type input "80000"
click at [1286, 299] on div "500 Gm (ID: 2313837599) 12000 IQD" at bounding box center [1078, 319] width 792 height 41
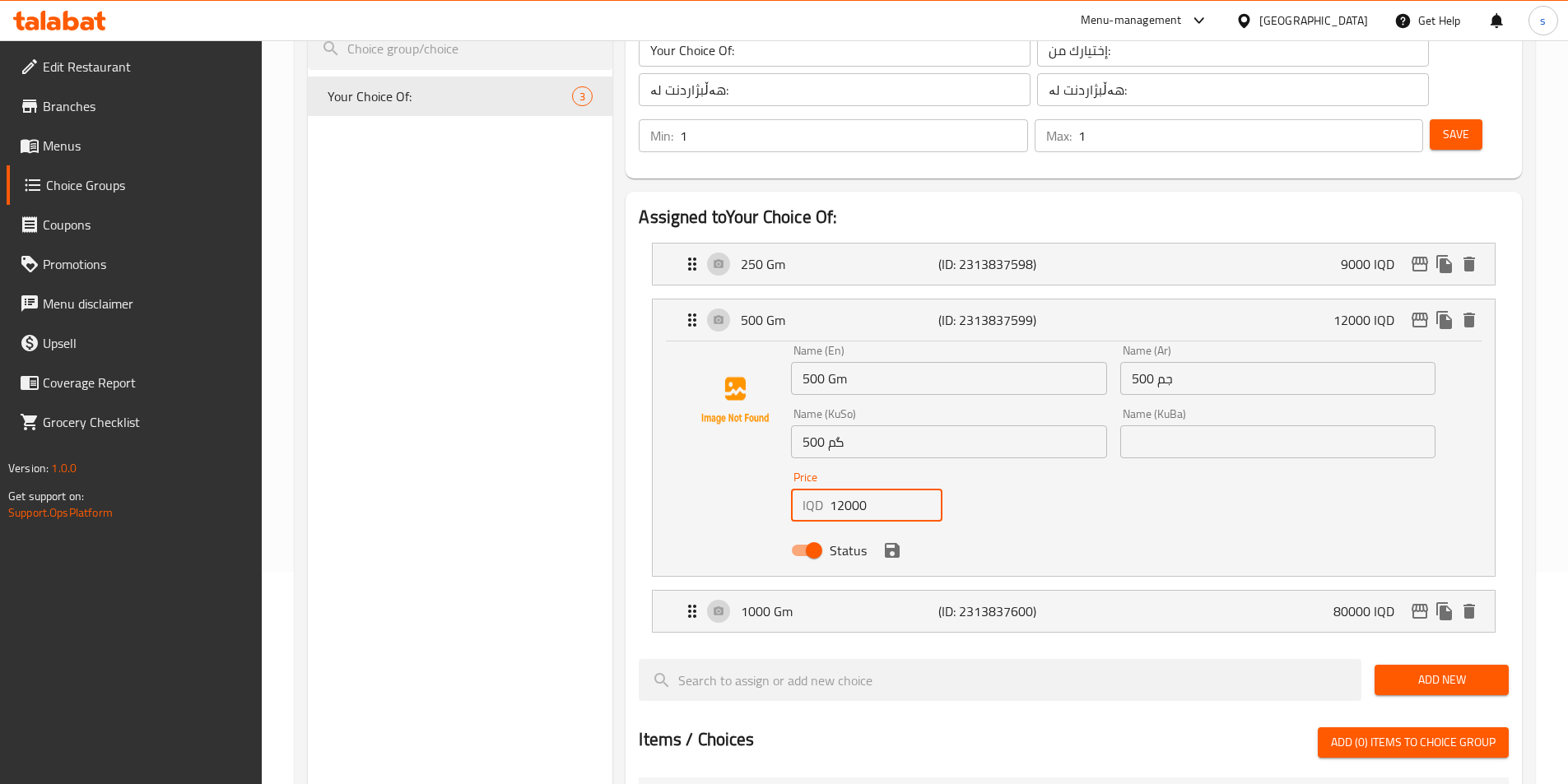
drag, startPoint x: 884, startPoint y: 462, endPoint x: 829, endPoint y: 462, distance: 55.0
click at [829, 489] on div "IQD 12000 Price" at bounding box center [866, 504] width 152 height 33
click at [894, 543] on icon "save" at bounding box center [892, 550] width 15 height 15
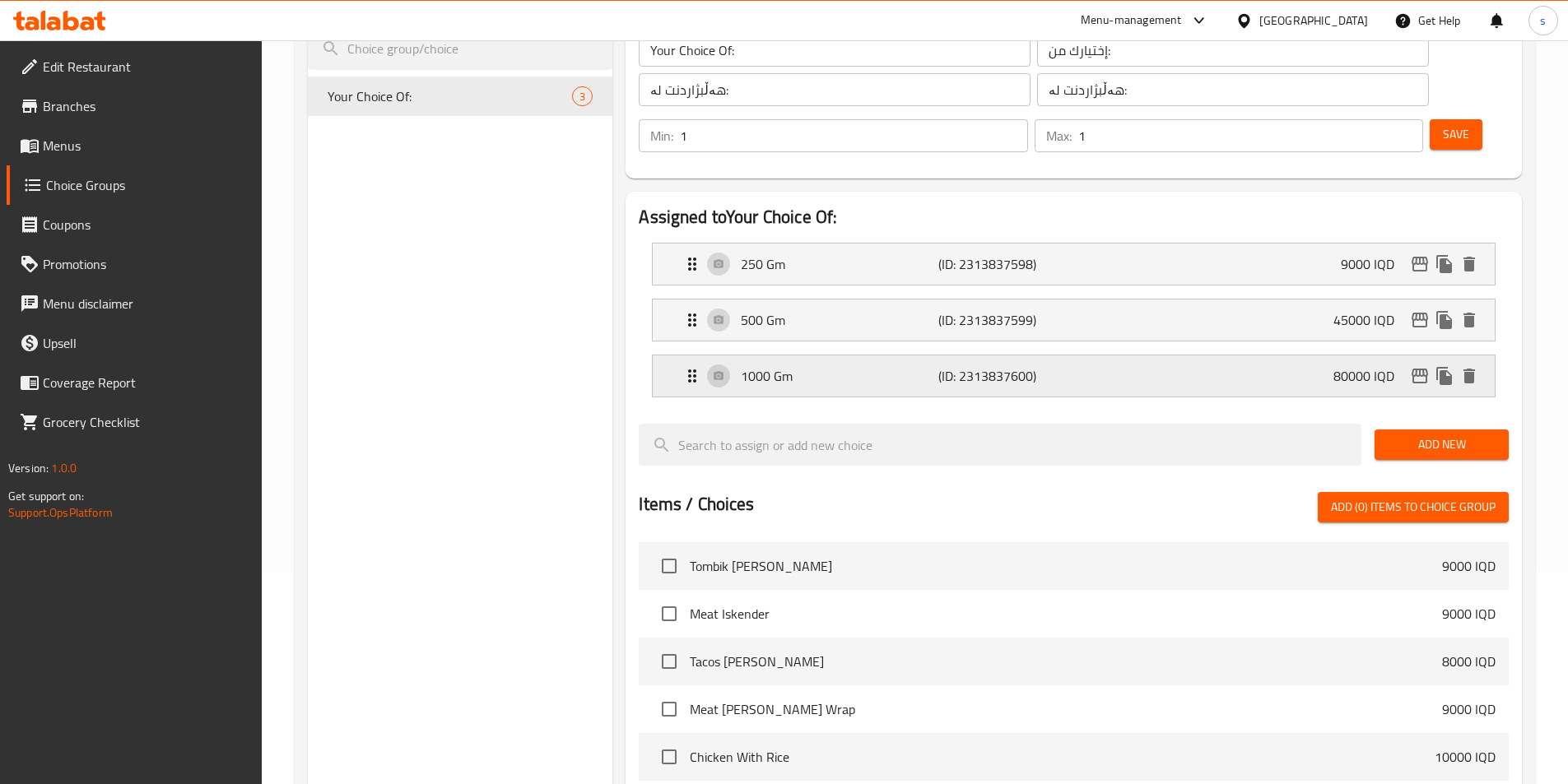
type input "45000"
click at [1081, 244] on div "250 Gm (ID: 2313837598) 9000 IQD" at bounding box center [1078, 264] width 792 height 41
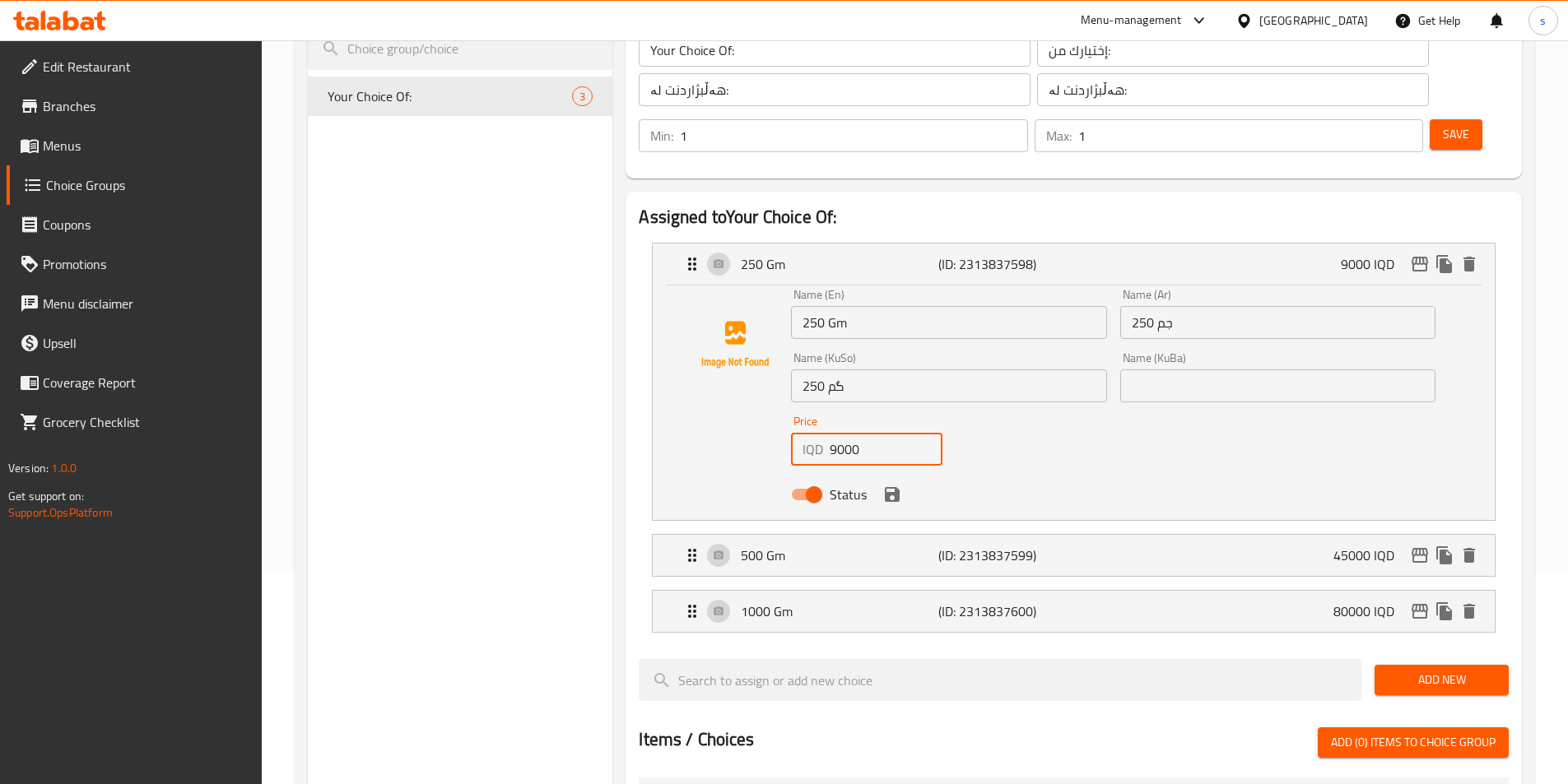
drag, startPoint x: 875, startPoint y: 406, endPoint x: 826, endPoint y: 410, distance: 49.2
click at [826, 432] on div "IQD 9000 Price" at bounding box center [866, 448] width 152 height 33
click at [896, 487] on icon "save" at bounding box center [892, 494] width 15 height 15
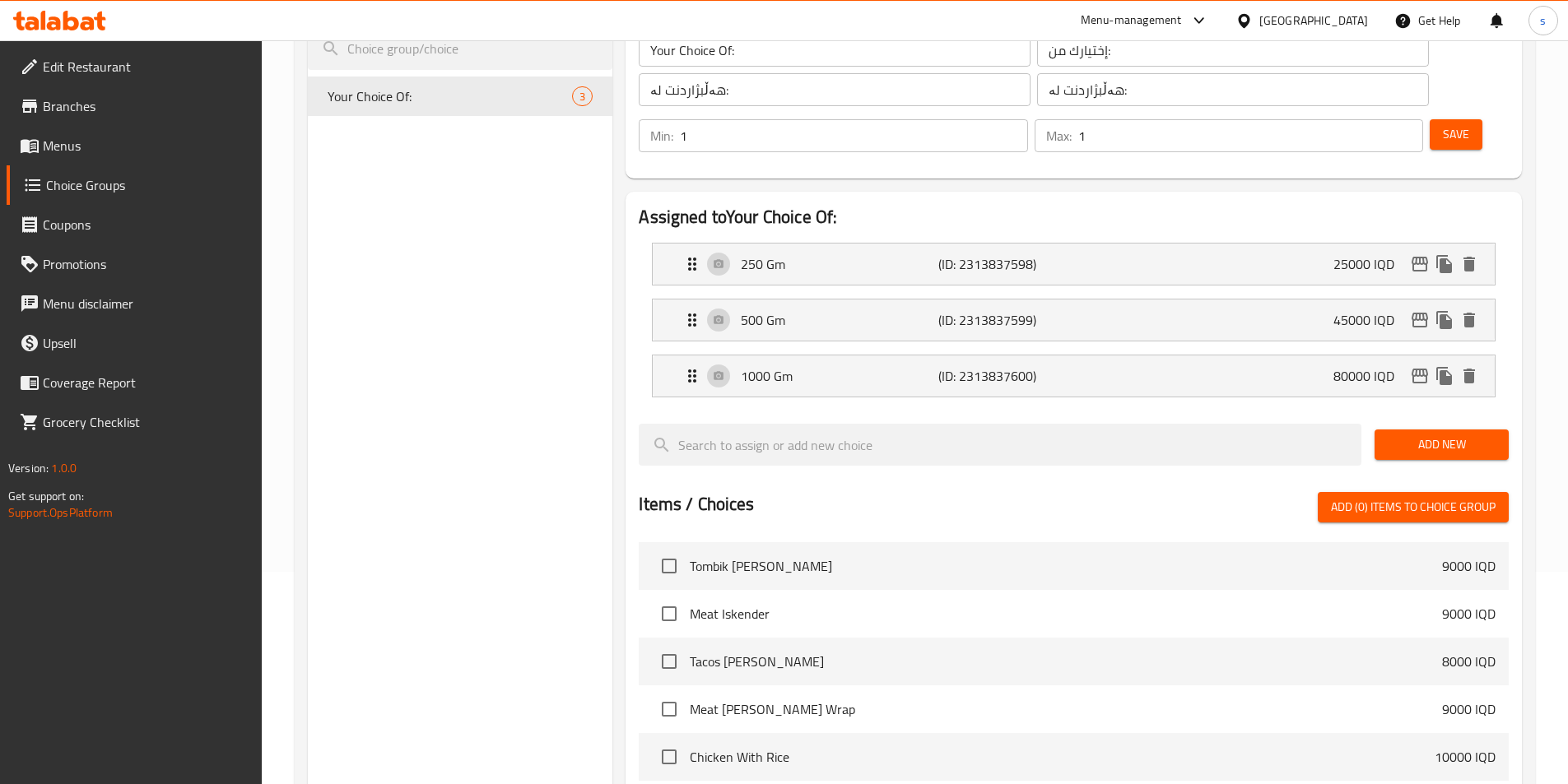
type input "25000"
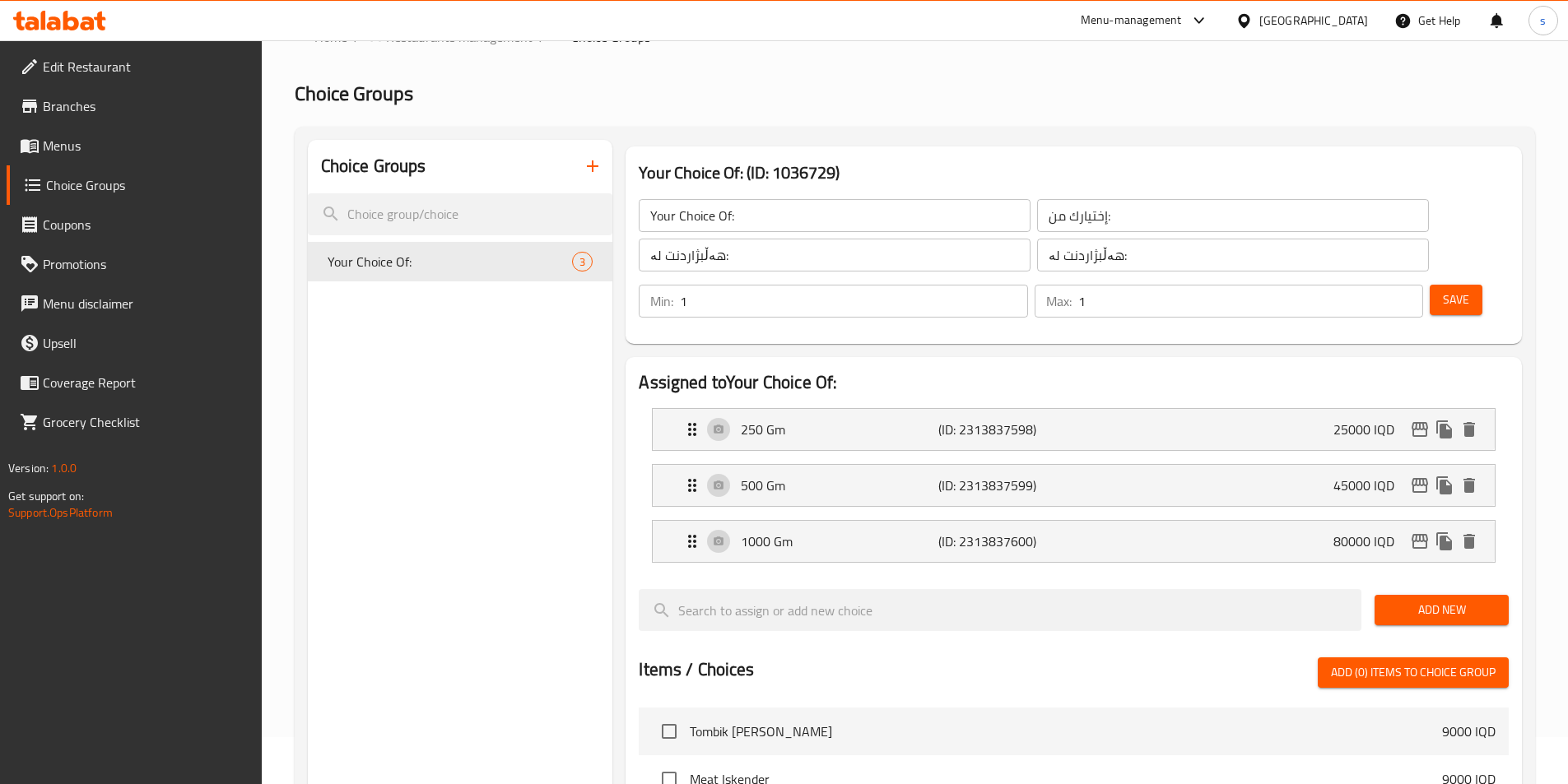
scroll to position [28, 0]
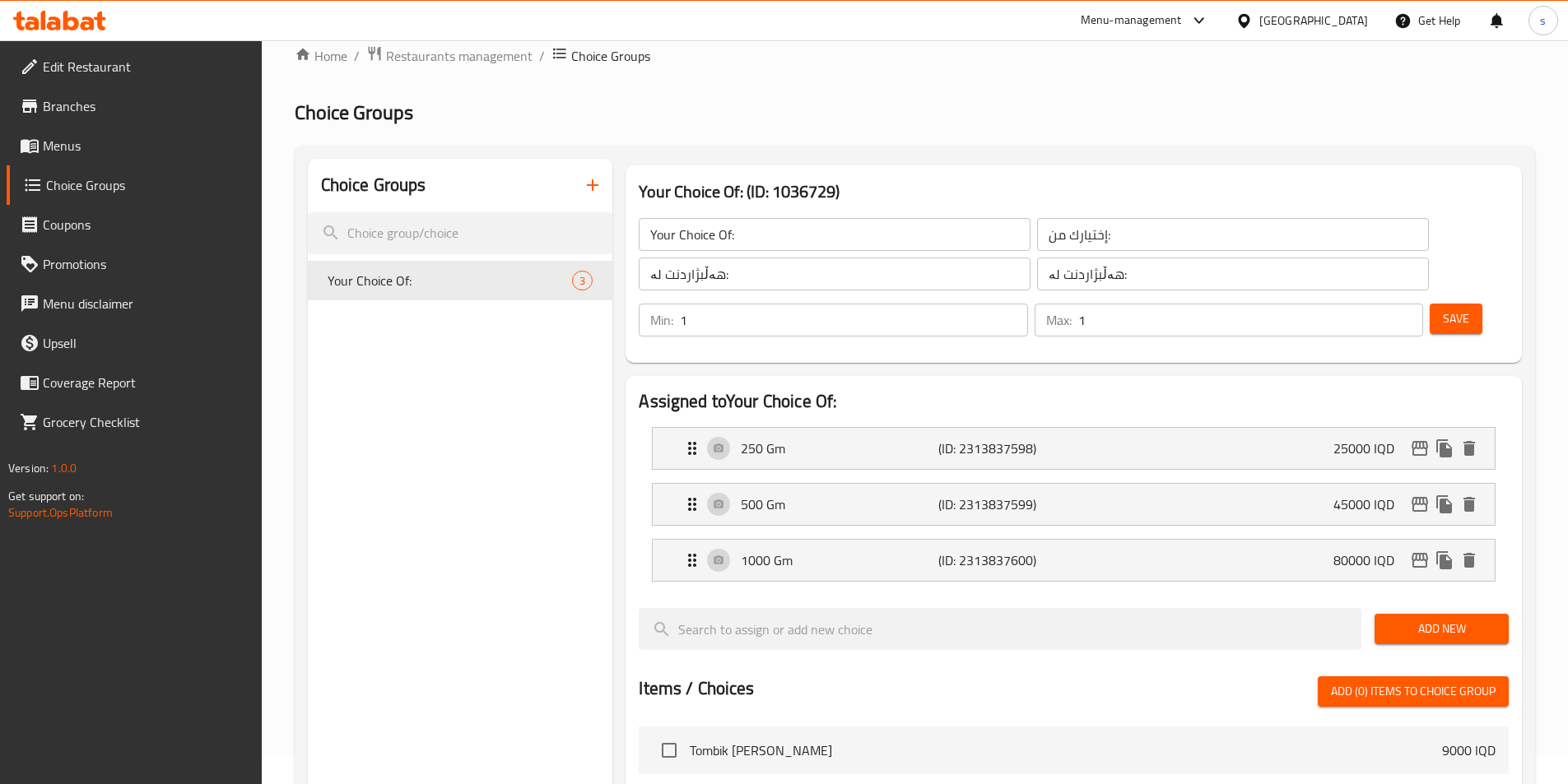
click at [1442, 303] on button "Save" at bounding box center [1455, 318] width 53 height 31
click at [79, 151] on span "Menus" at bounding box center [145, 146] width 205 height 20
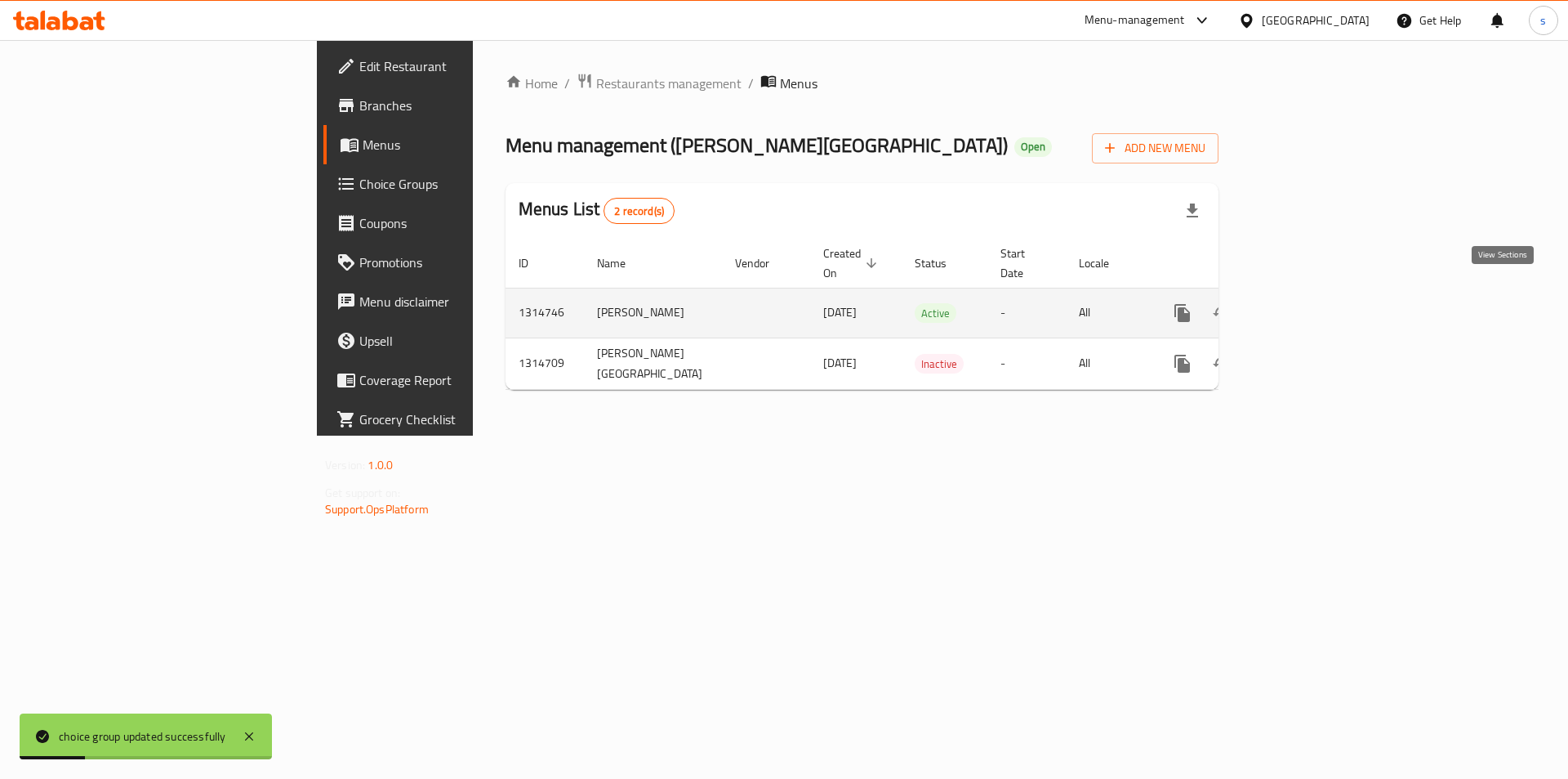
click at [1310, 303] on icon "enhanced table" at bounding box center [1300, 313] width 20 height 20
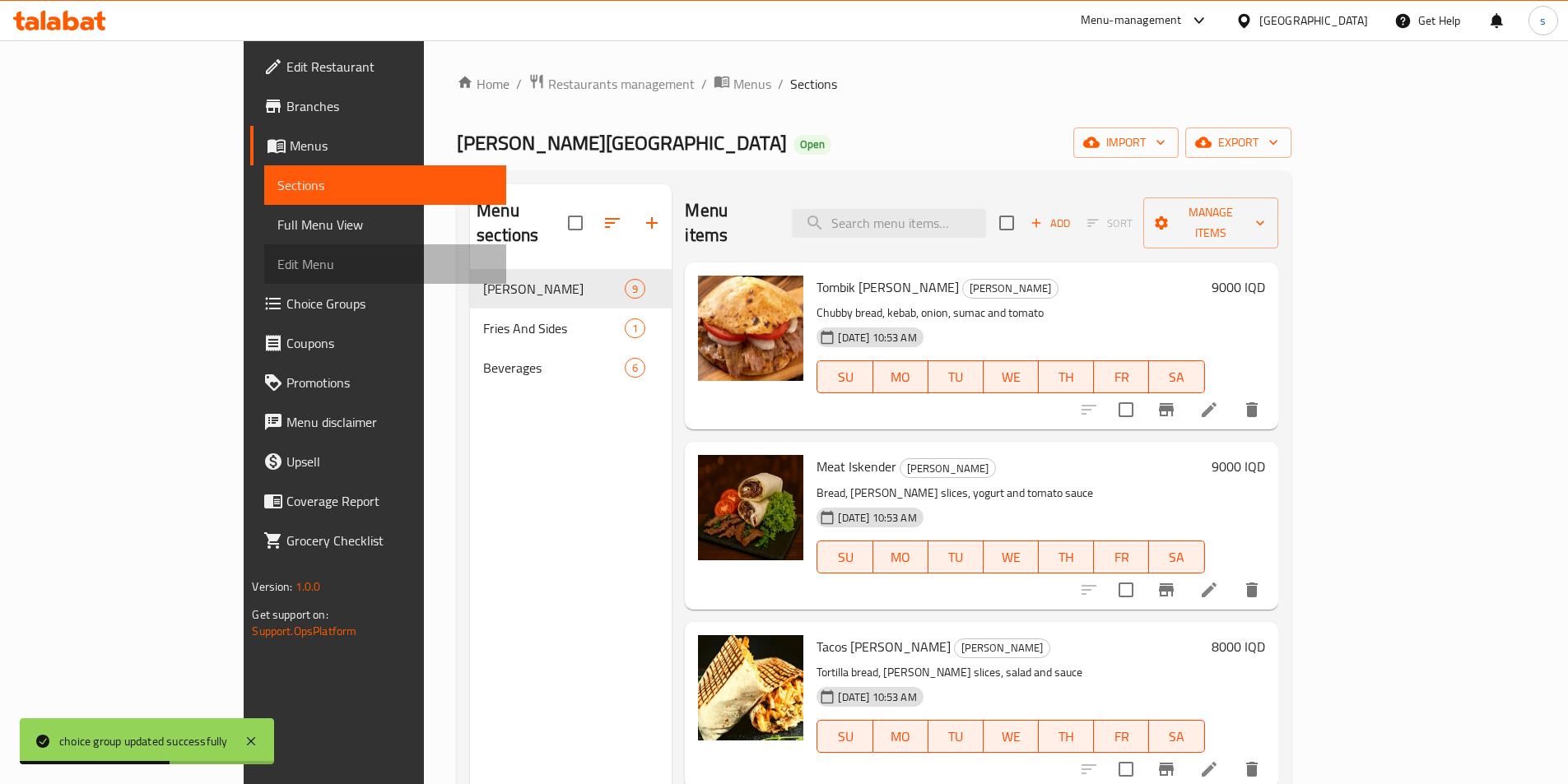
click at [264, 244] on link "Edit Menu" at bounding box center [384, 264] width 241 height 40
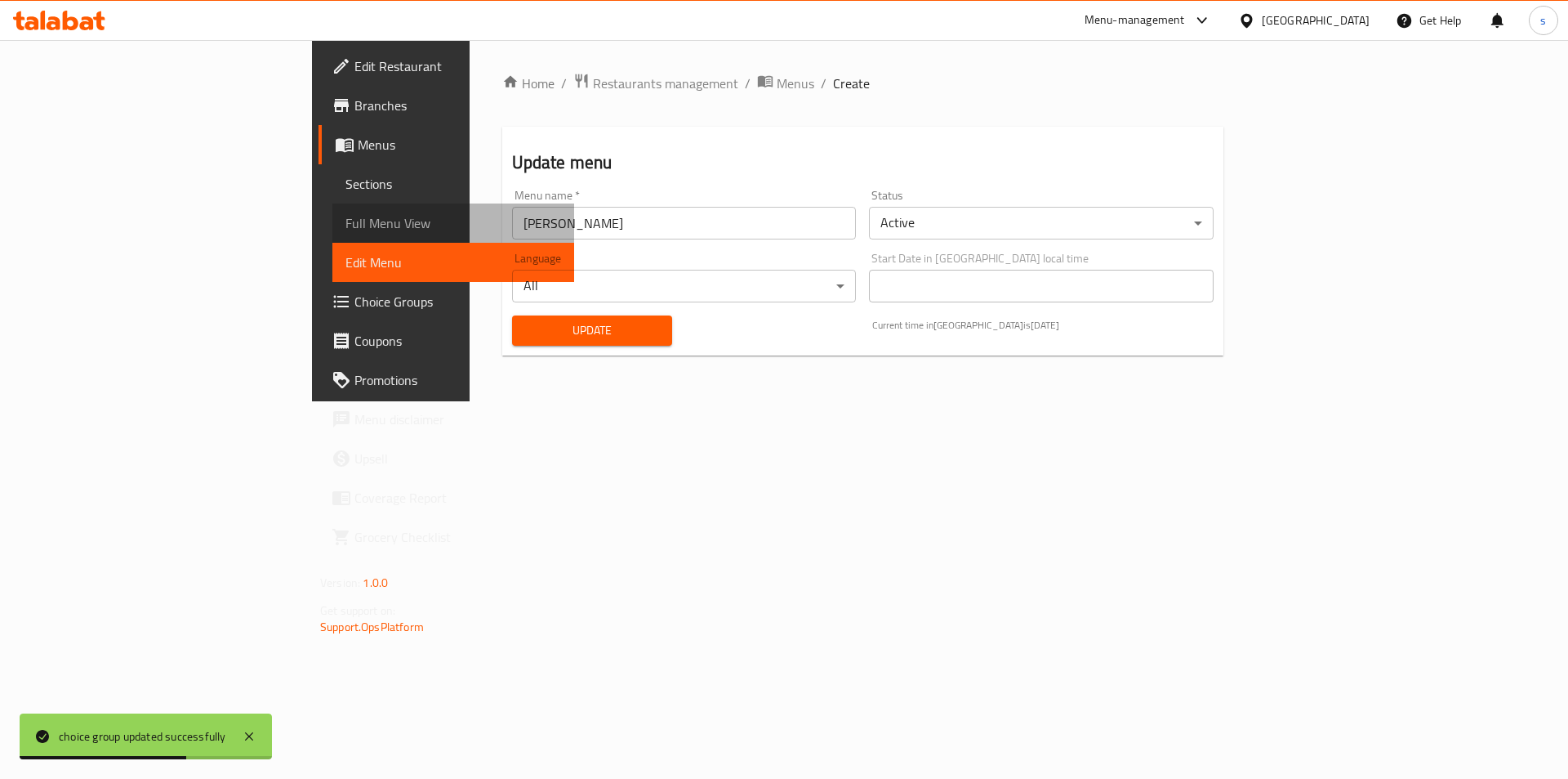
click at [333, 208] on link "Full Menu View" at bounding box center [454, 224] width 242 height 39
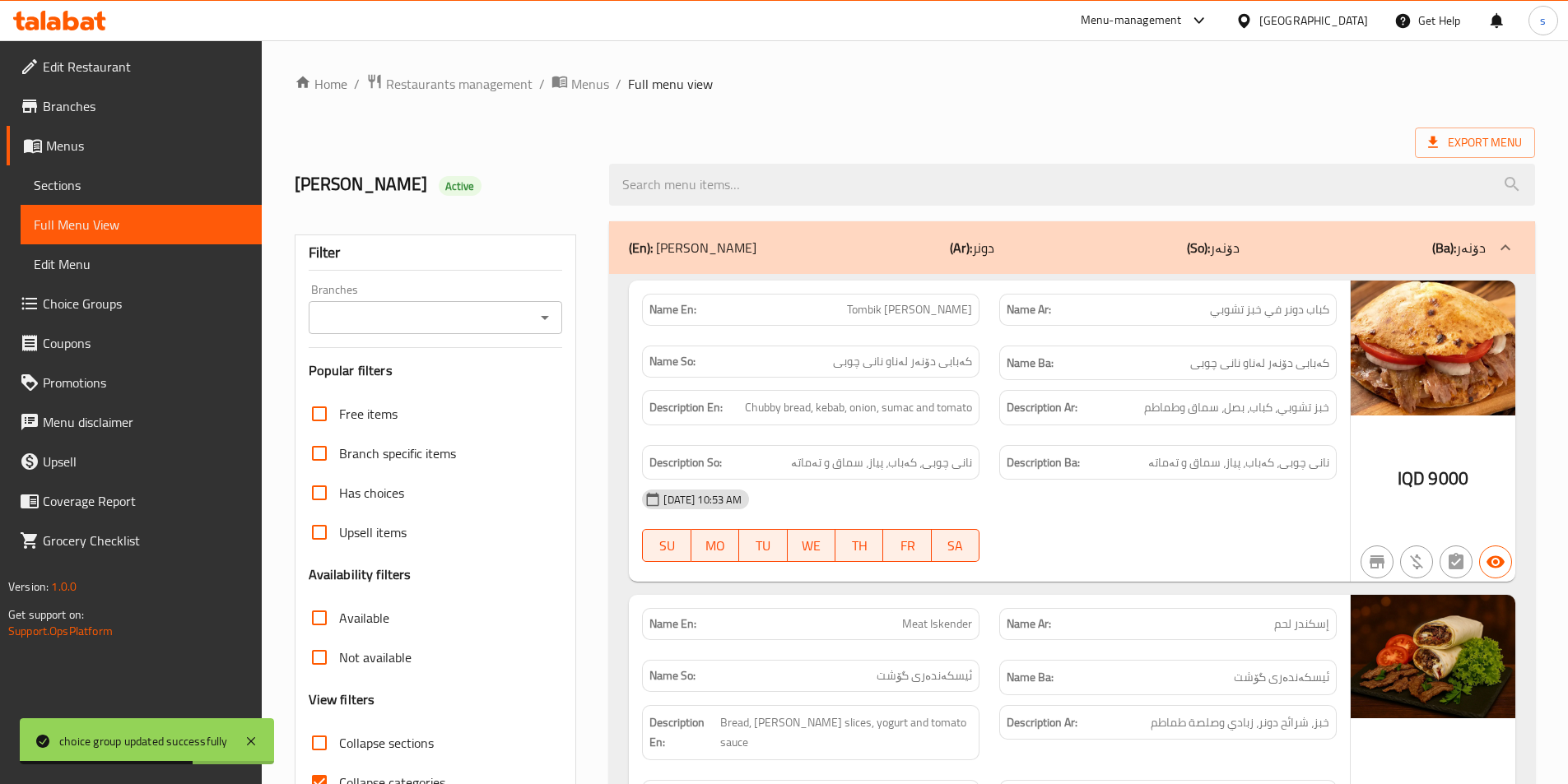
click at [148, 214] on link "Full Menu View" at bounding box center [141, 225] width 241 height 40
click at [544, 321] on icon "Open" at bounding box center [544, 317] width 20 height 20
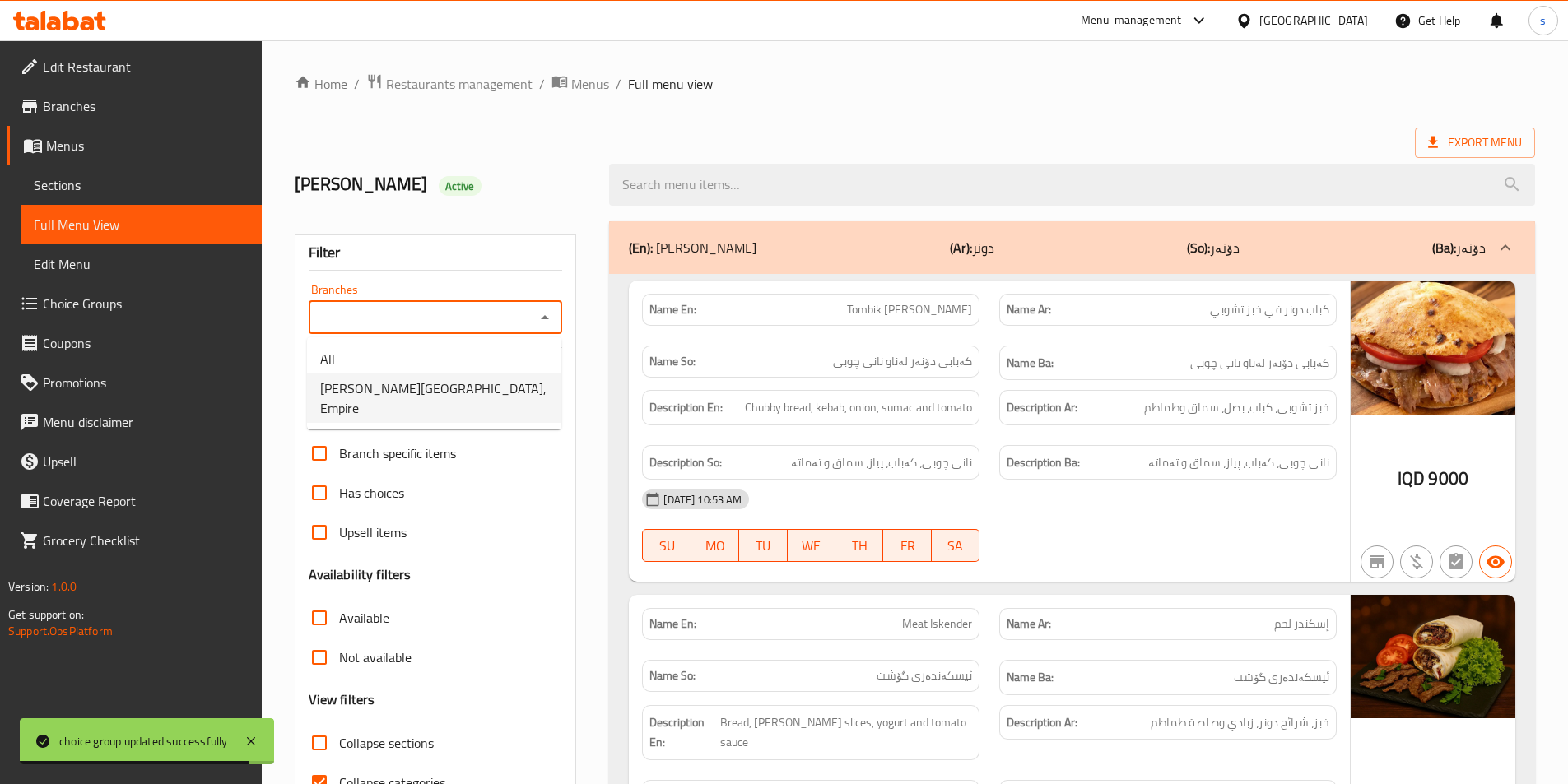
click at [500, 386] on li "Doner House, Empire" at bounding box center [434, 398] width 254 height 50
type input "Doner House, Empire"
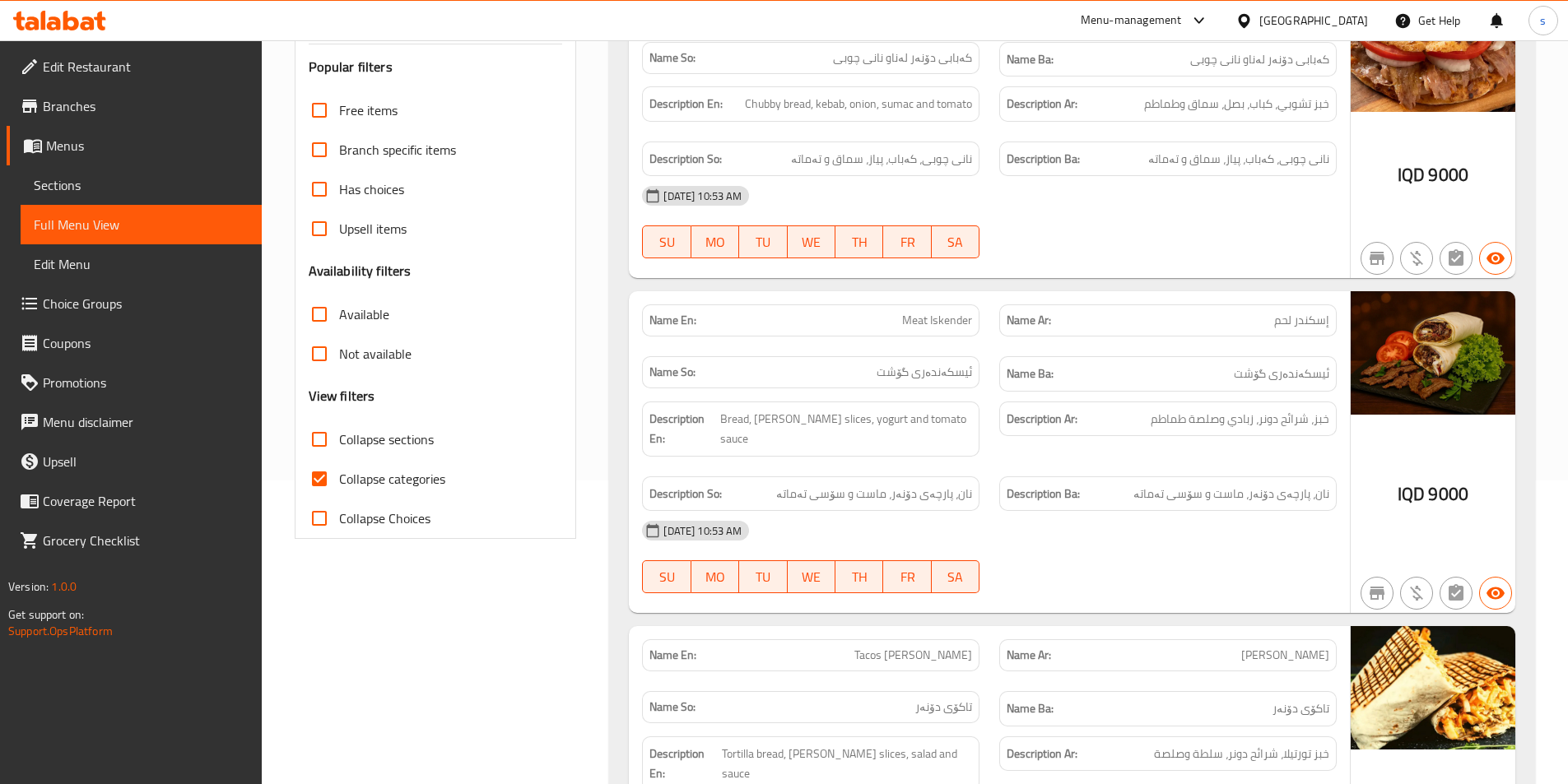
scroll to position [355, 0]
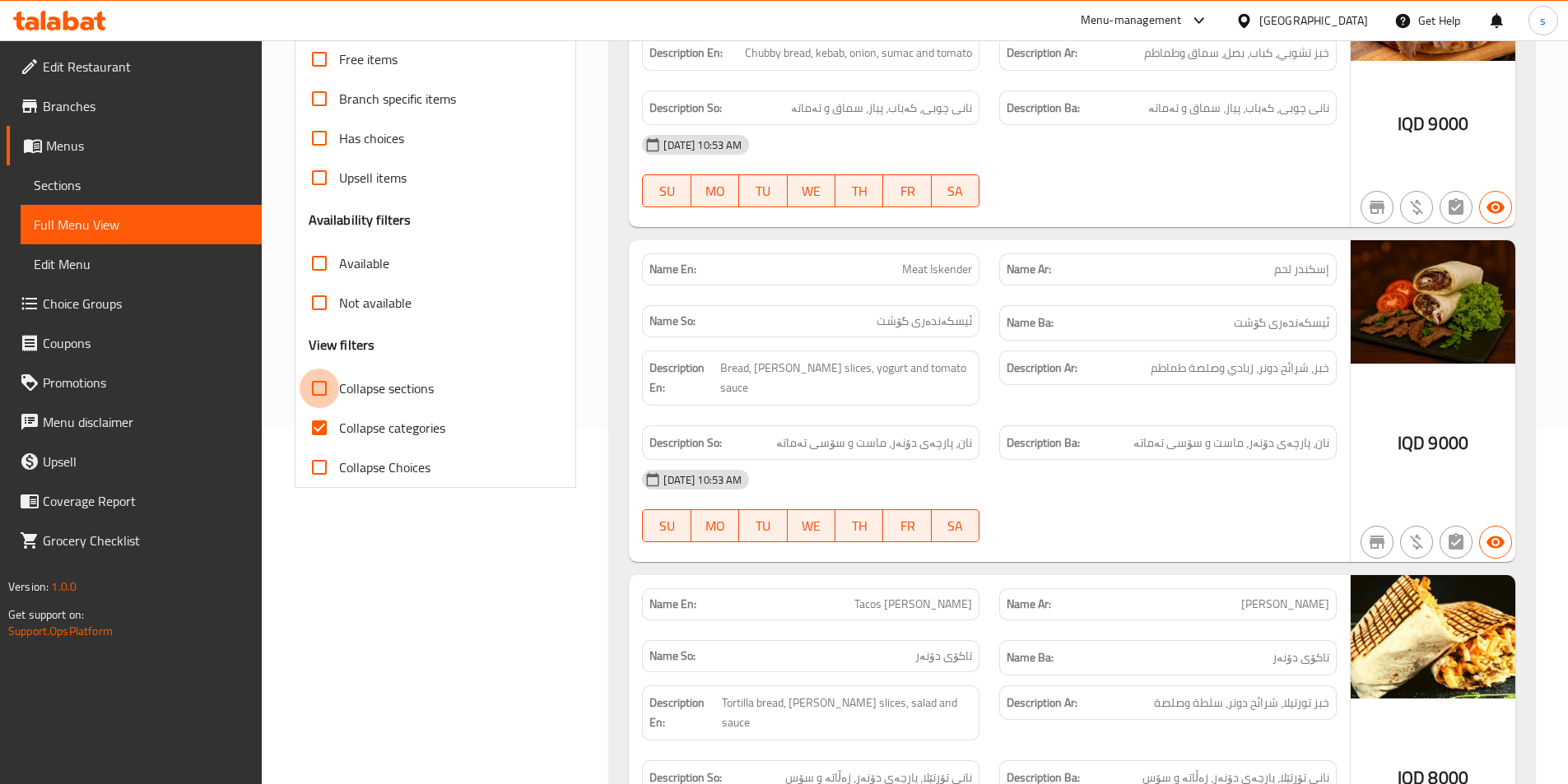
click at [317, 392] on input "Collapse sections" at bounding box center [319, 389] width 40 height 40
checkbox input "true"
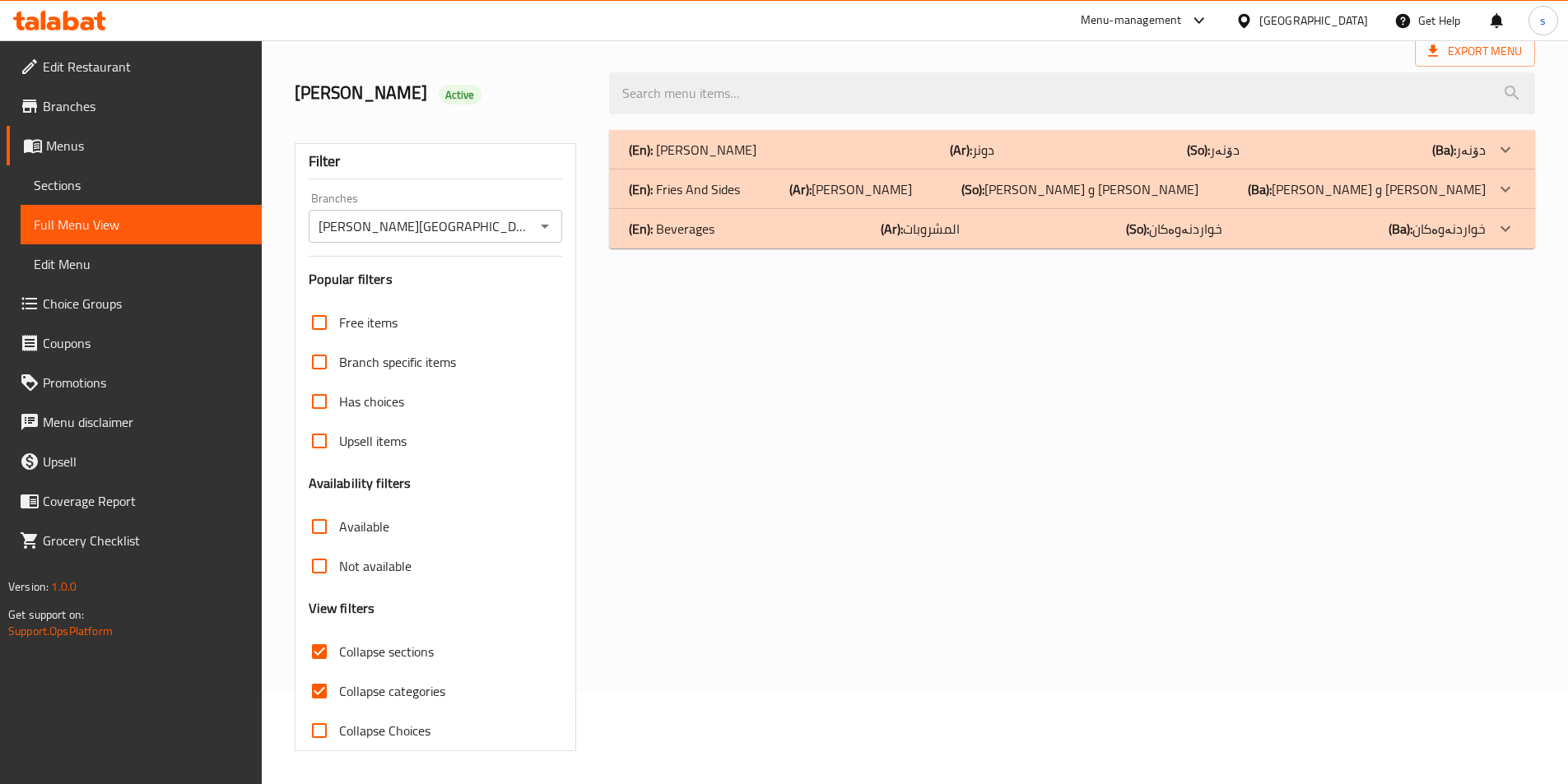
scroll to position [91, 0]
click at [316, 674] on input "Collapse categories" at bounding box center [319, 691] width 40 height 40
checkbox input "false"
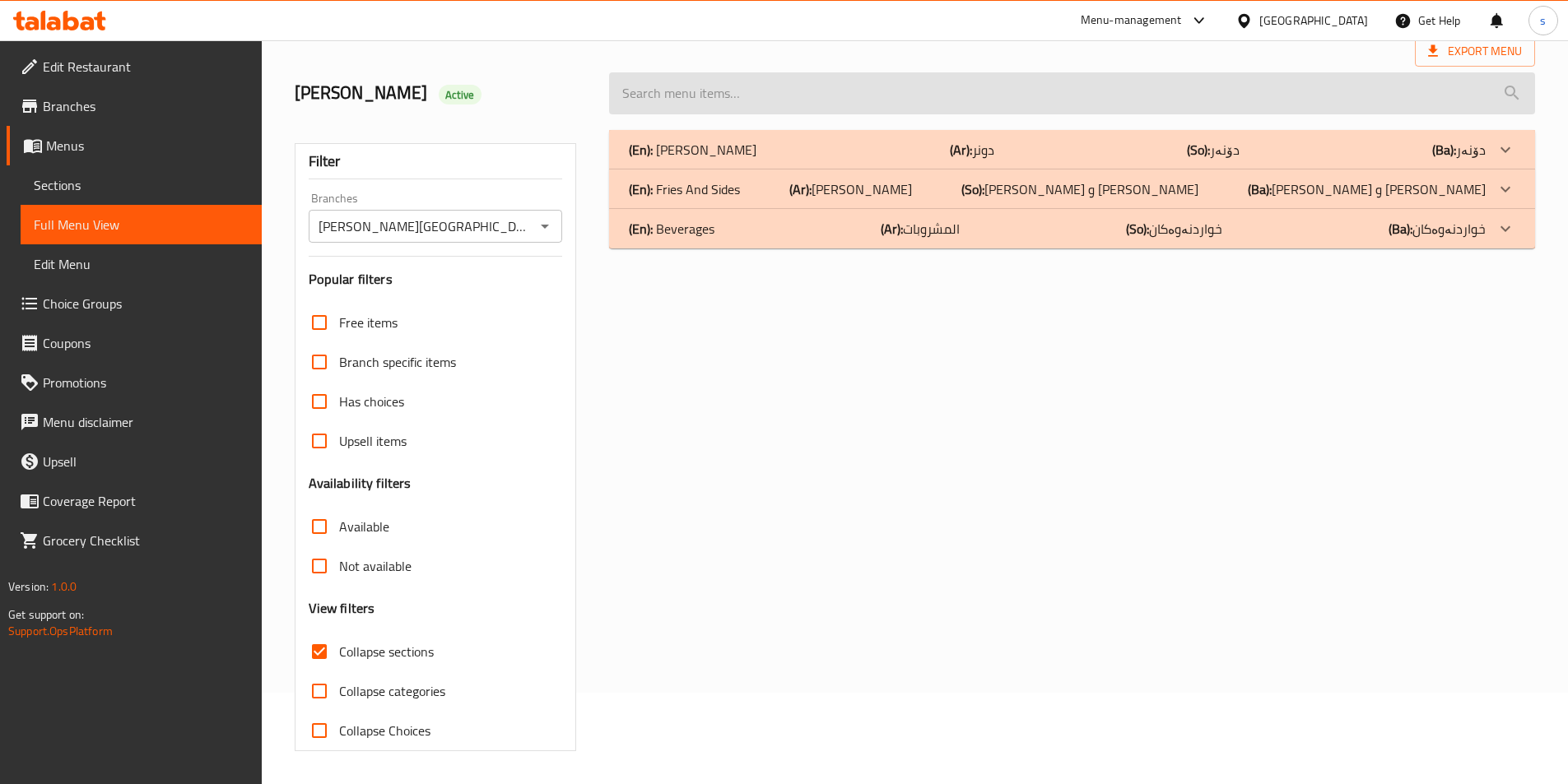
click at [669, 90] on input "search" at bounding box center [1072, 93] width 926 height 42
paste input "Meat Doner"
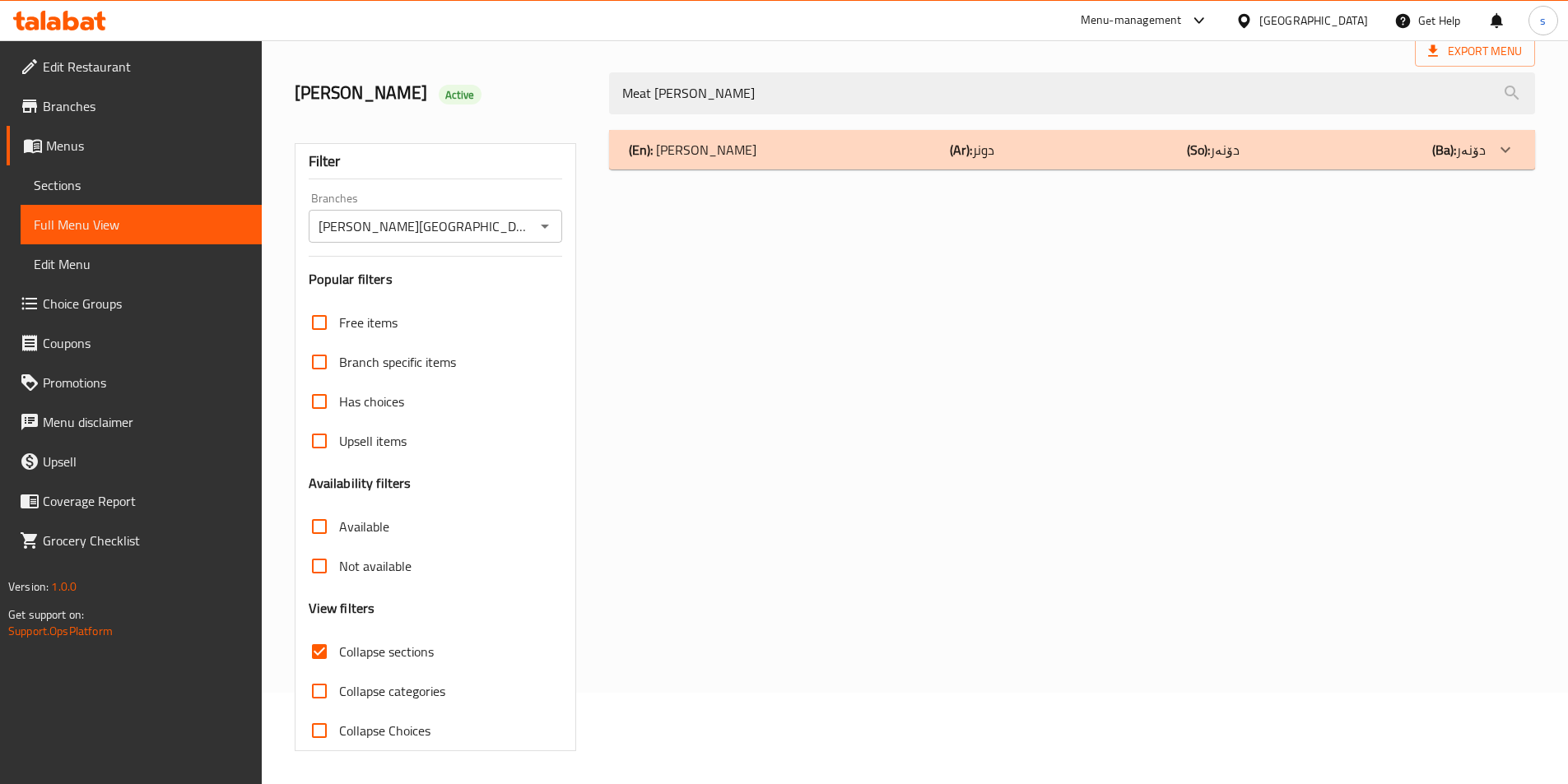
type input "Meat Doner"
click at [793, 141] on div "(En): Doner (Ar): دونر (So): دۆنەر (Ba): دۆنەر" at bounding box center [1057, 150] width 857 height 20
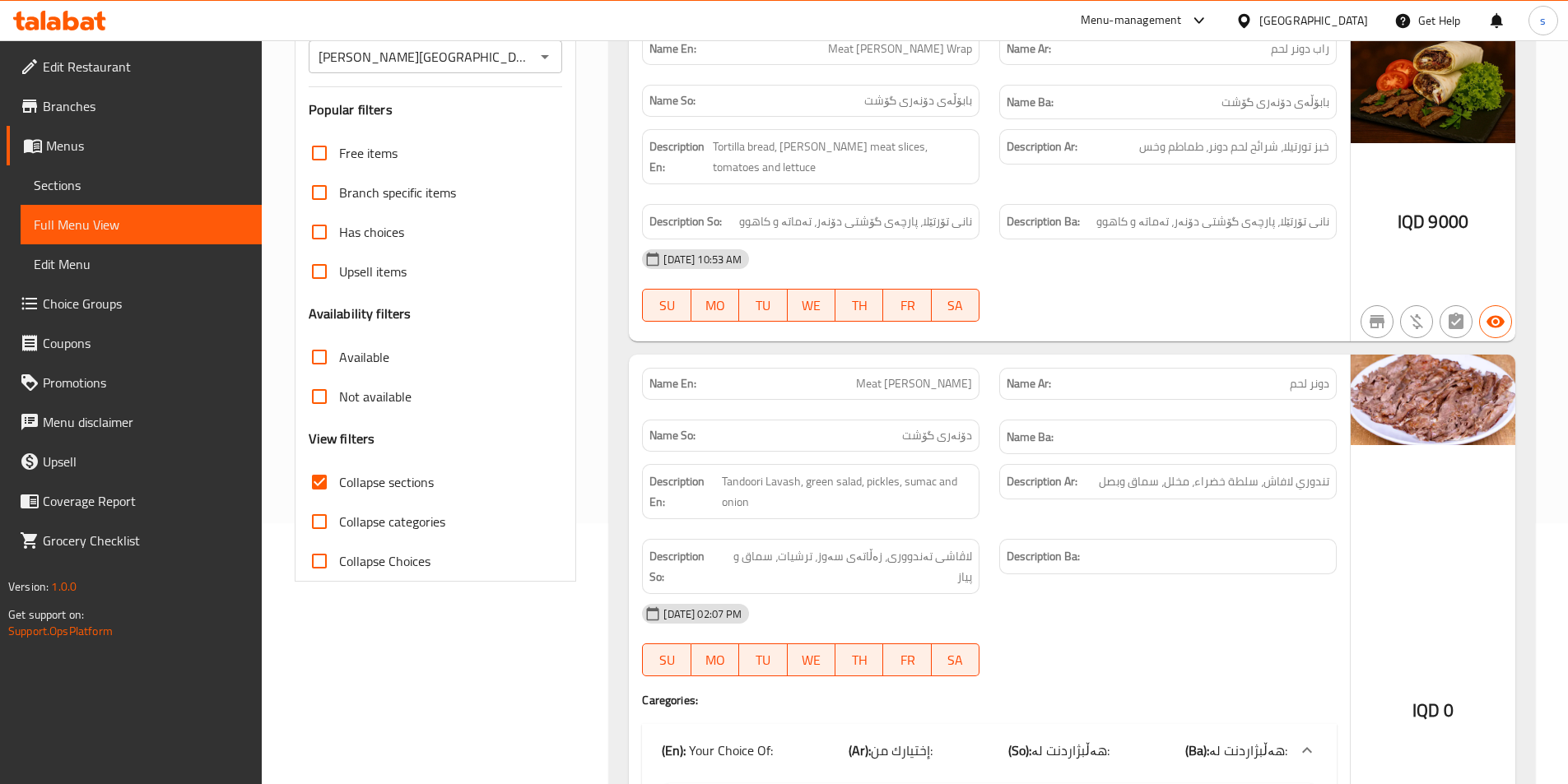
scroll to position [234, 0]
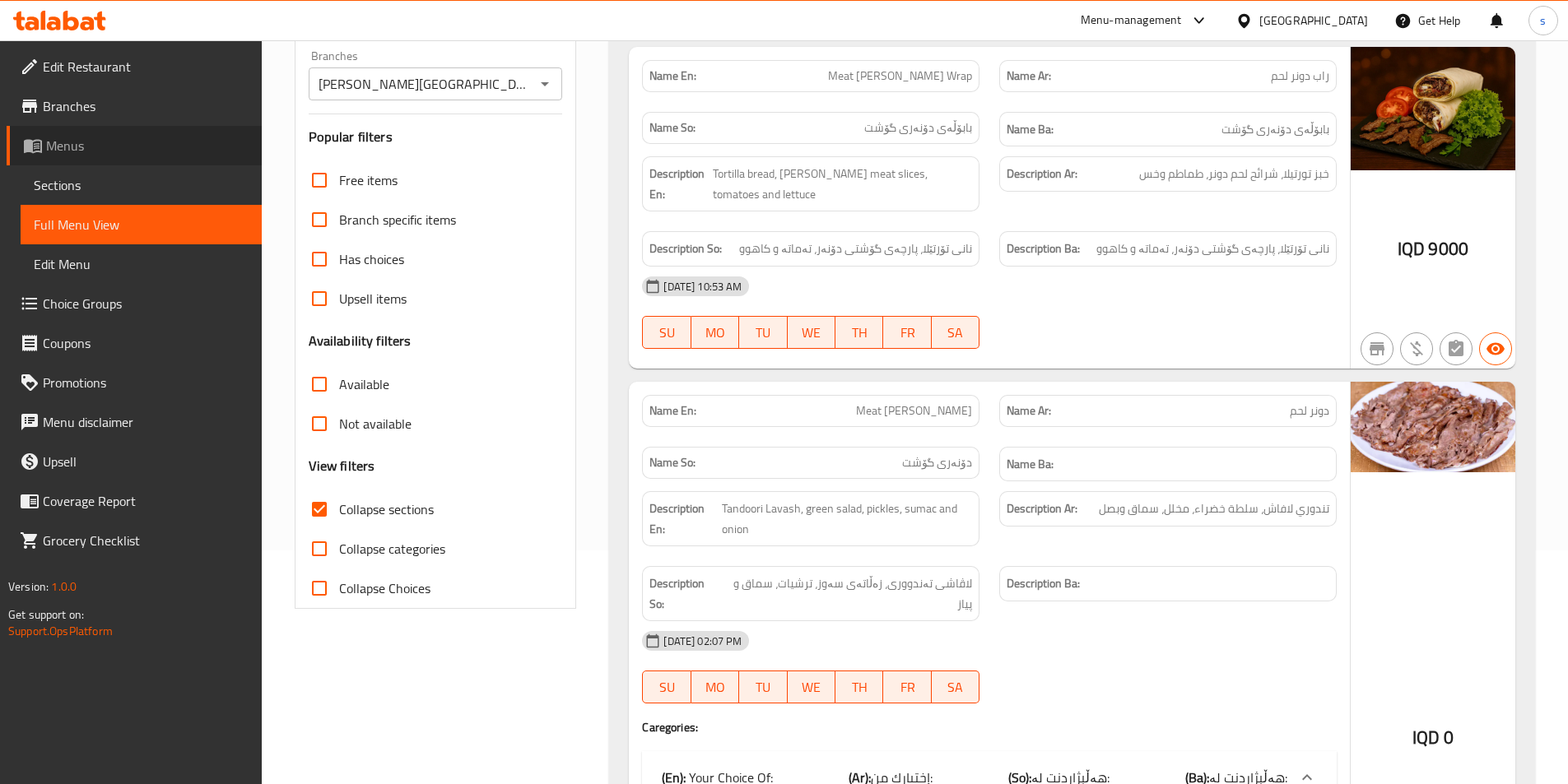
click at [82, 146] on span "Menus" at bounding box center [147, 146] width 202 height 20
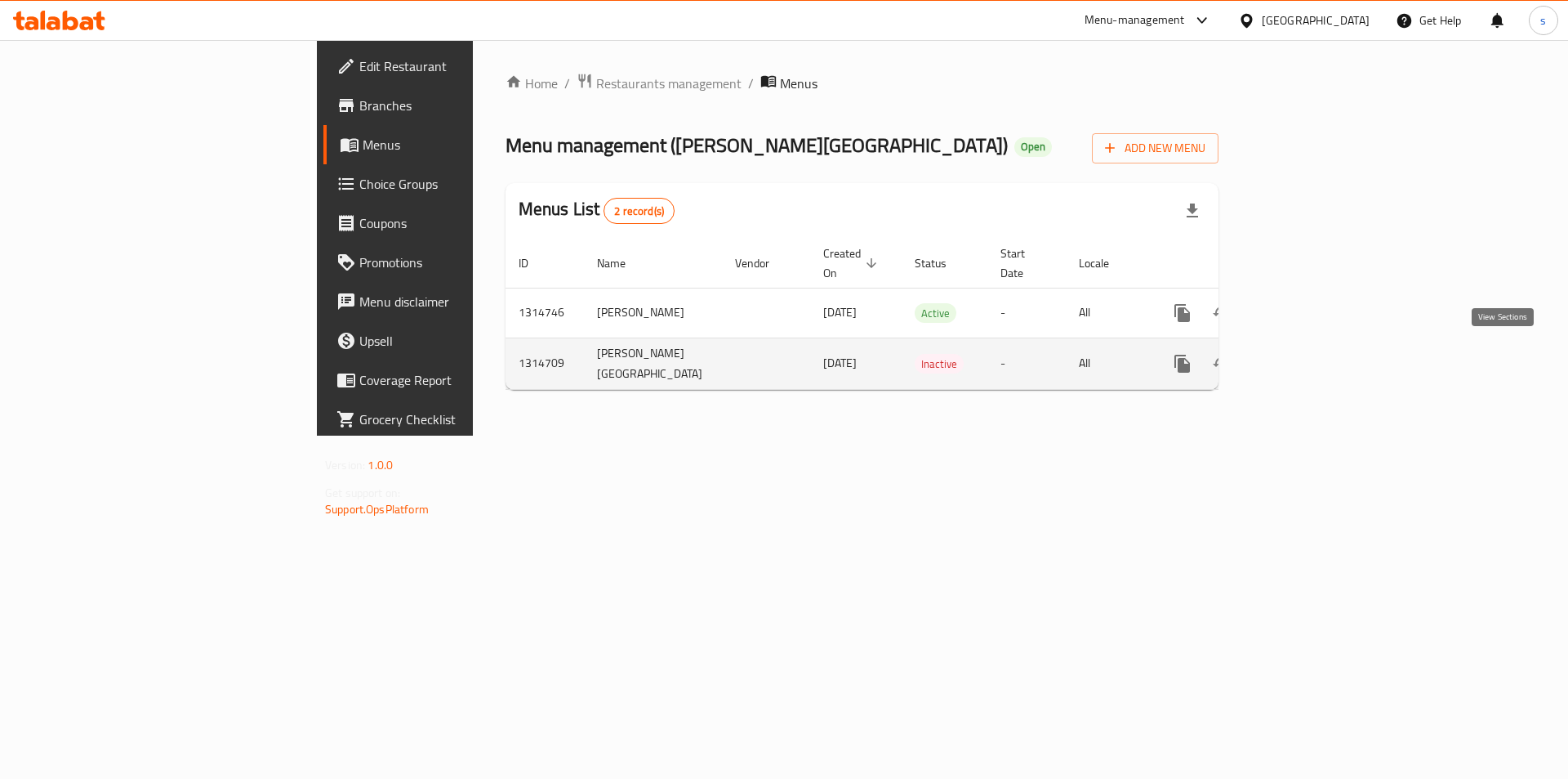
click at [1320, 354] on link "enhanced table" at bounding box center [1300, 363] width 39 height 39
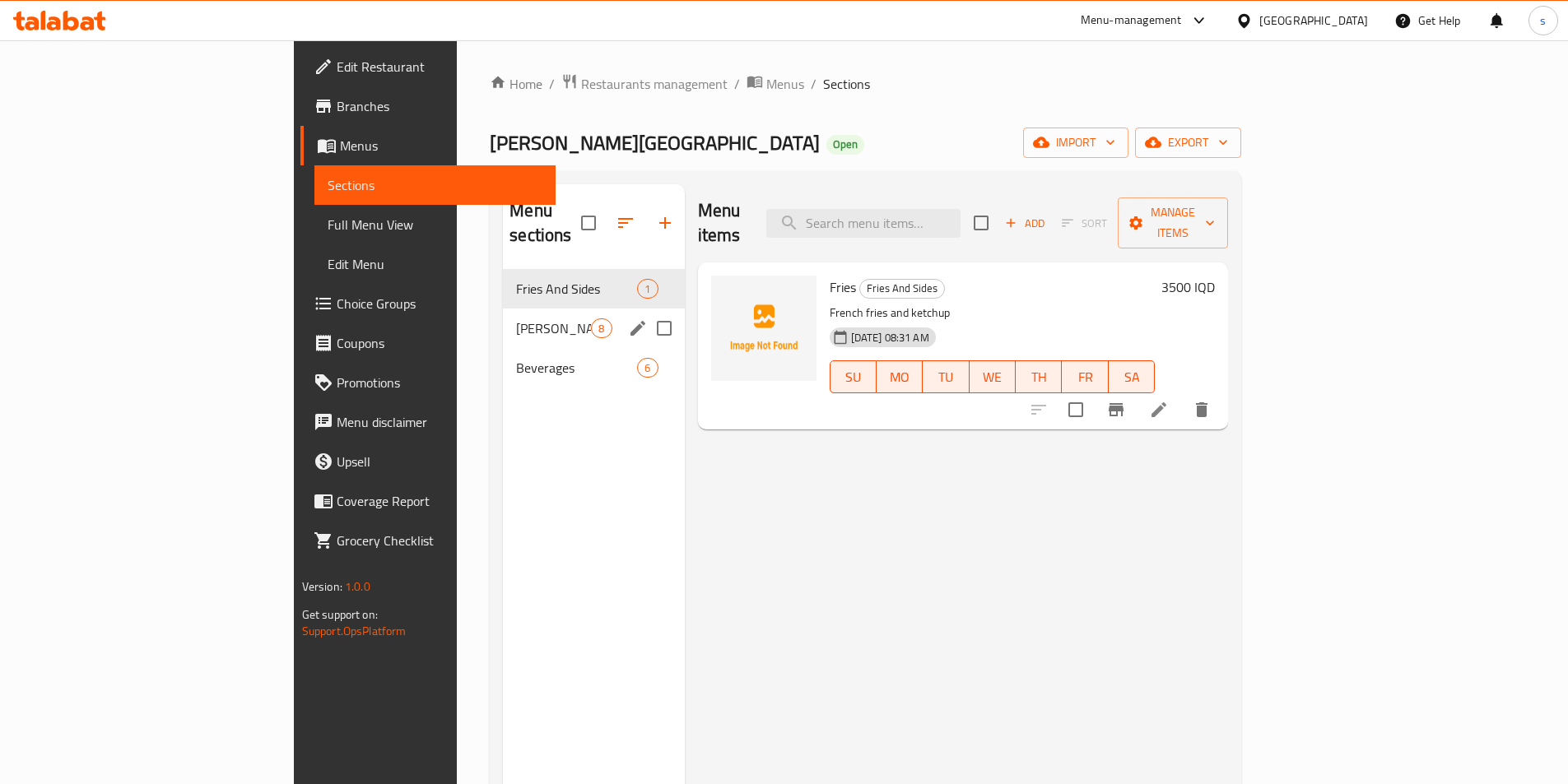
click at [503, 316] on div "Doner 8" at bounding box center [593, 328] width 181 height 40
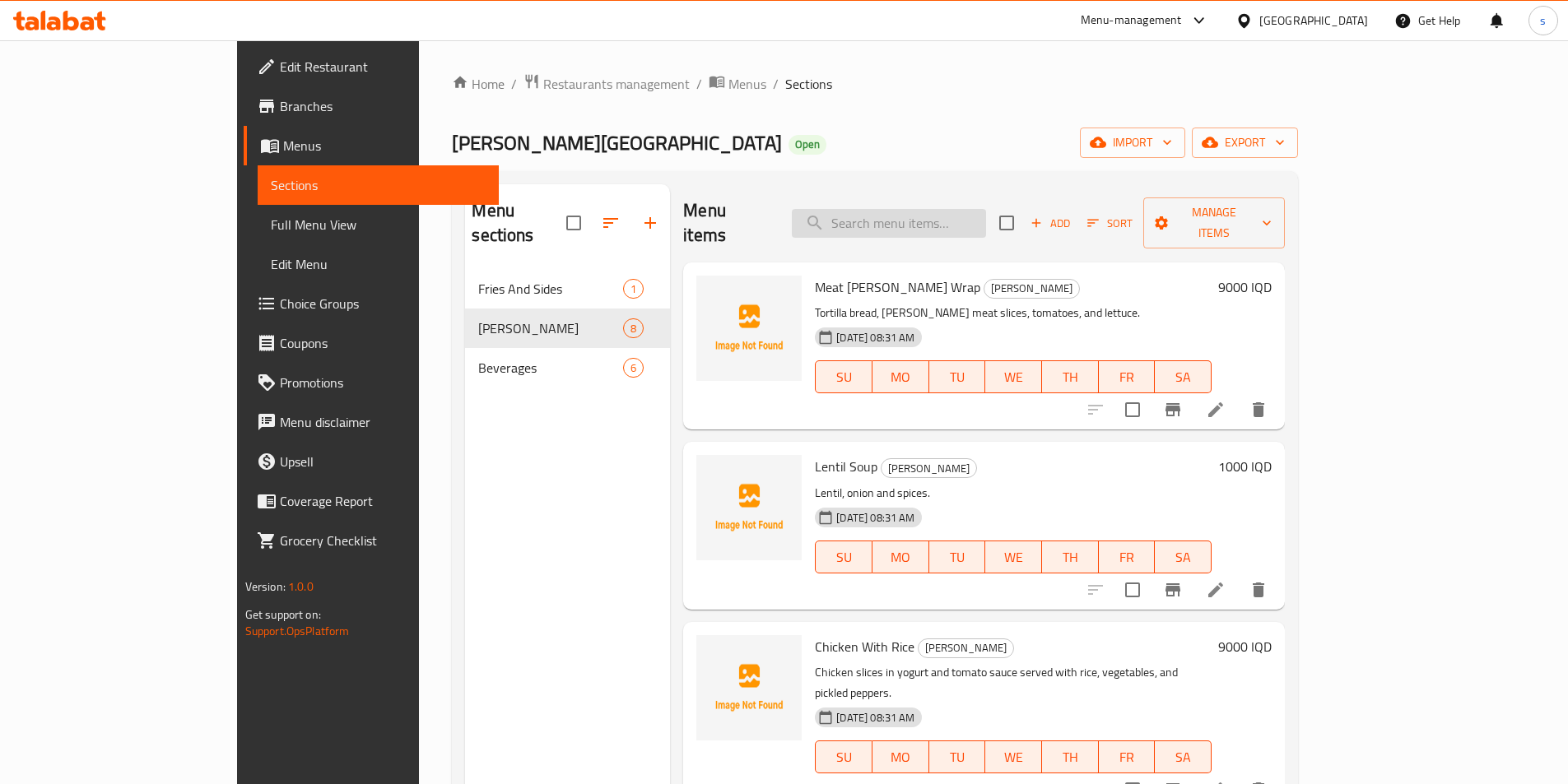
click at [922, 213] on input "search" at bounding box center [889, 223] width 194 height 29
paste input "Meat Doner"
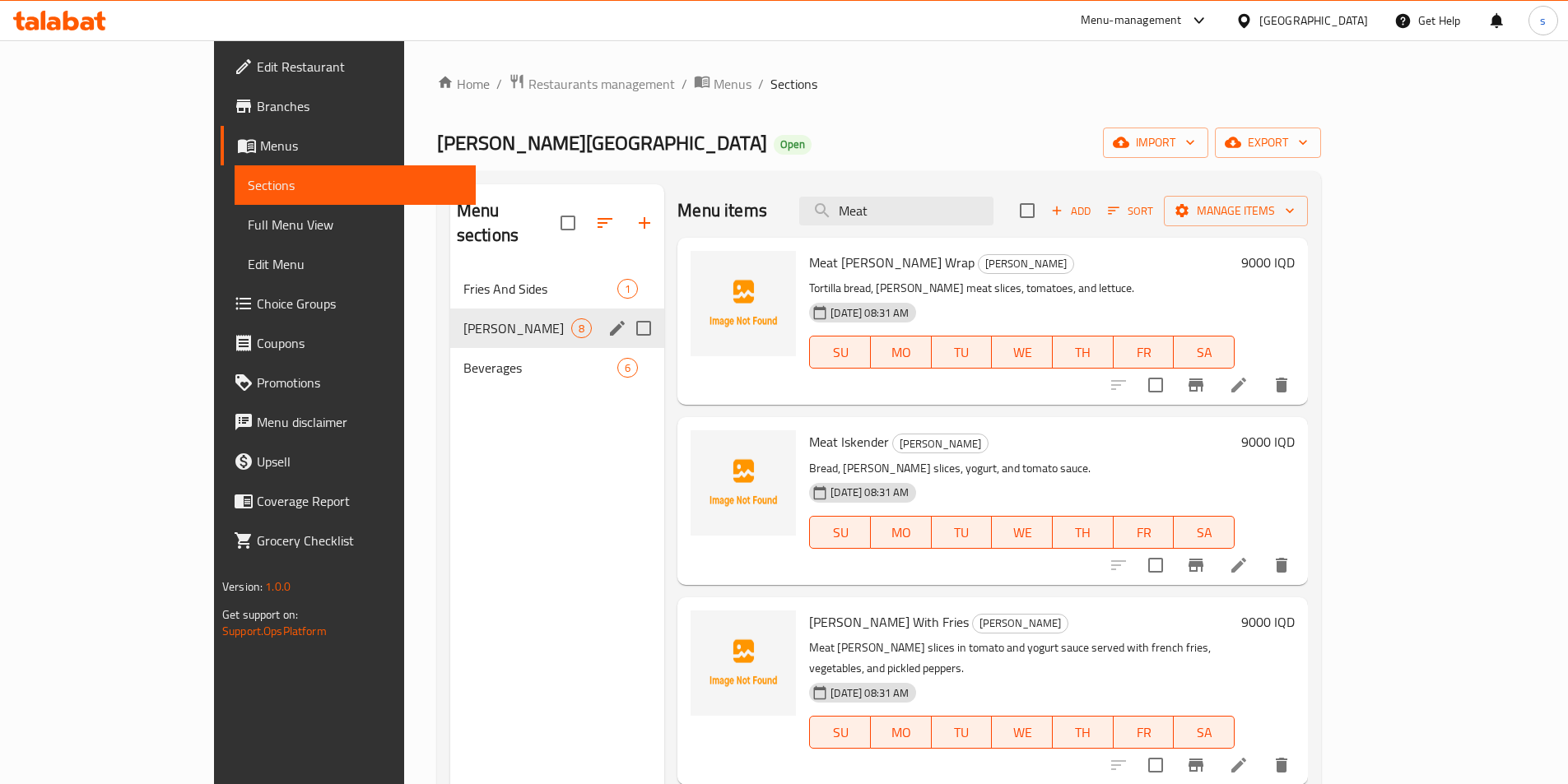
type input "Meat"
click at [463, 279] on span "Fries And Sides" at bounding box center [517, 288] width 108 height 20
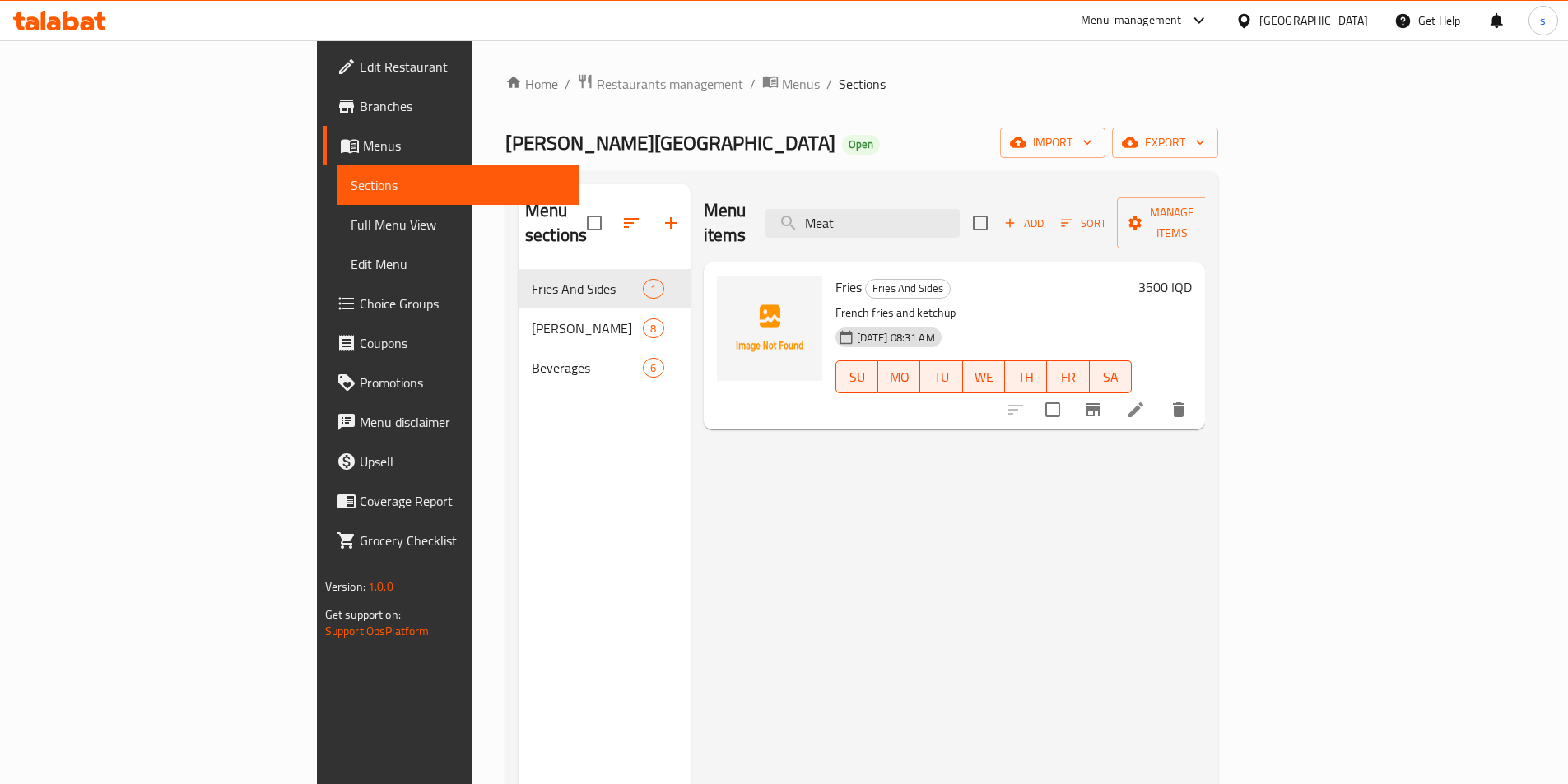
click at [64, 28] on icon at bounding box center [71, 21] width 16 height 20
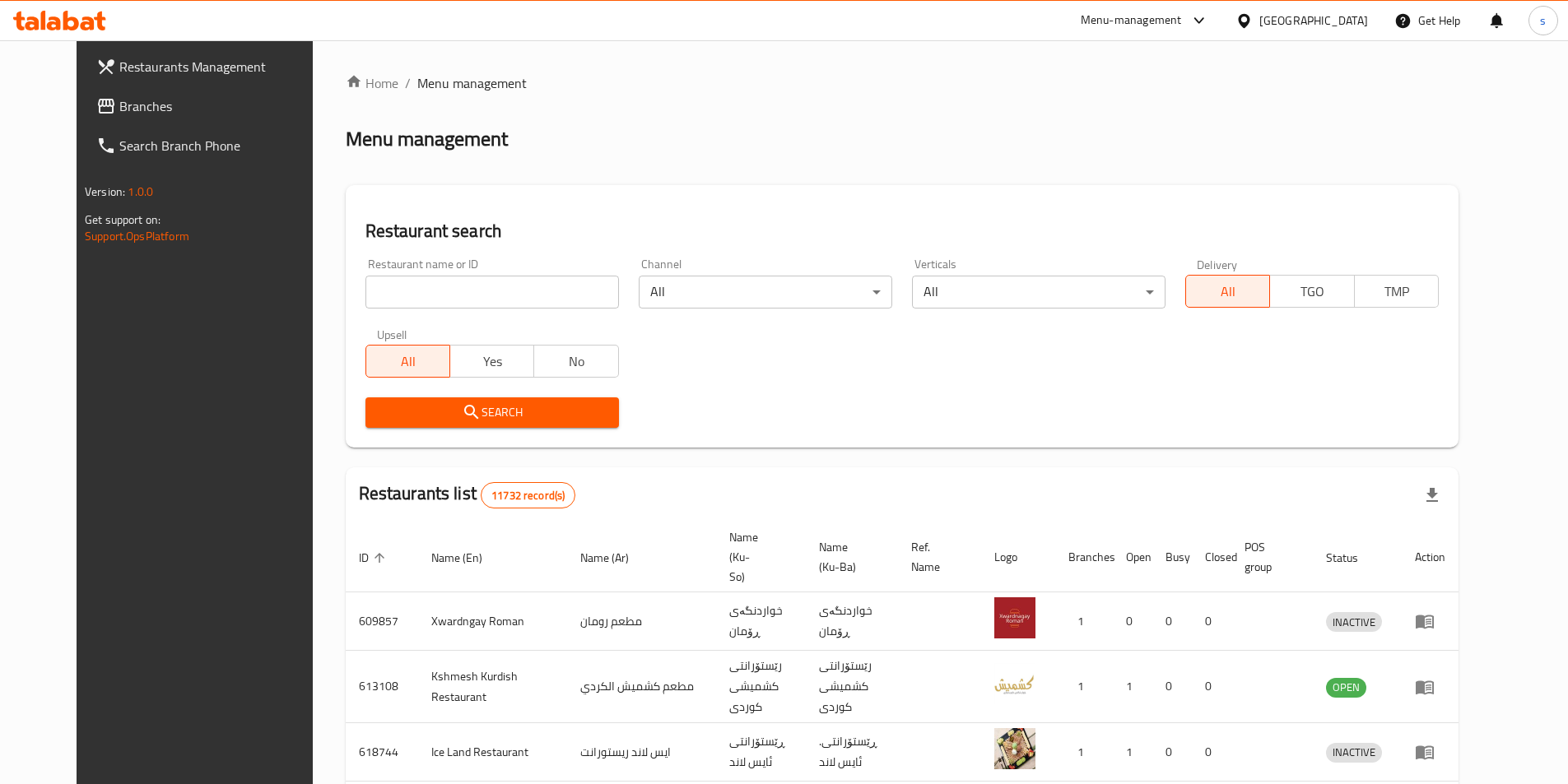
click at [365, 299] on input "search" at bounding box center [492, 291] width 254 height 33
type input "v"
paste input "673269"
type input "673269"
click button "Search" at bounding box center [492, 412] width 254 height 31
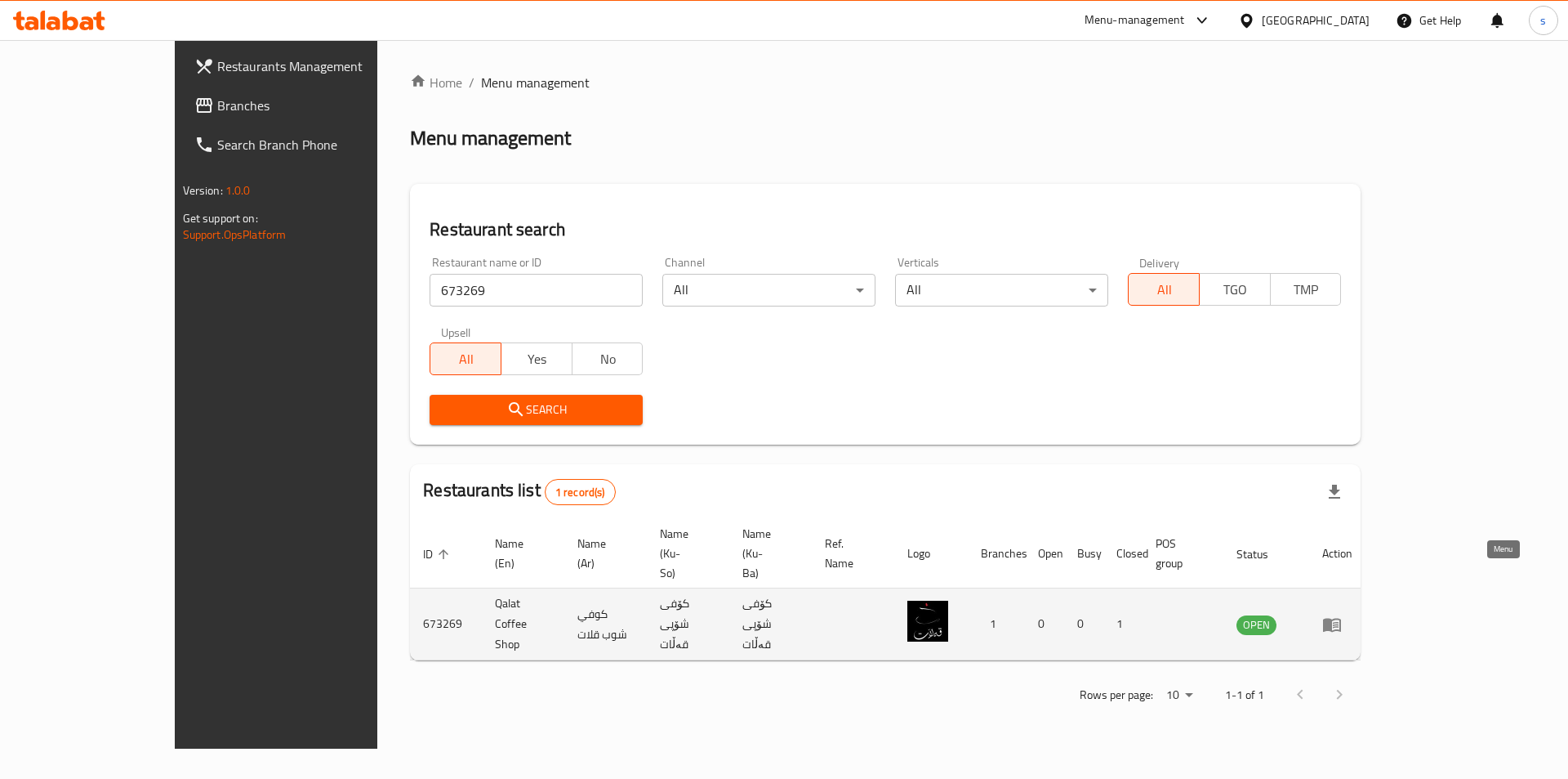
click at [1342, 615] on icon "enhanced table" at bounding box center [1332, 624] width 20 height 20
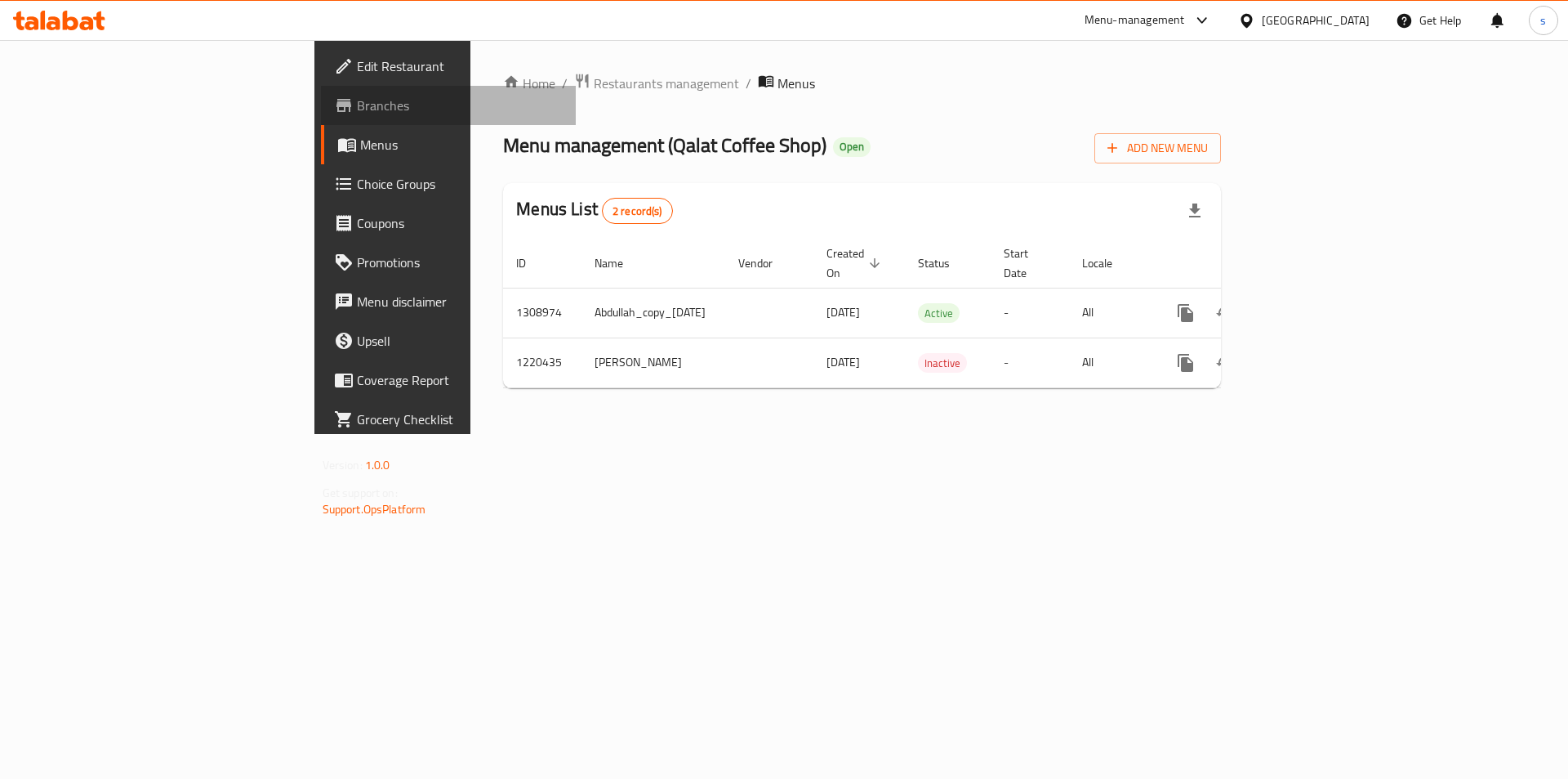
click at [357, 109] on span "Branches" at bounding box center [461, 105] width 207 height 20
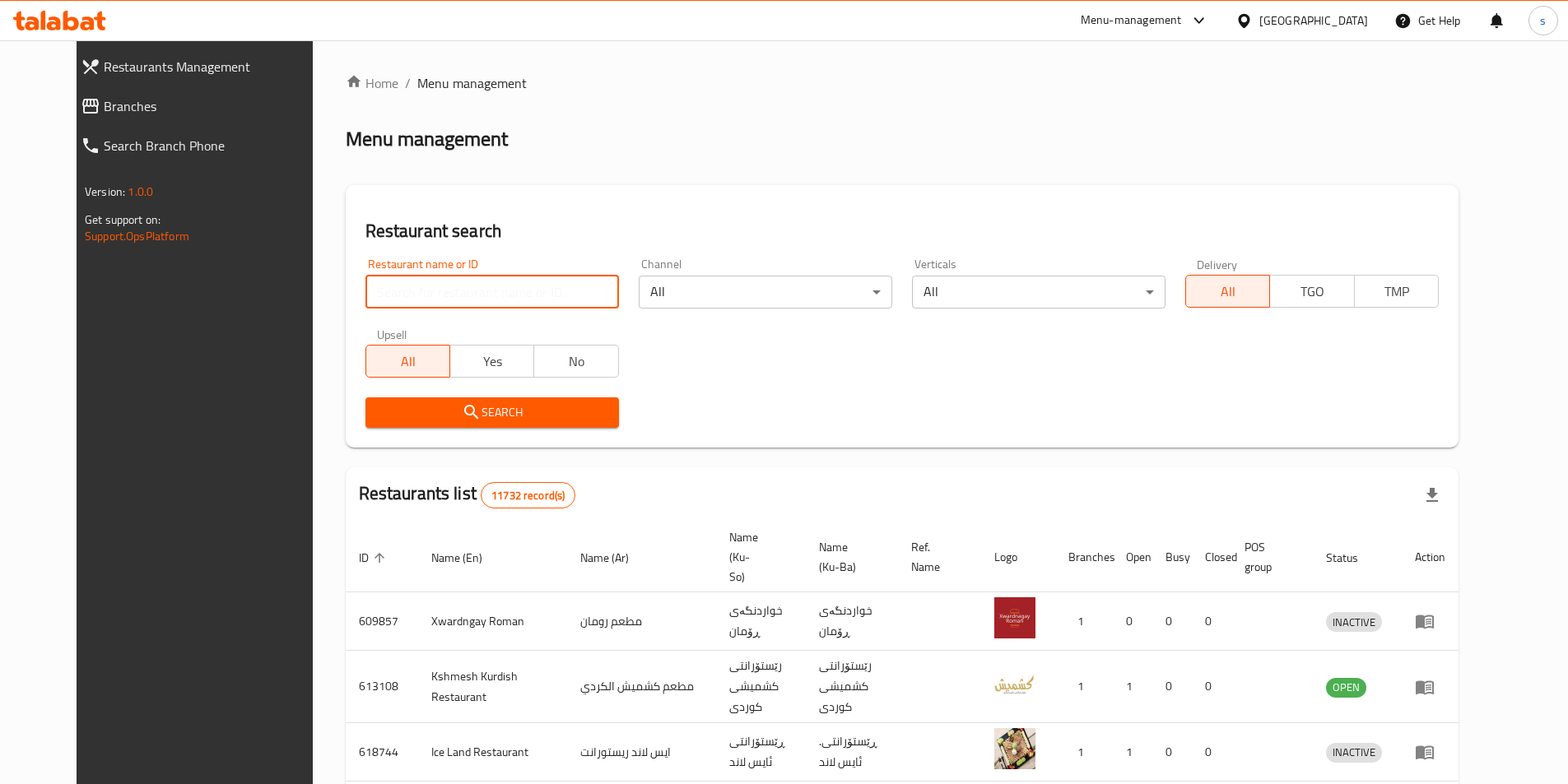
drag, startPoint x: 0, startPoint y: 0, endPoint x: 421, endPoint y: 304, distance: 519.3
click at [421, 304] on input "search" at bounding box center [492, 291] width 254 height 33
click at [414, 302] on input "search" at bounding box center [492, 291] width 254 height 33
type input "v"
paste input "682536"
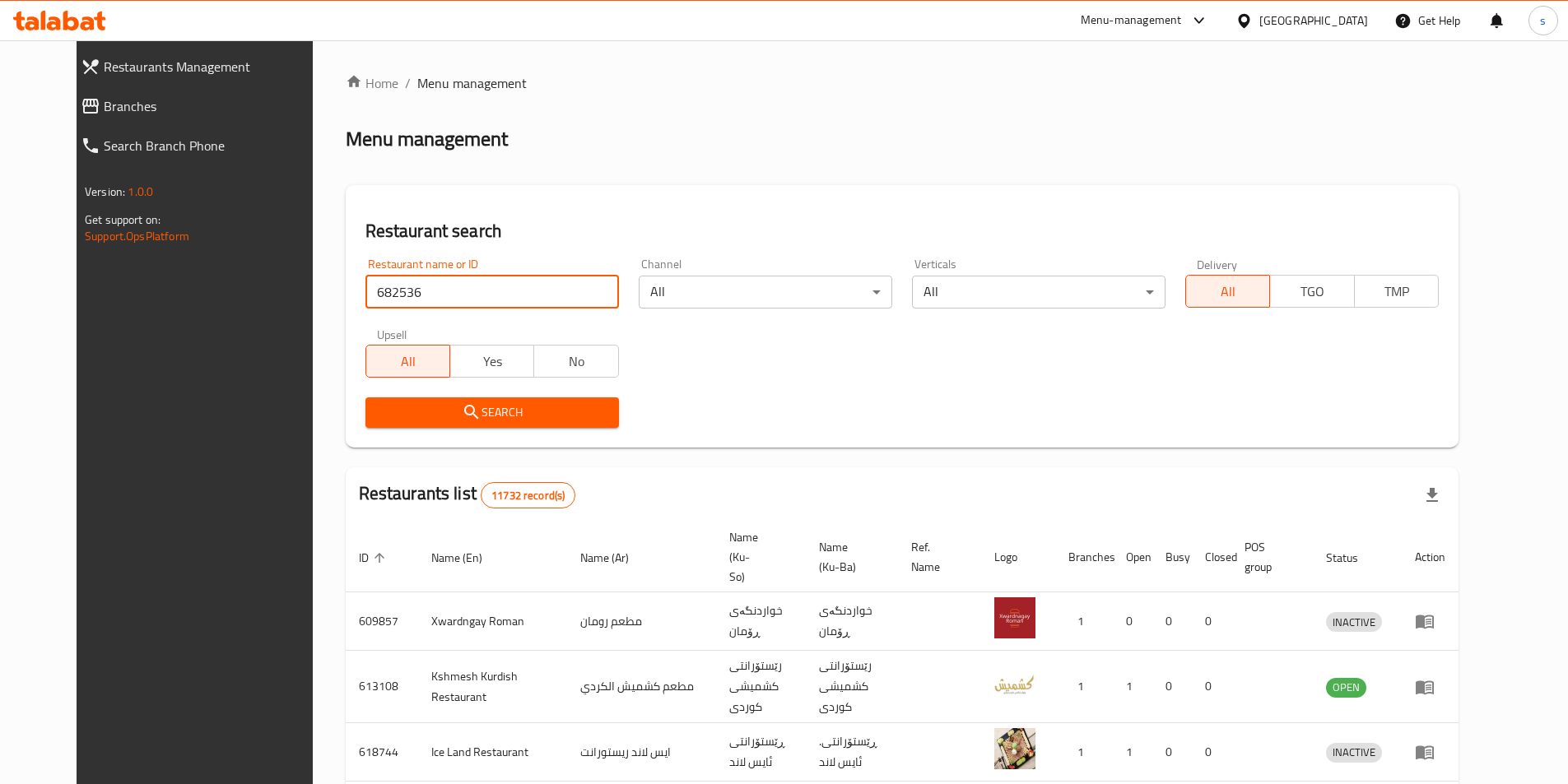
type input "682536"
click button "Search" at bounding box center [492, 412] width 254 height 31
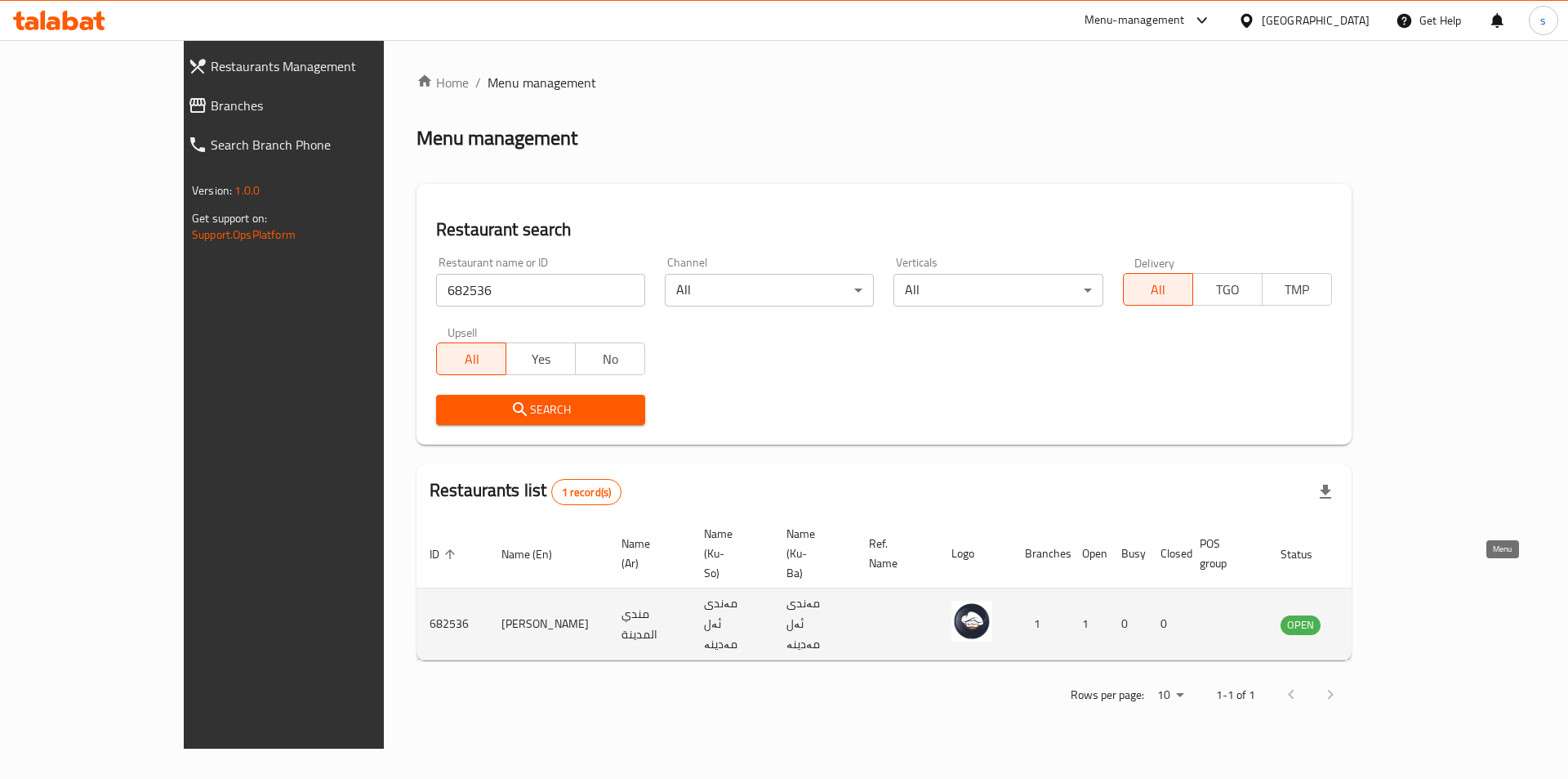
click at [1383, 621] on icon "enhanced table" at bounding box center [1380, 624] width 6 height 7
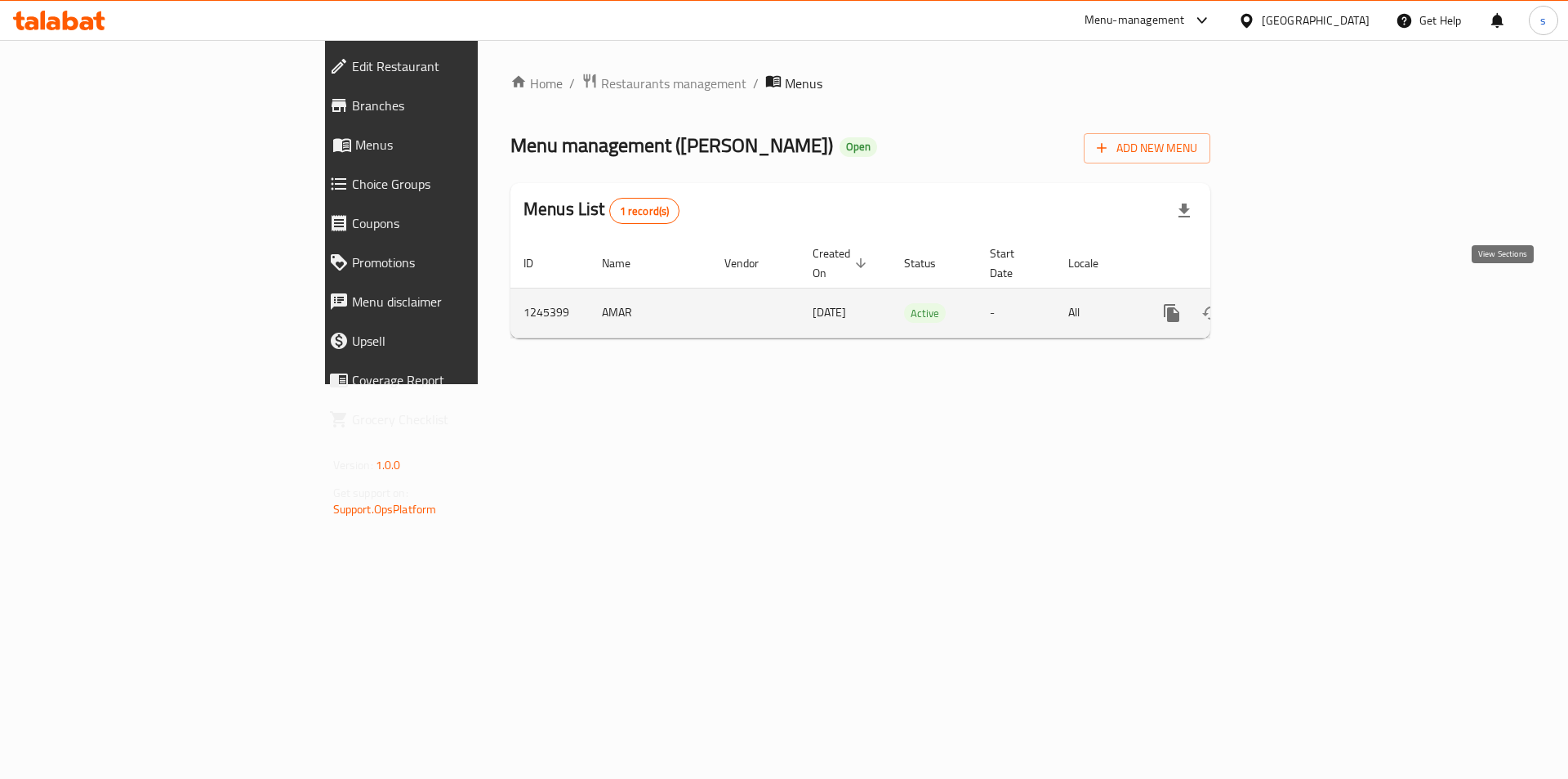
click at [1299, 303] on icon "enhanced table" at bounding box center [1289, 313] width 20 height 20
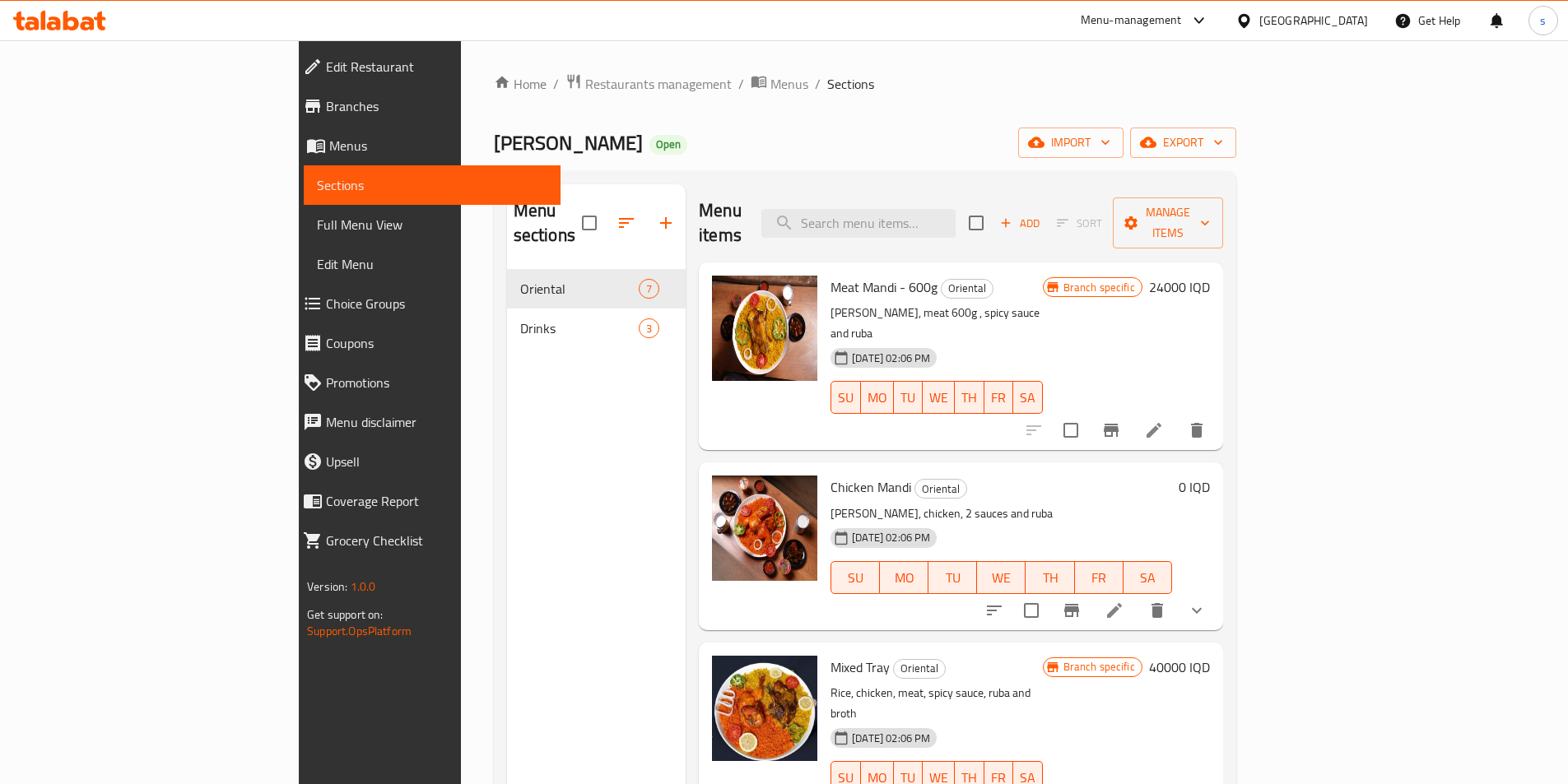
scroll to position [2, 0]
click at [326, 96] on span "Branches" at bounding box center [436, 106] width 221 height 20
